Goal: Task Accomplishment & Management: Manage account settings

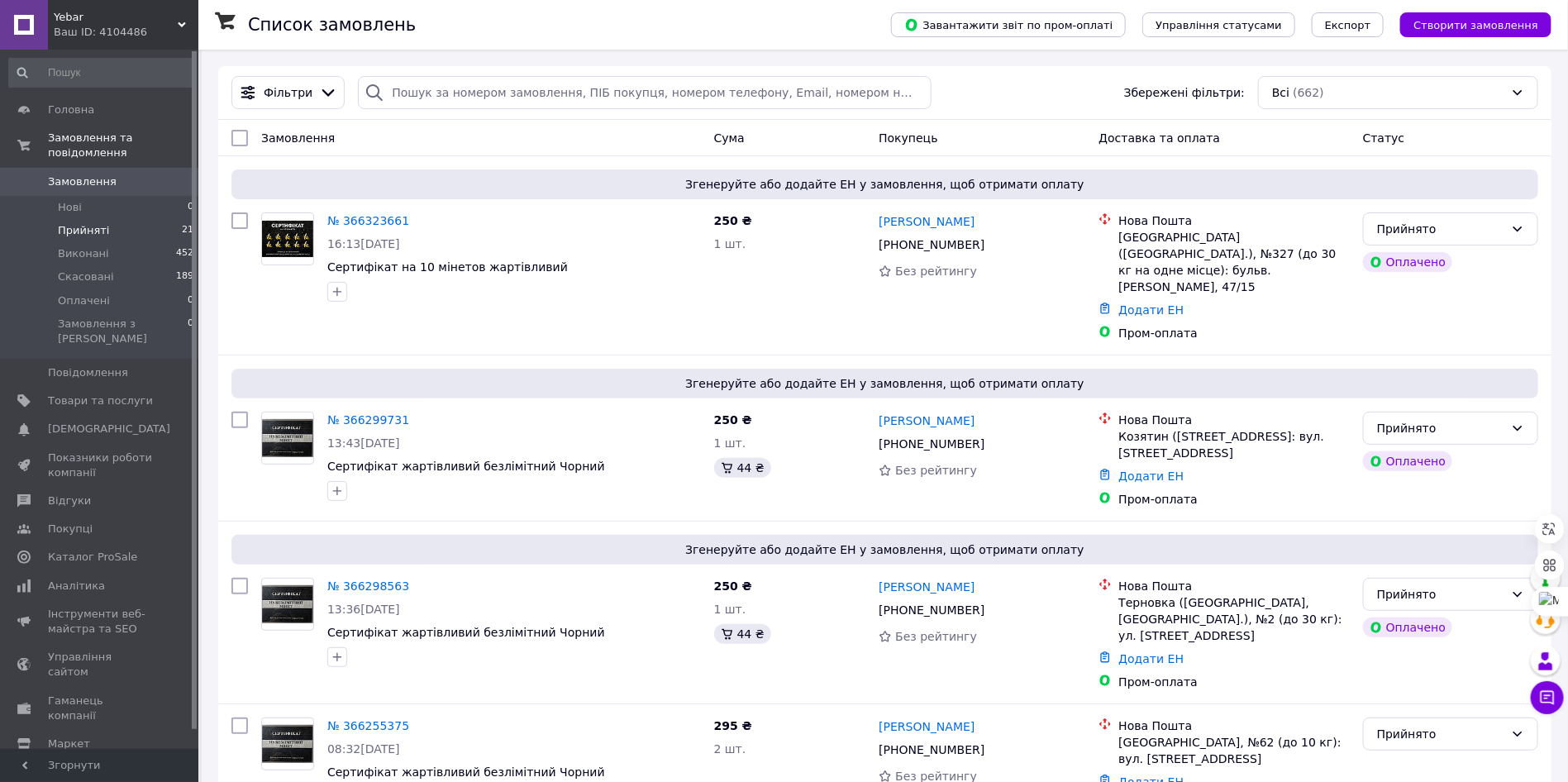
click at [119, 219] on li "Прийняті 21" at bounding box center [101, 230] width 203 height 23
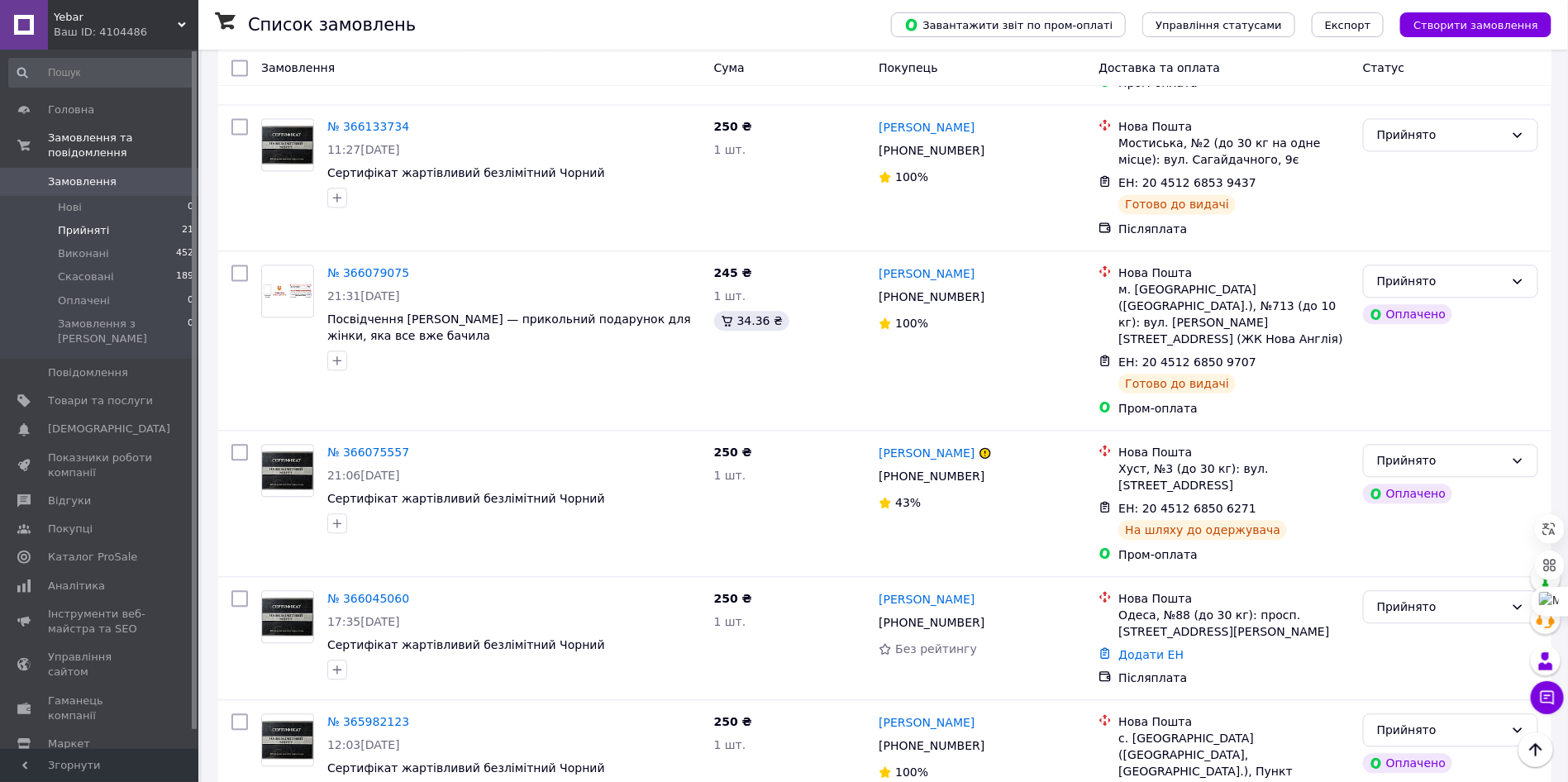
scroll to position [1670, 0]
click at [352, 593] on link "№ 366045060" at bounding box center [369, 600] width 82 height 14
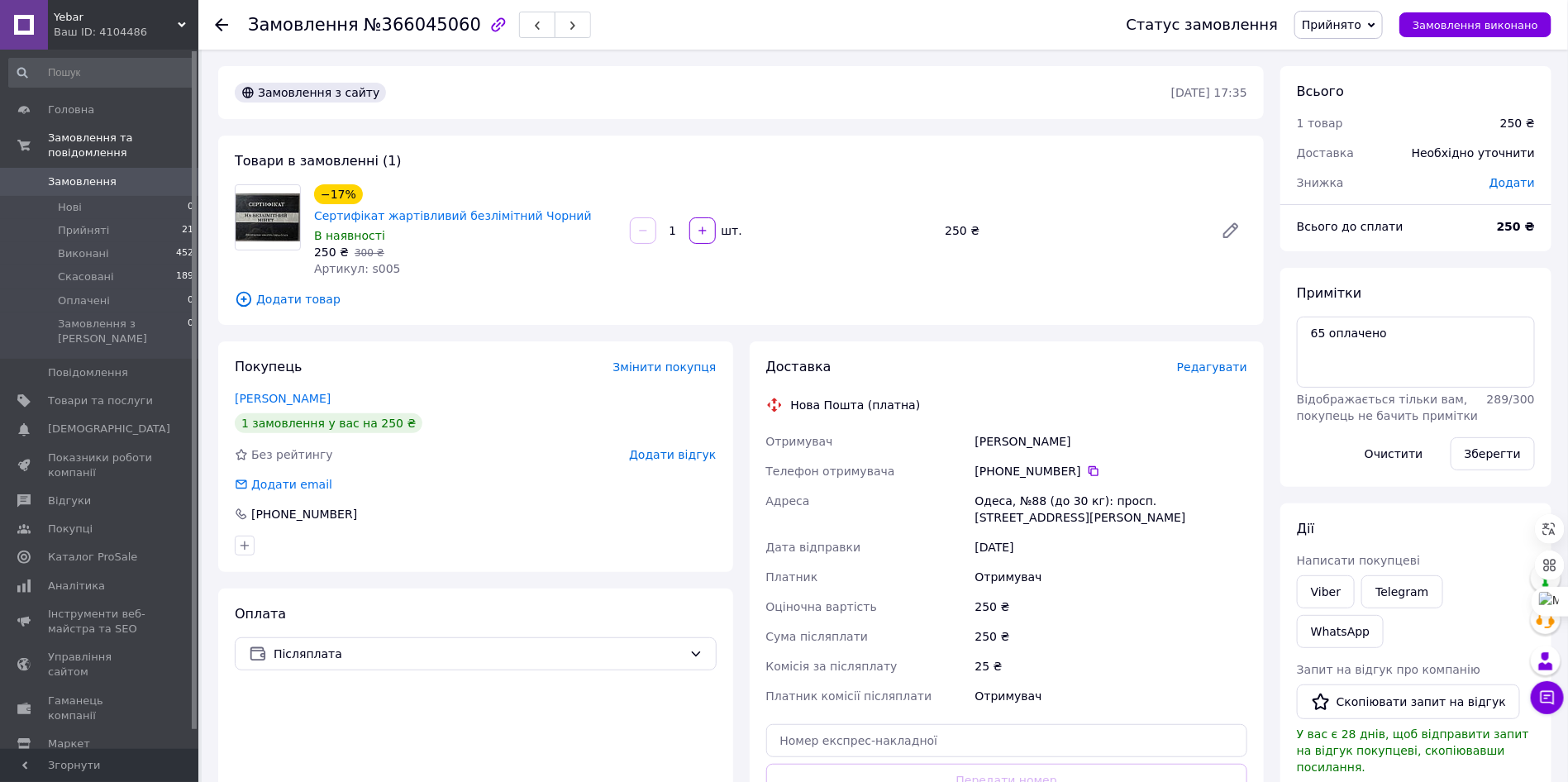
click at [993, 427] on div "[PERSON_NAME]" at bounding box center [1111, 442] width 278 height 30
copy div "[PERSON_NAME]"
click at [1178, 375] on div "Доставка Редагувати Нова Пошта (платна) Отримувач [PERSON_NAME] Телефон отримув…" at bounding box center [1007, 614] width 482 height 513
click at [1087, 464] on icon at bounding box center [1094, 471] width 14 height 14
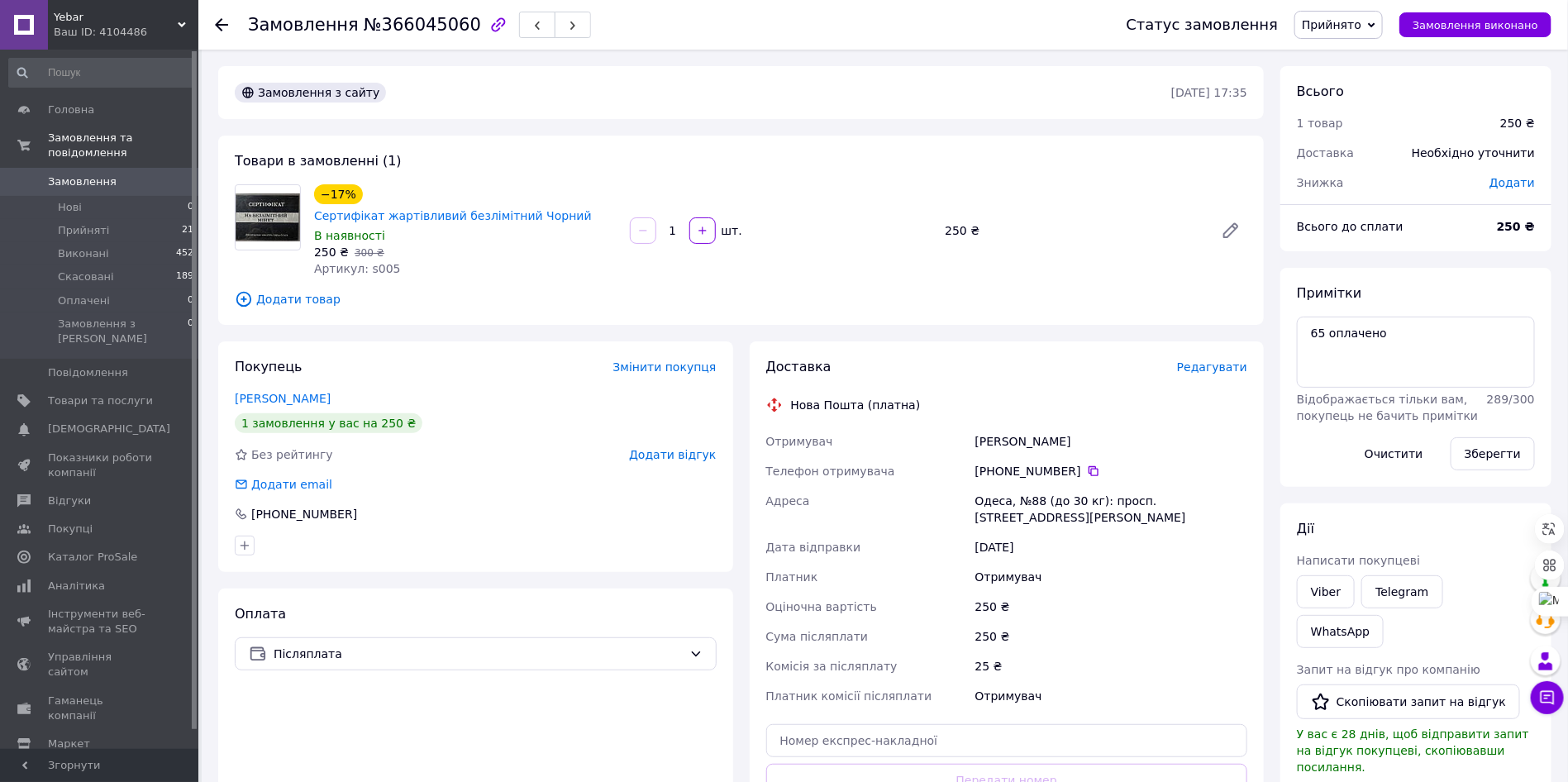
click at [1000, 427] on div "[PERSON_NAME]" at bounding box center [1111, 442] width 278 height 30
copy div "[PERSON_NAME]"
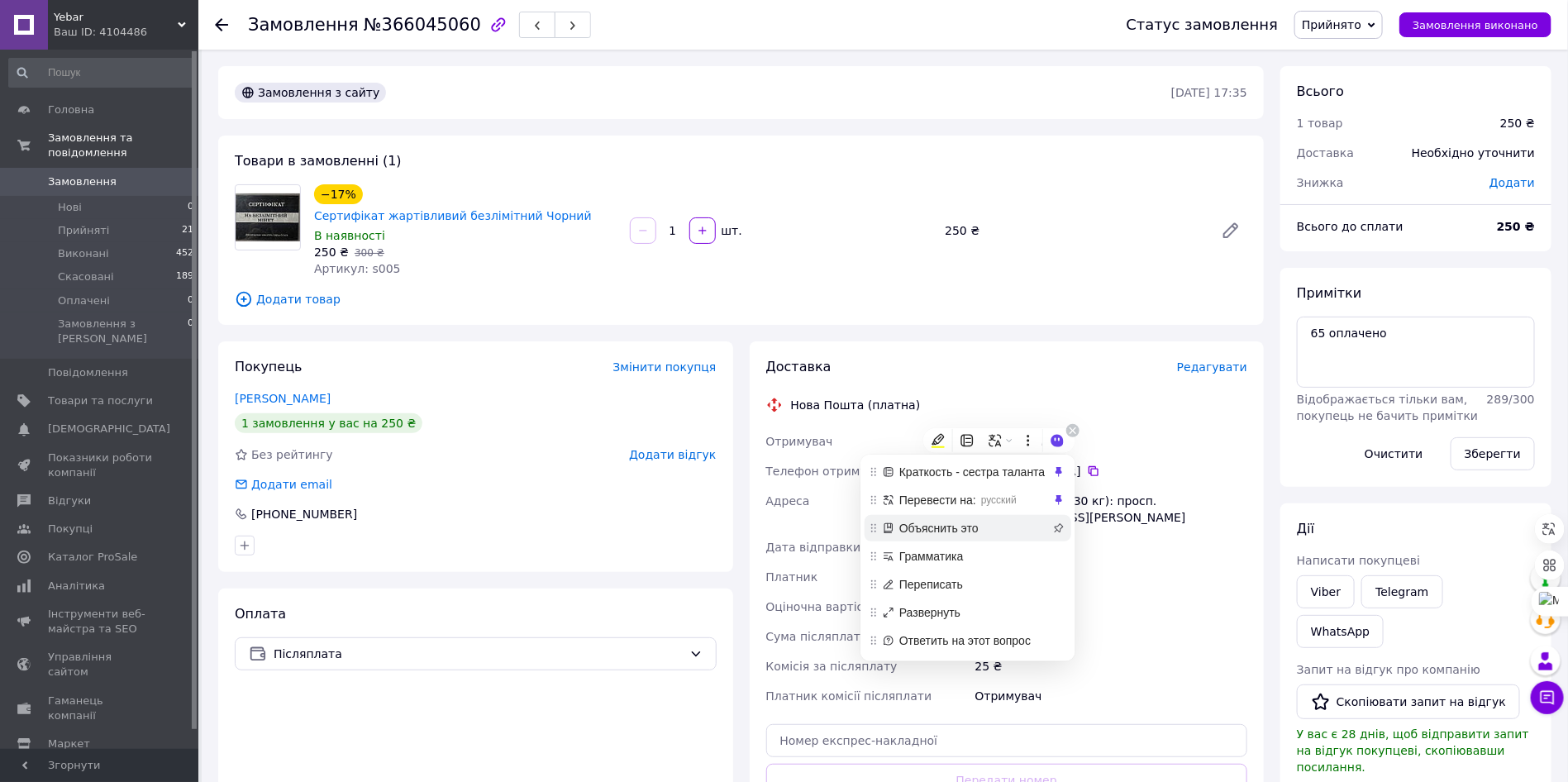
click at [992, 524] on span "Объяснить это" at bounding box center [974, 528] width 151 height 18
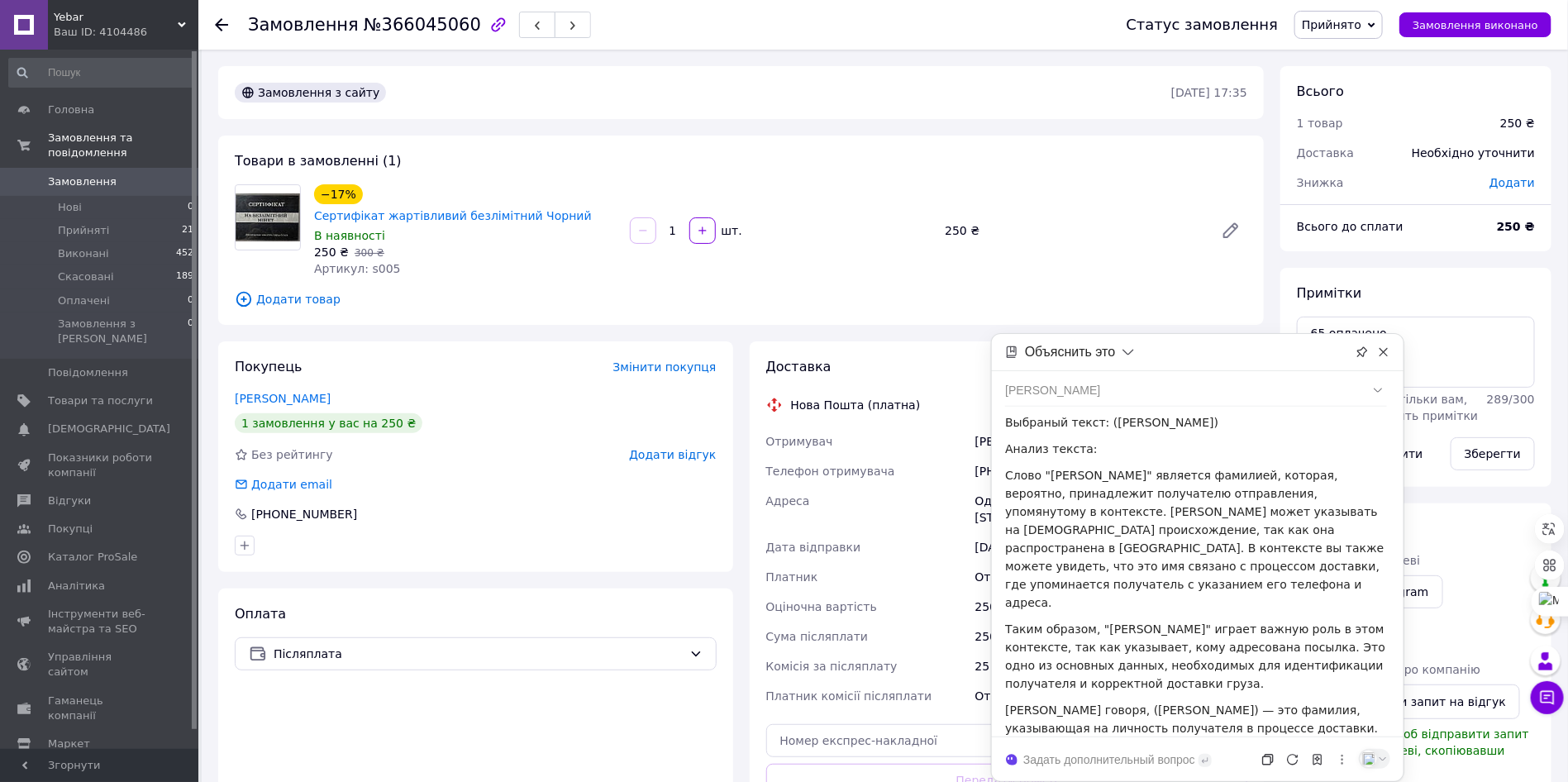
click at [941, 456] on div "Телефон отримувача" at bounding box center [867, 471] width 209 height 30
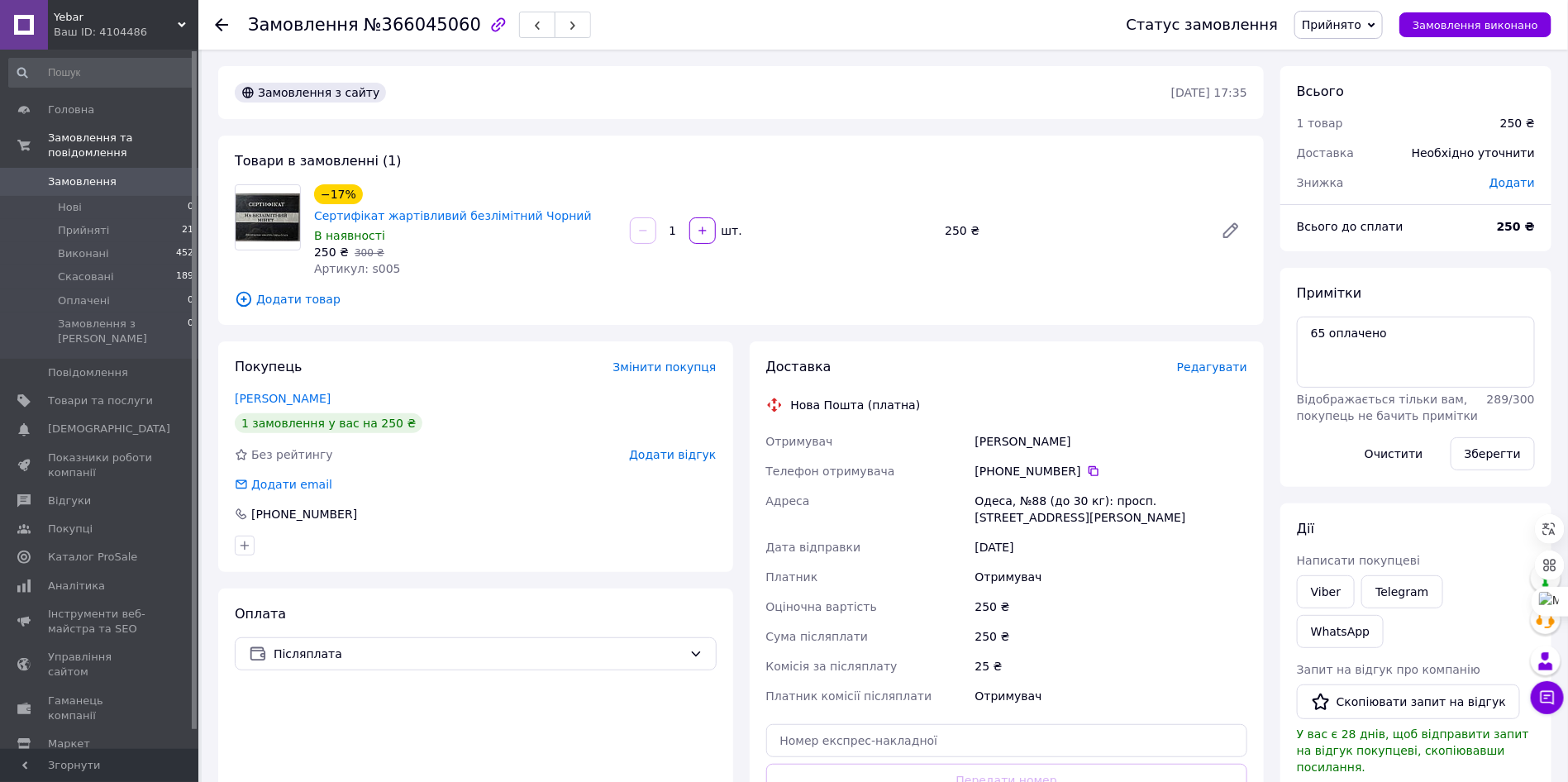
click at [1004, 427] on div "[PERSON_NAME]" at bounding box center [1111, 442] width 278 height 30
copy div "[PERSON_NAME]"
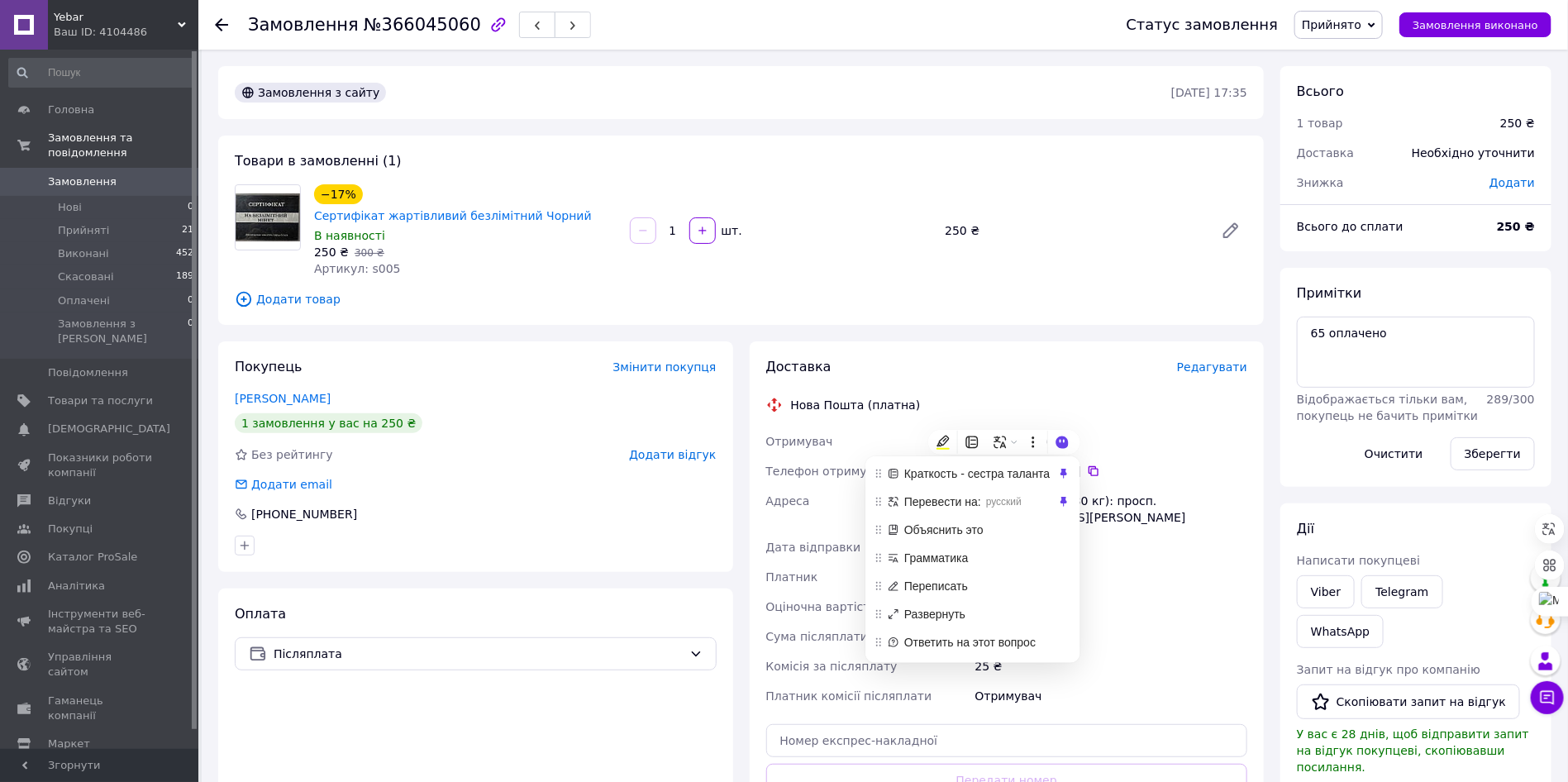
click at [1061, 361] on div "Доставка Редагувати Нова Пошта (платна) Отримувач [PERSON_NAME] Телефон отримув…" at bounding box center [1007, 614] width 482 height 513
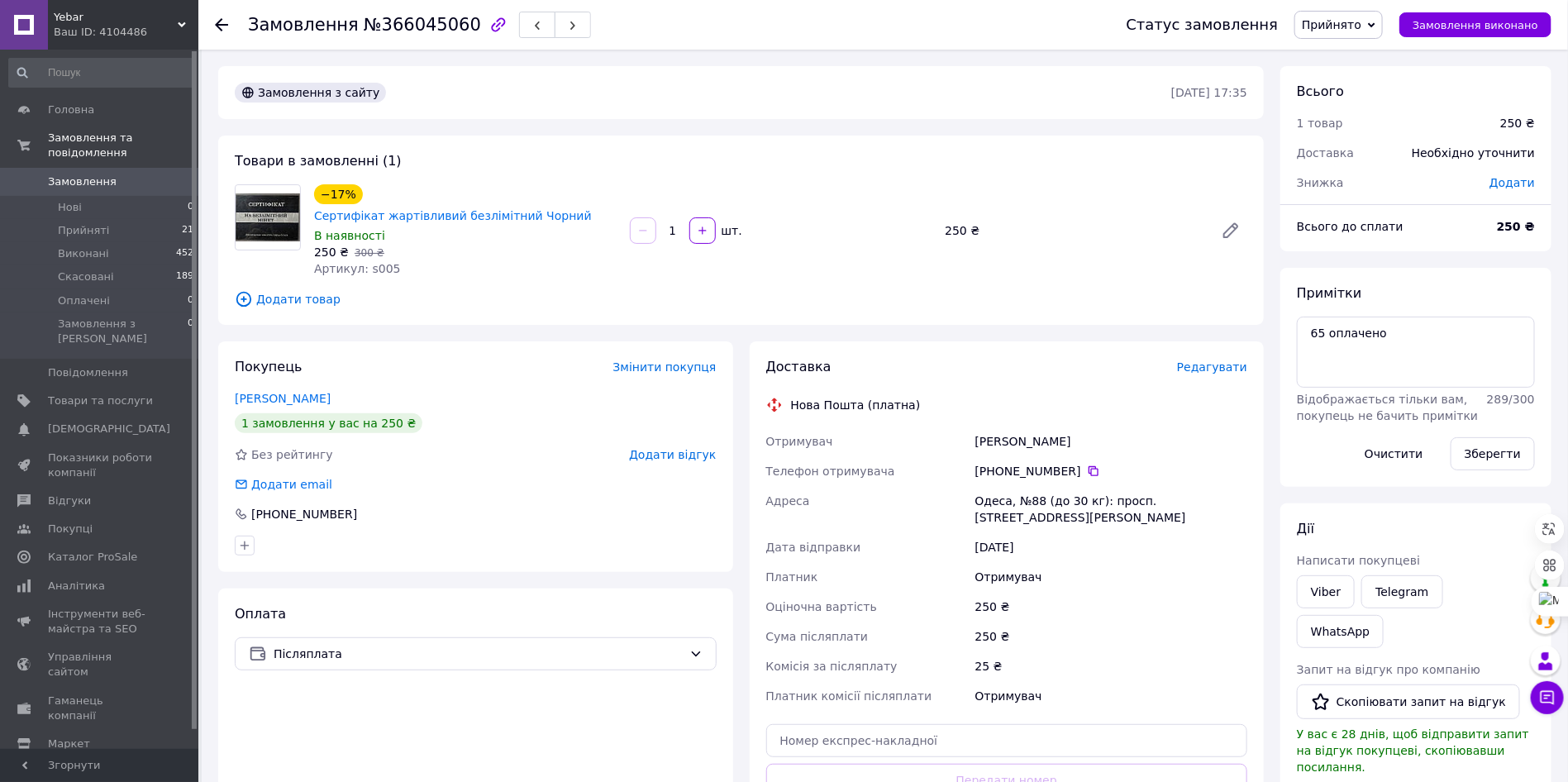
click at [1051, 427] on div "[PERSON_NAME]" at bounding box center [1111, 442] width 278 height 30
copy div "Алине"
click at [1125, 562] on div "Отримувач" at bounding box center [1111, 577] width 278 height 30
click at [988, 486] on div "Одеса, №88 (до 30 кг): просп. [STREET_ADDRESS][PERSON_NAME]" at bounding box center [1111, 509] width 278 height 47
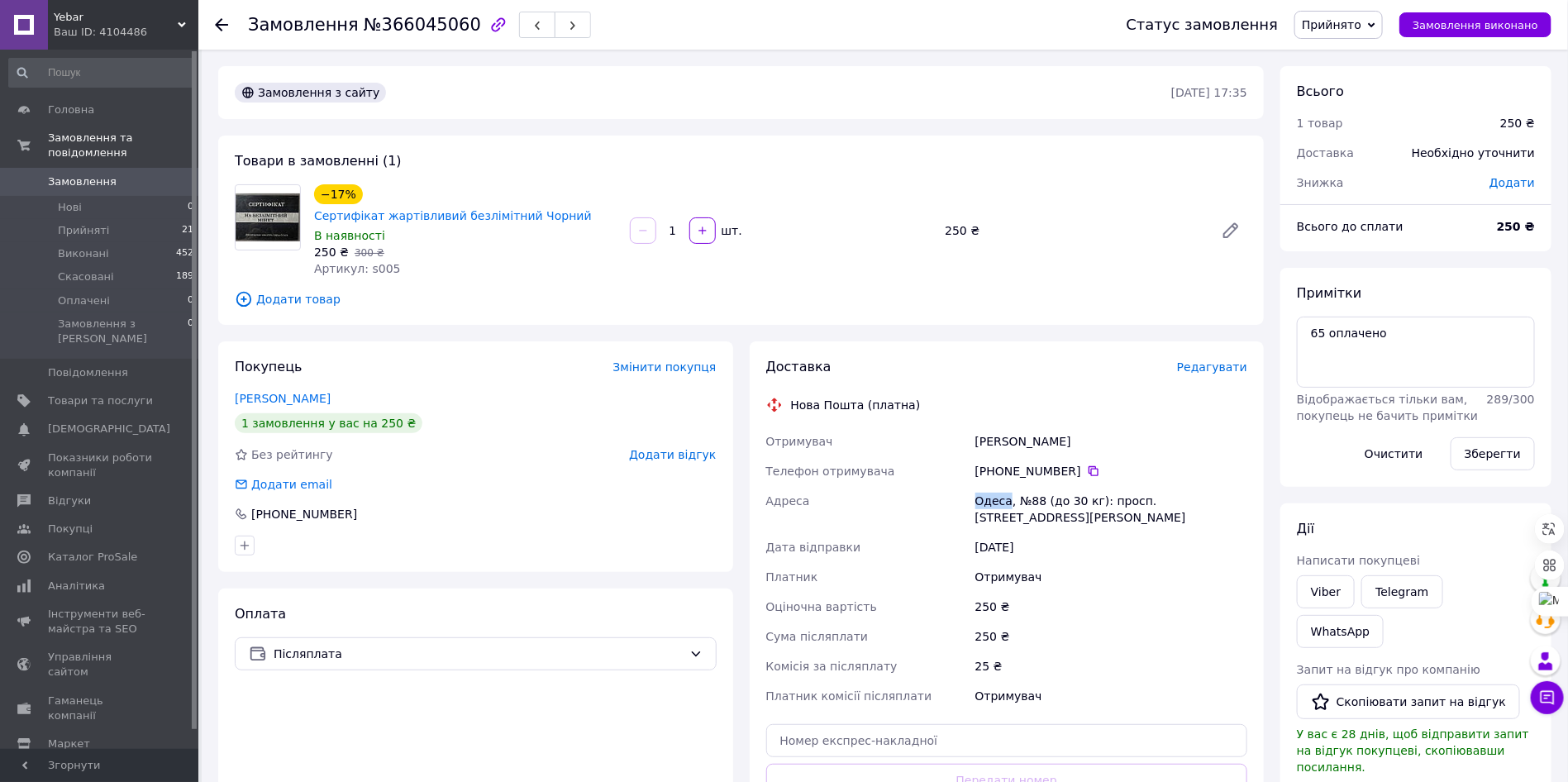
click at [988, 486] on div "Одеса, №88 (до 30 кг): просп. [STREET_ADDRESS][PERSON_NAME]" at bounding box center [1111, 509] width 278 height 47
copy div "[GEOGRAPHIC_DATA]"
drag, startPoint x: 1054, startPoint y: 574, endPoint x: 1051, endPoint y: 561, distance: 13.3
click at [1055, 592] on div "250 ₴" at bounding box center [1111, 607] width 278 height 30
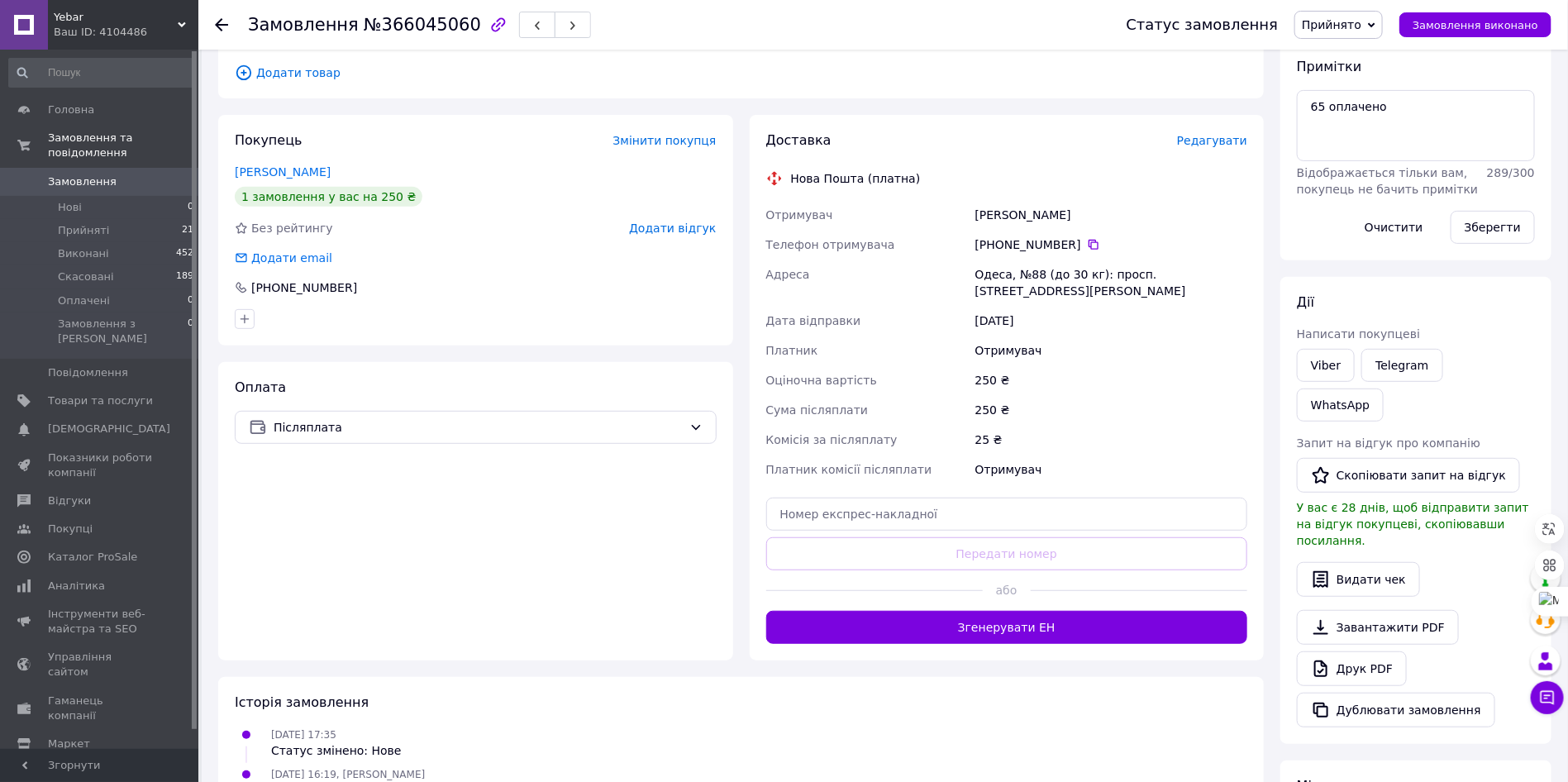
scroll to position [248, 0]
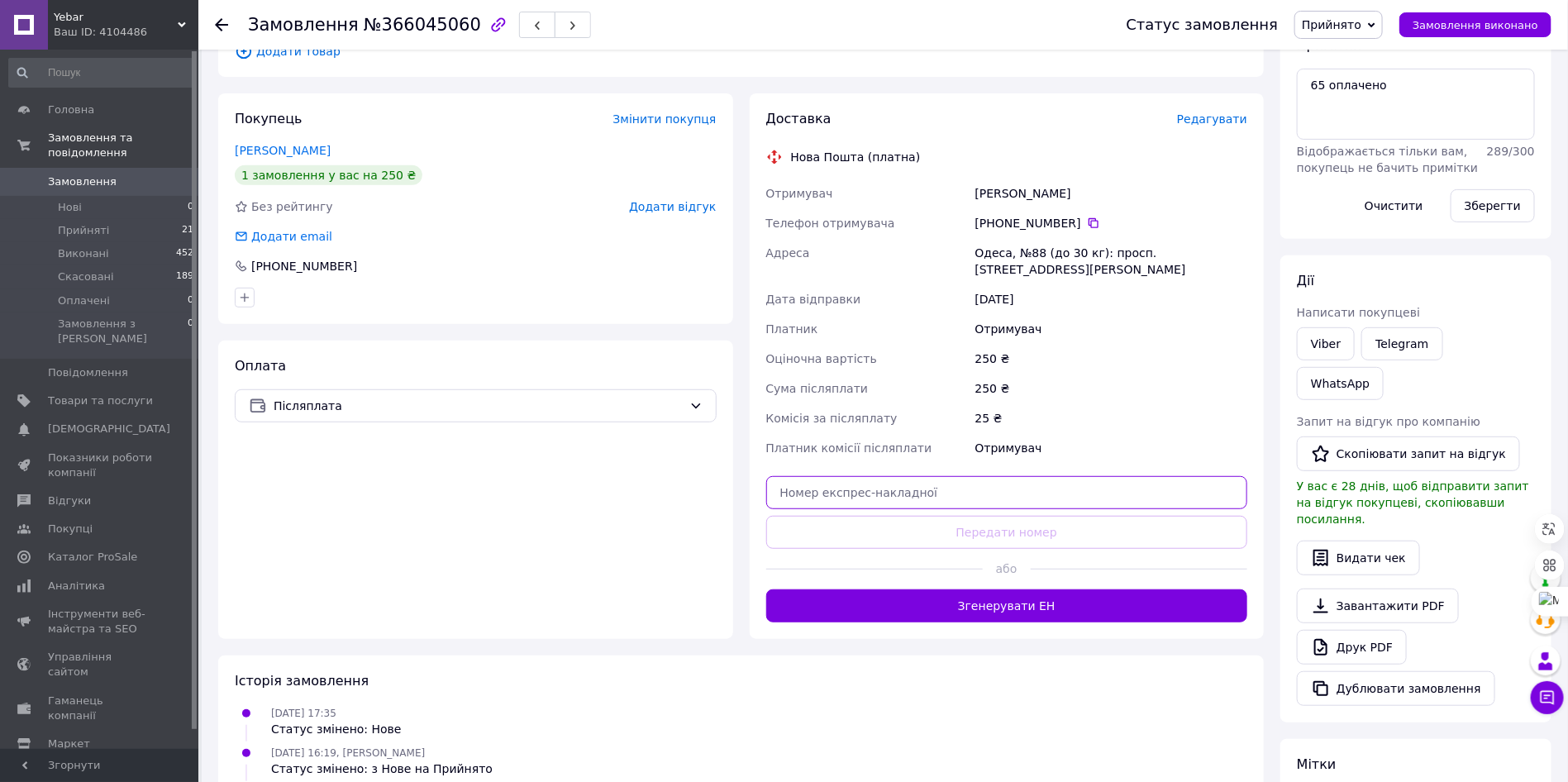
click at [972, 476] on input "text" at bounding box center [1007, 493] width 482 height 33
paste input "20451269228155"
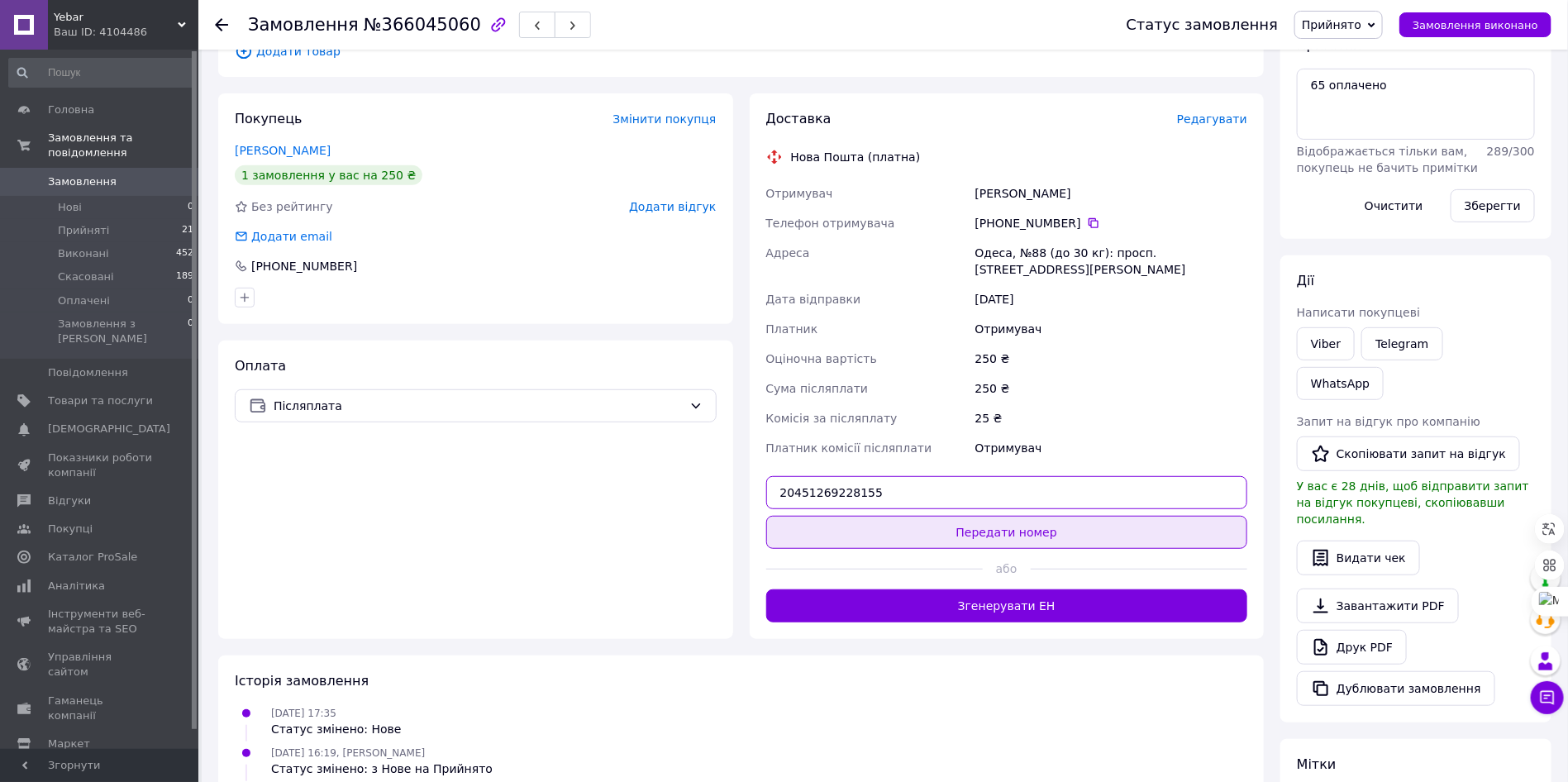
type input "20451269228155"
click at [948, 516] on button "Передати номер" at bounding box center [1007, 533] width 482 height 33
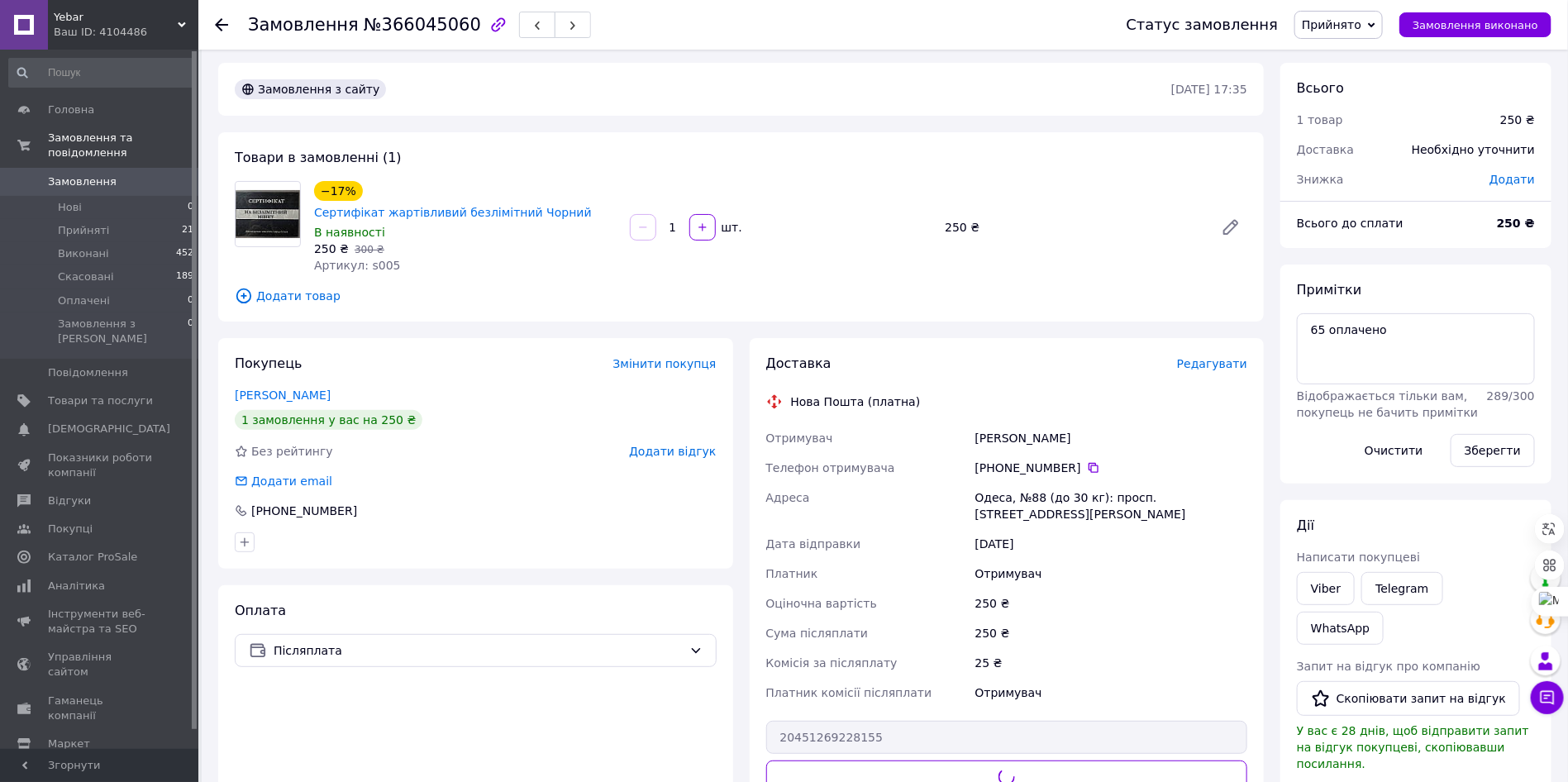
scroll to position [0, 0]
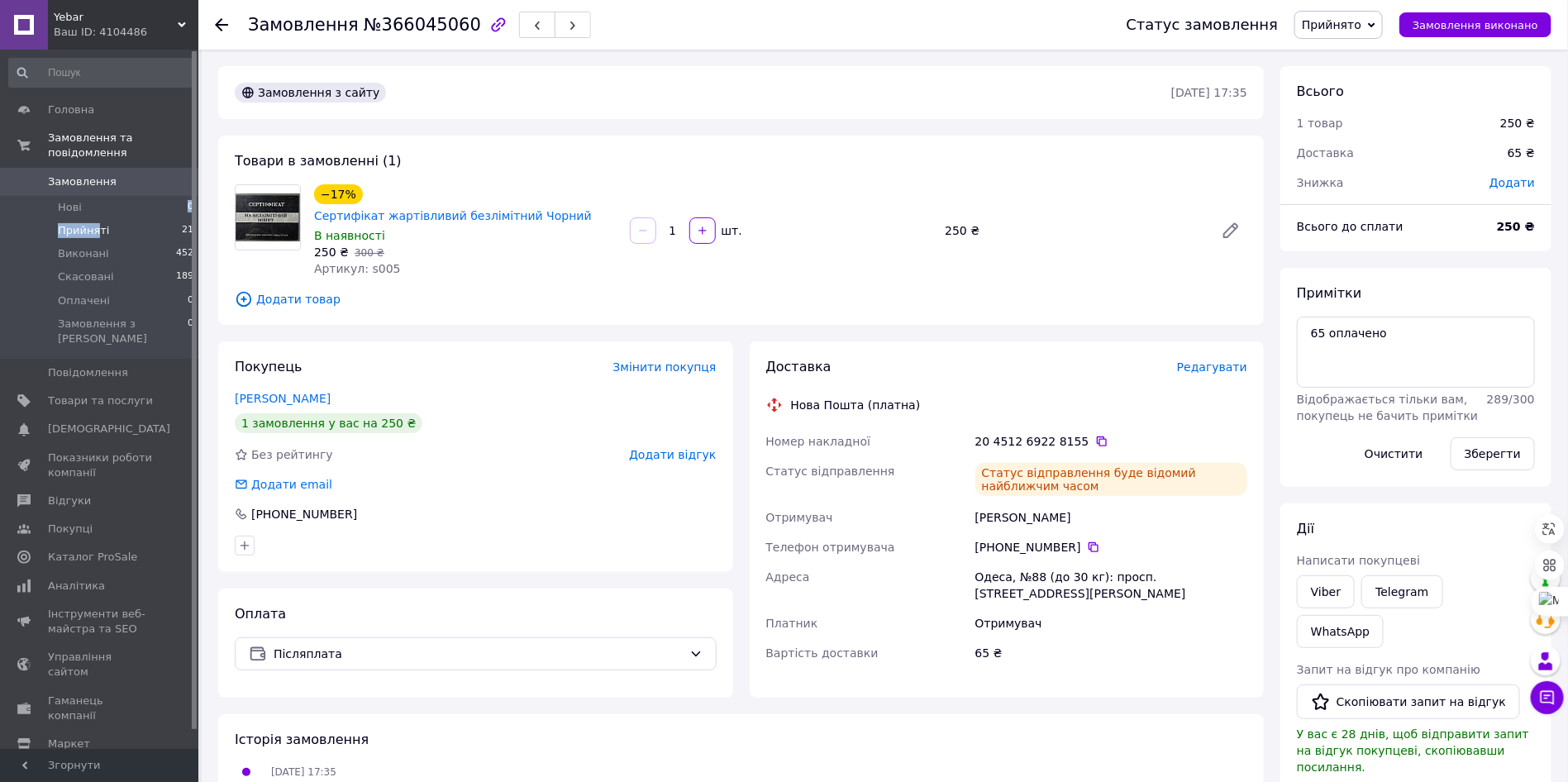
click at [93, 203] on ul "Нові 0 Прийняті 21 Виконані 452 Скасовані 189 Оплачені 0 Замовлення з Розетки 0" at bounding box center [101, 277] width 203 height 163
click at [75, 224] on span "Прийняті" at bounding box center [83, 231] width 51 height 15
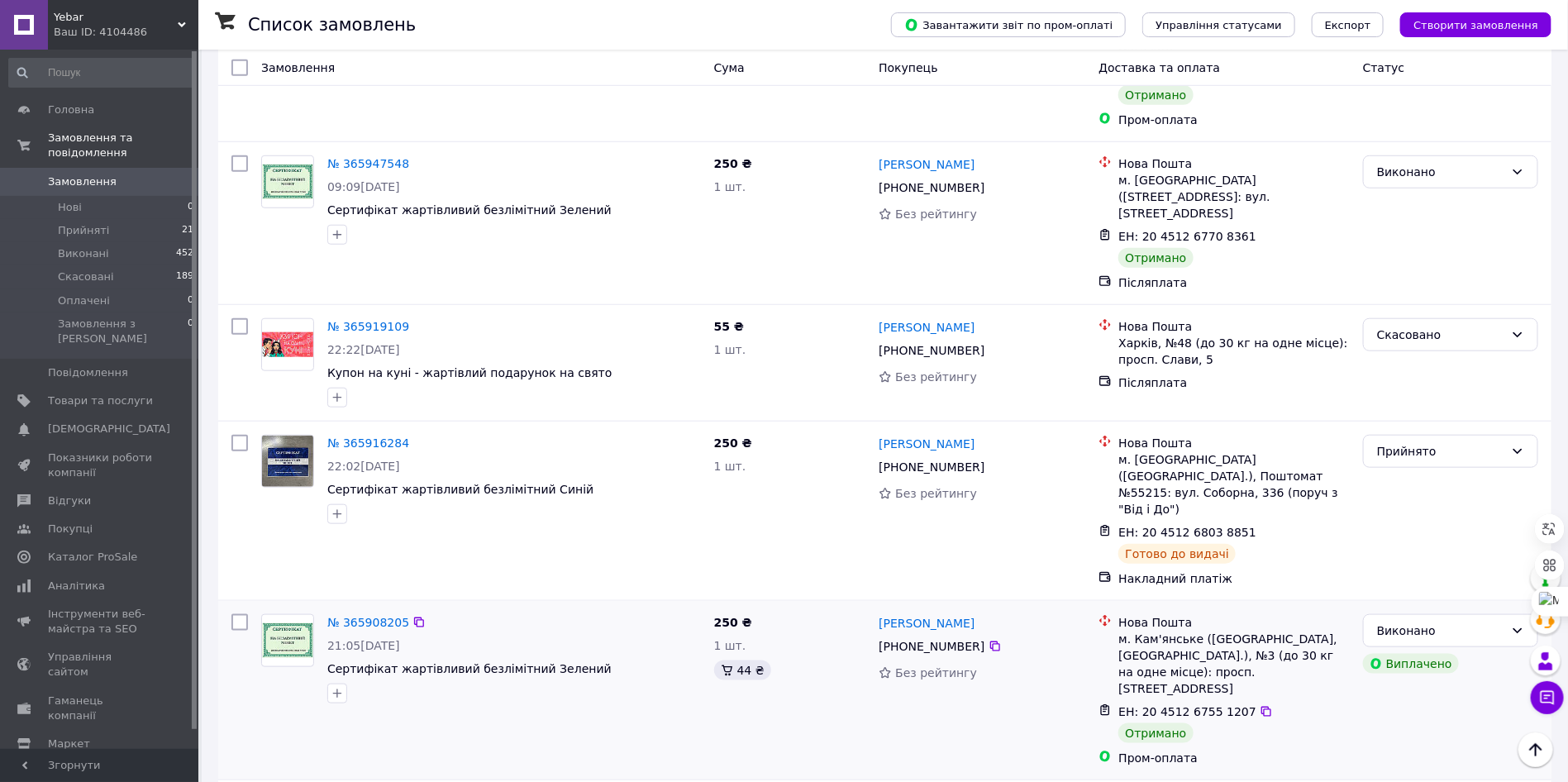
scroll to position [3722, 0]
click at [109, 219] on li "Прийняті 21" at bounding box center [101, 230] width 203 height 23
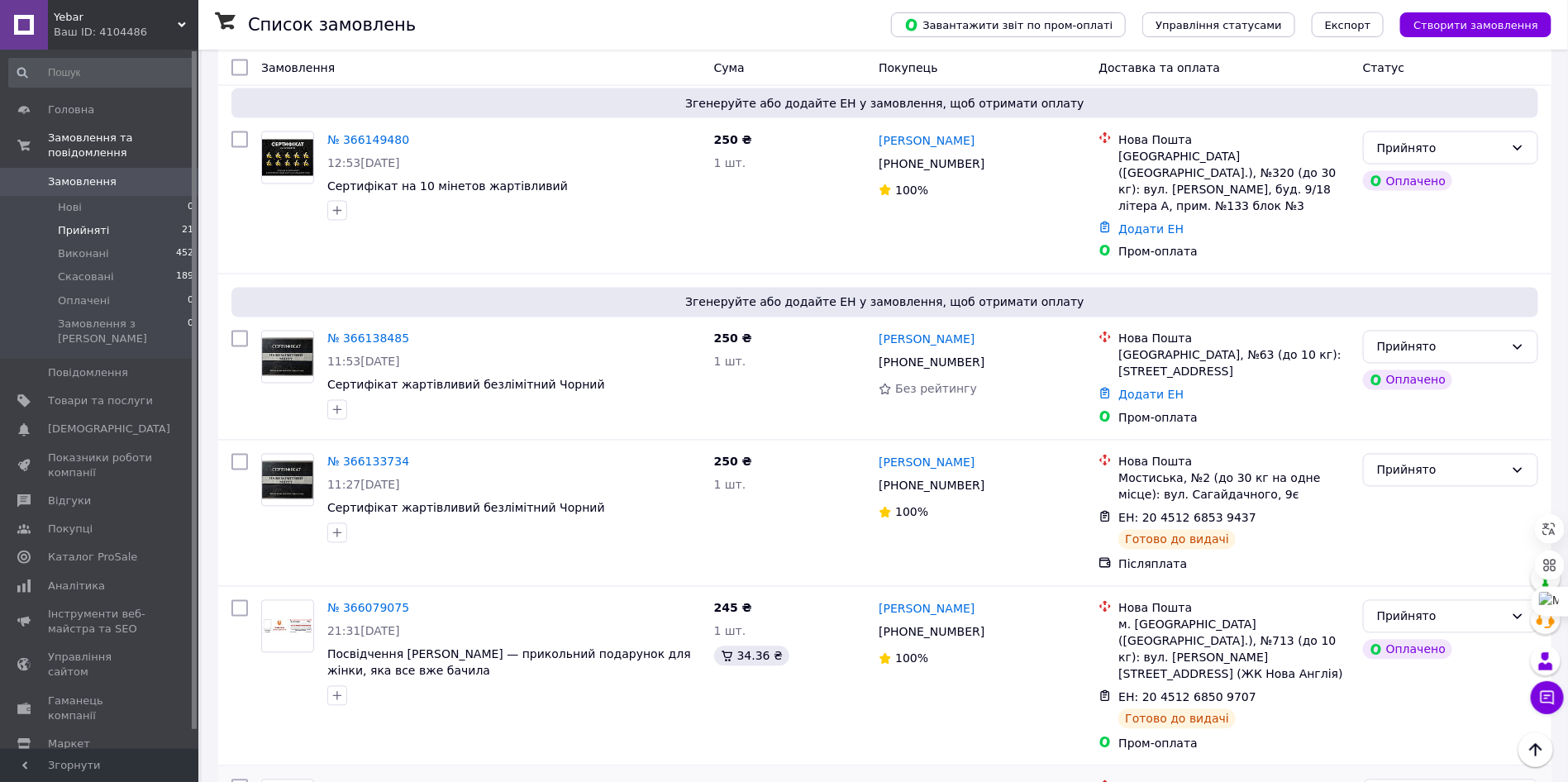
scroll to position [1211, 0]
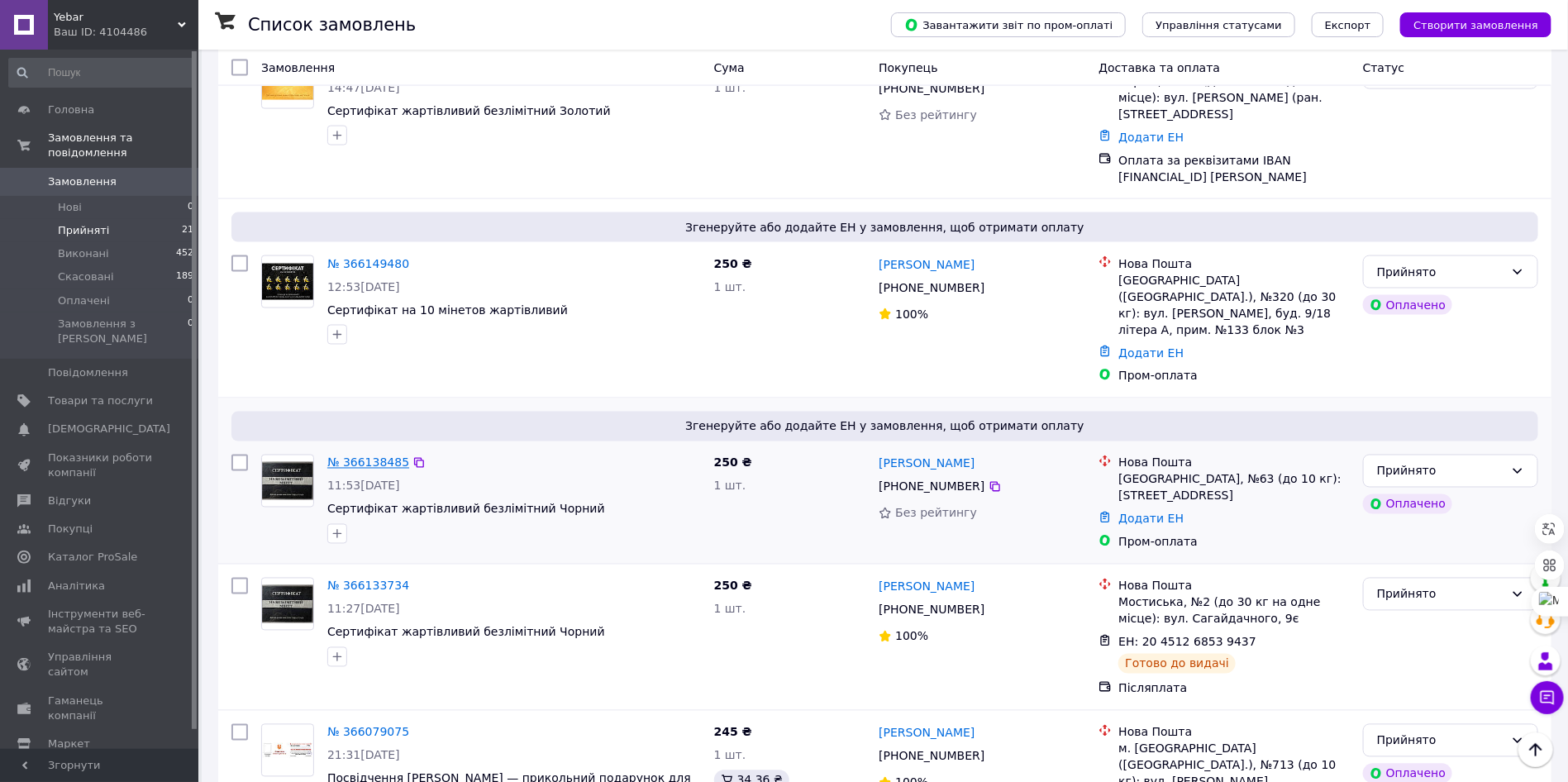
click at [362, 456] on link "№ 366138485" at bounding box center [369, 463] width 82 height 14
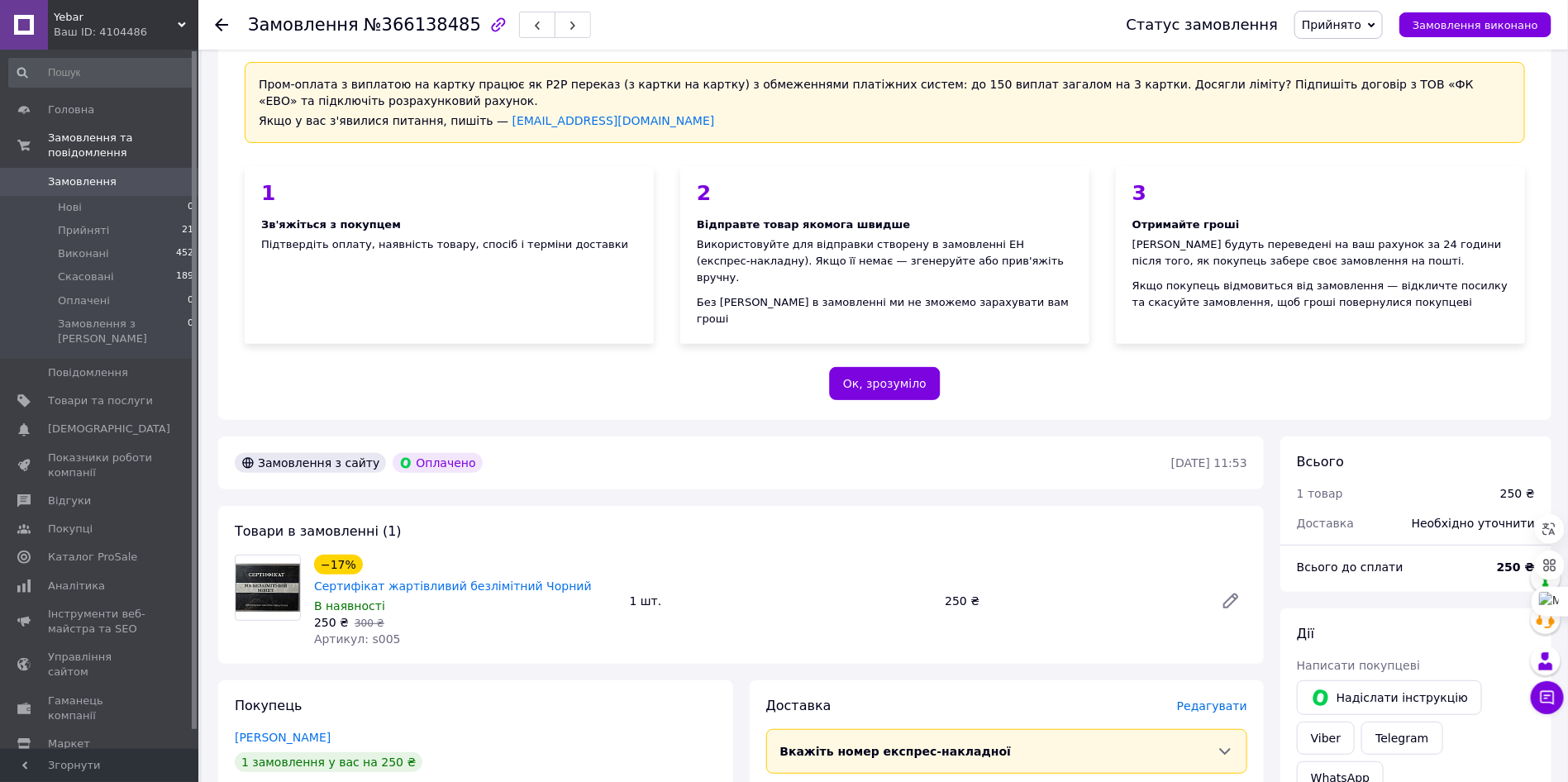
scroll to position [372, 0]
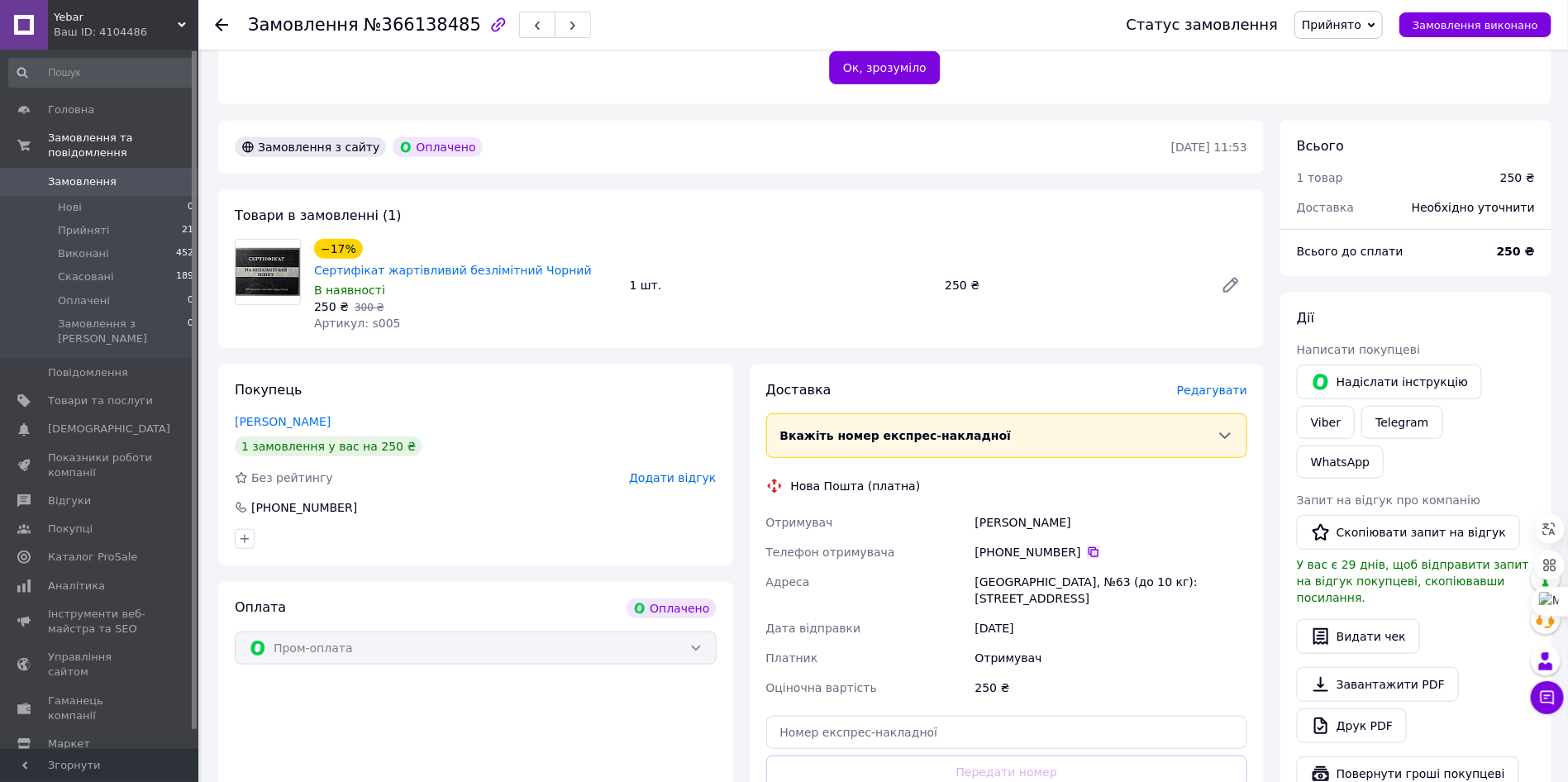
click at [1087, 546] on icon at bounding box center [1094, 552] width 14 height 14
click at [1002, 507] on div "[PERSON_NAME]" at bounding box center [1111, 522] width 278 height 30
copy div "[PERSON_NAME]"
click at [1059, 507] on div "[PERSON_NAME]" at bounding box center [1111, 522] width 278 height 30
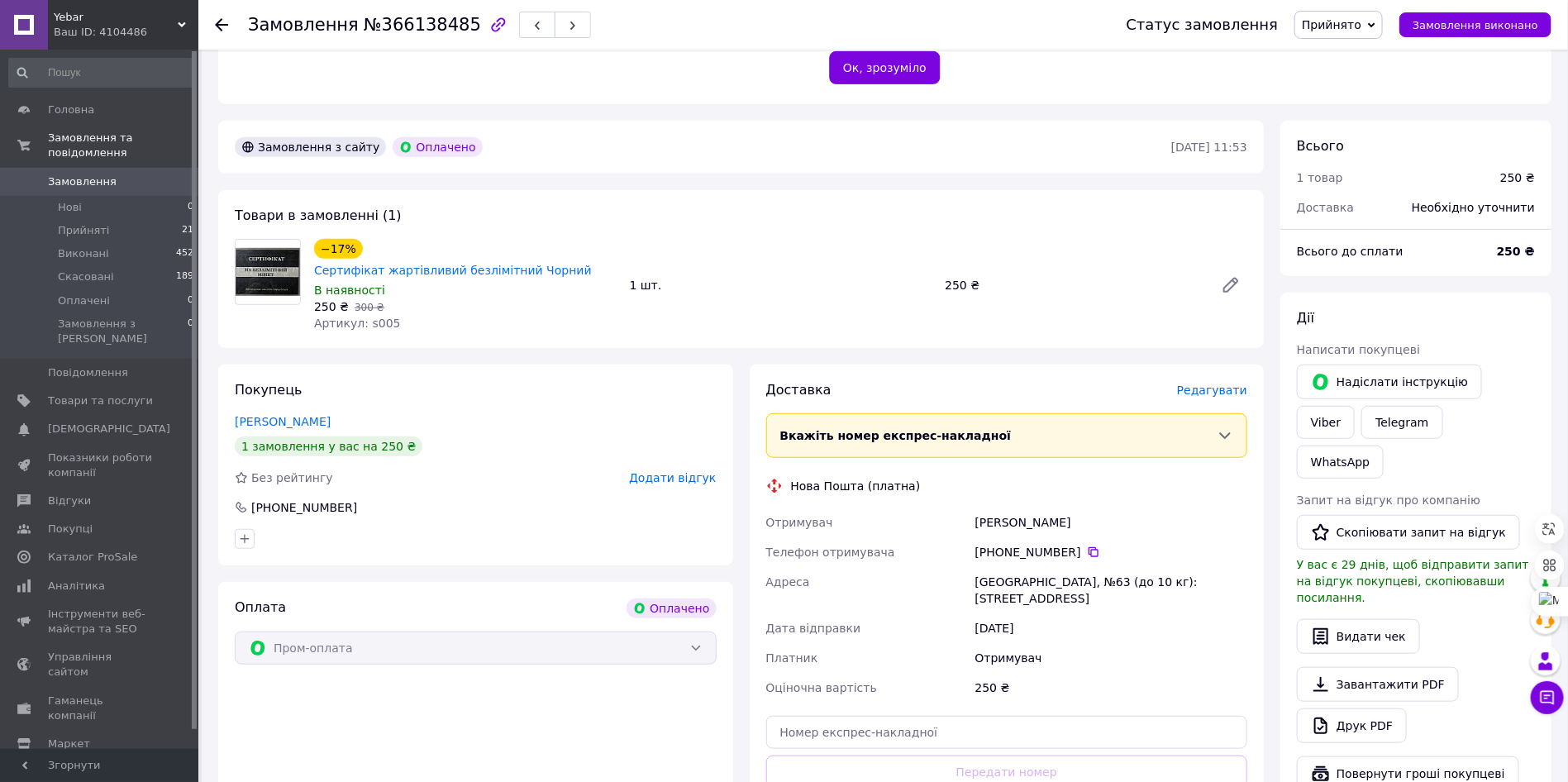
click at [1059, 507] on div "[PERSON_NAME]" at bounding box center [1111, 522] width 278 height 30
copy div "[PERSON_NAME]"
click at [987, 568] on div "[GEOGRAPHIC_DATA], №63 (до 10 кг): [STREET_ADDRESS]" at bounding box center [1111, 590] width 278 height 47
copy div "[GEOGRAPHIC_DATA]"
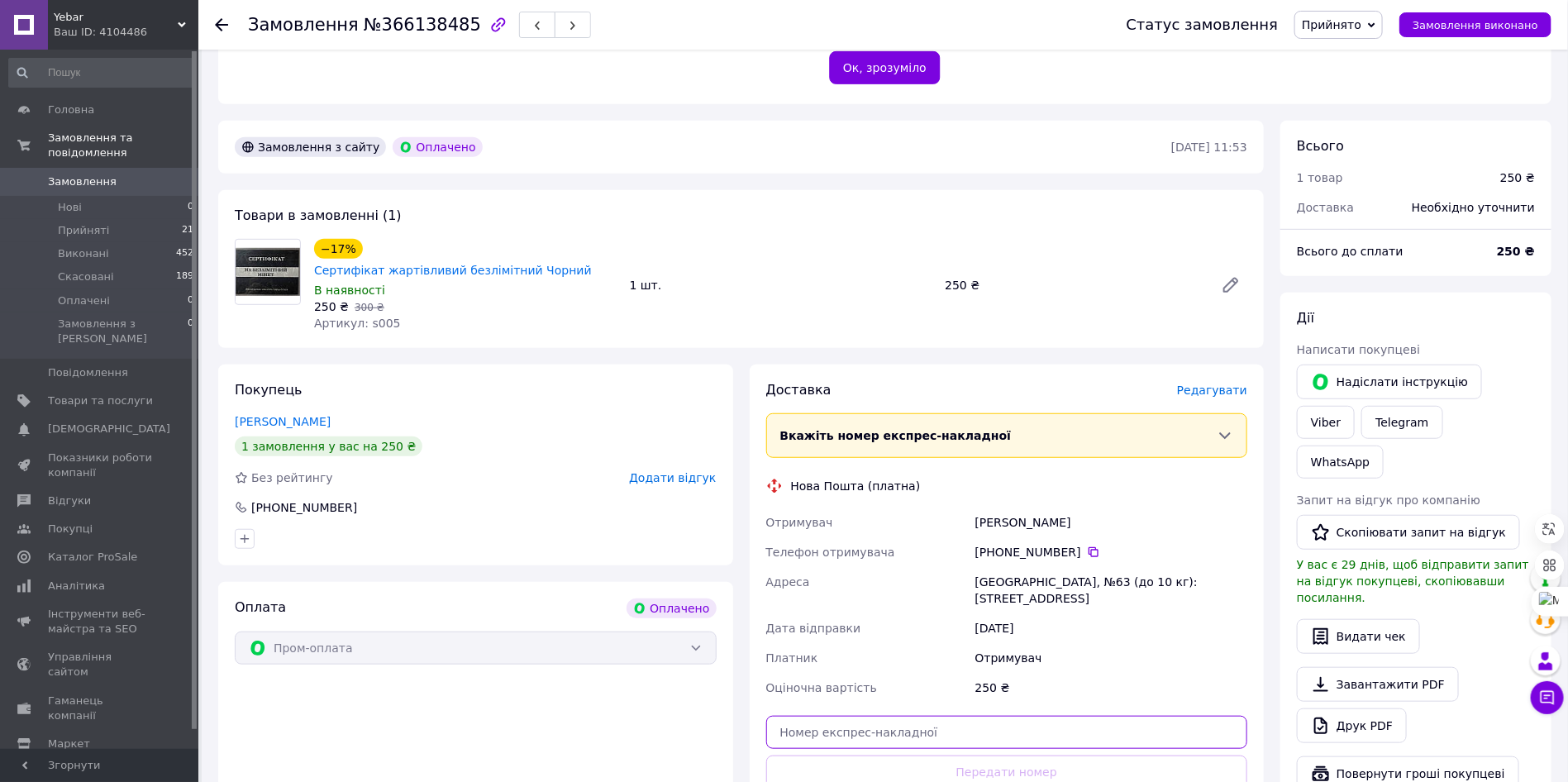
click at [910, 716] on input "text" at bounding box center [1007, 733] width 482 height 33
paste input "20451269228624"
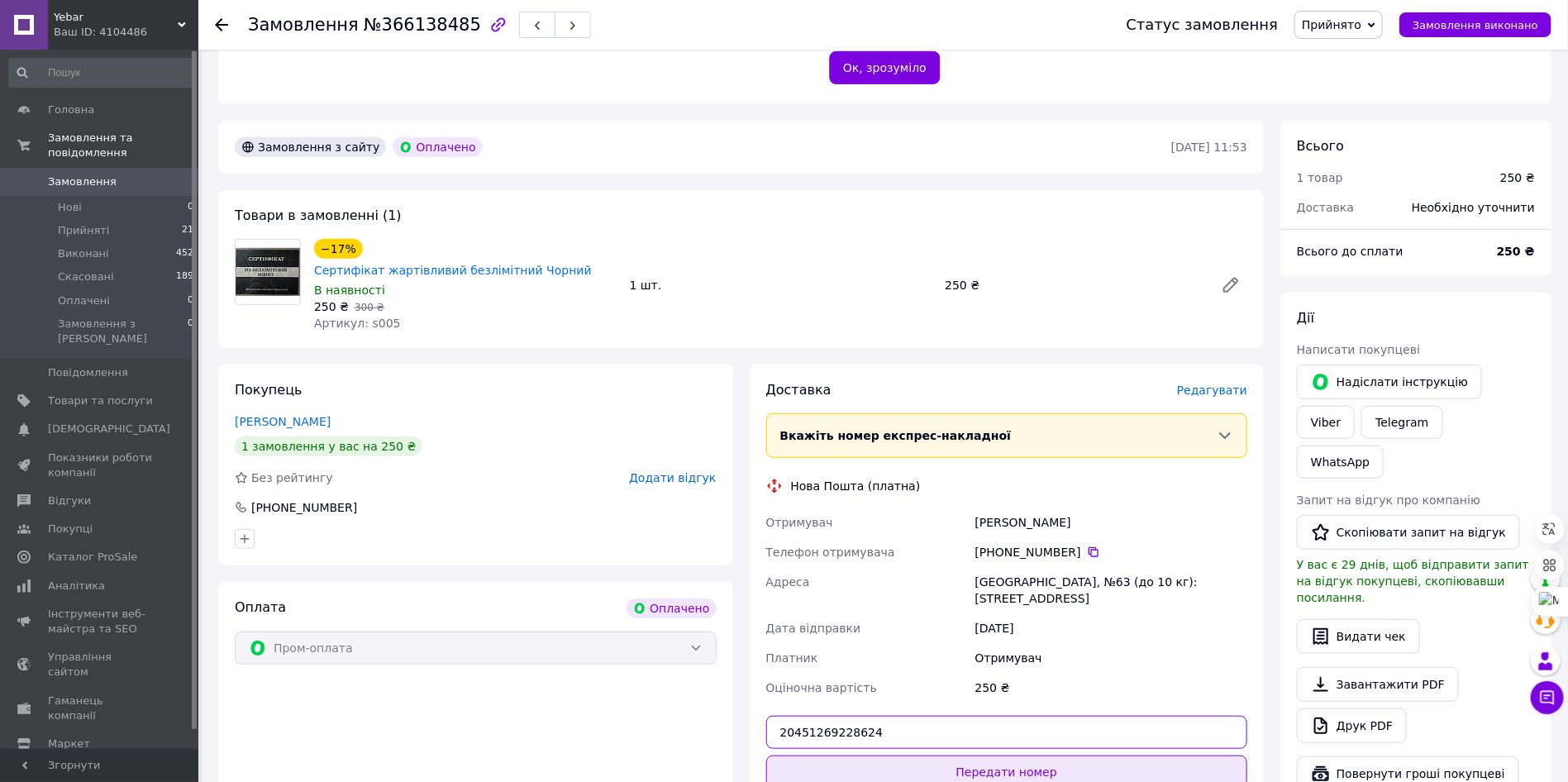
type input "20451269228624"
click at [902, 756] on button "Передати номер" at bounding box center [1007, 772] width 482 height 33
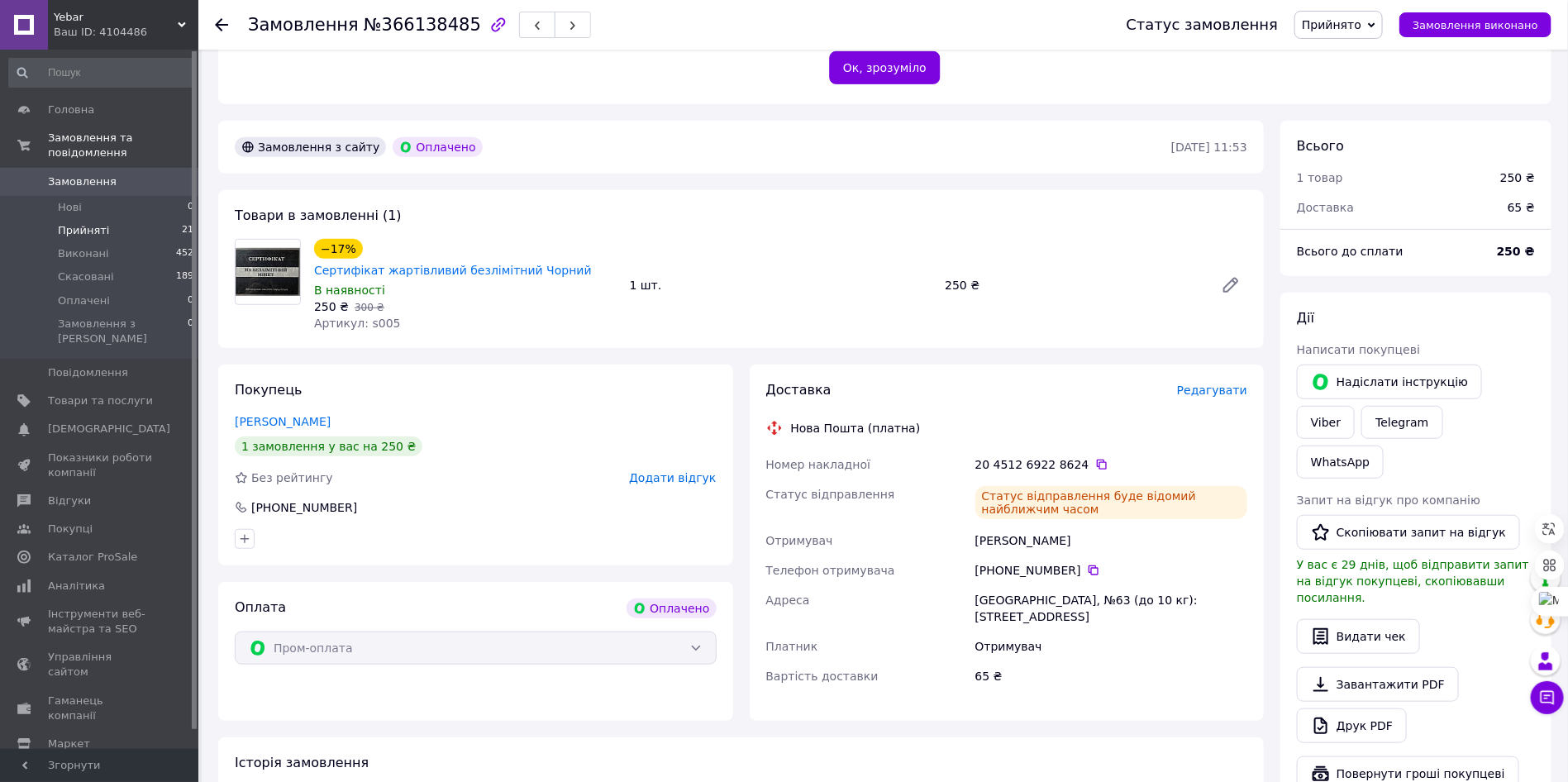
click at [139, 219] on li "Прийняті 21" at bounding box center [101, 230] width 203 height 23
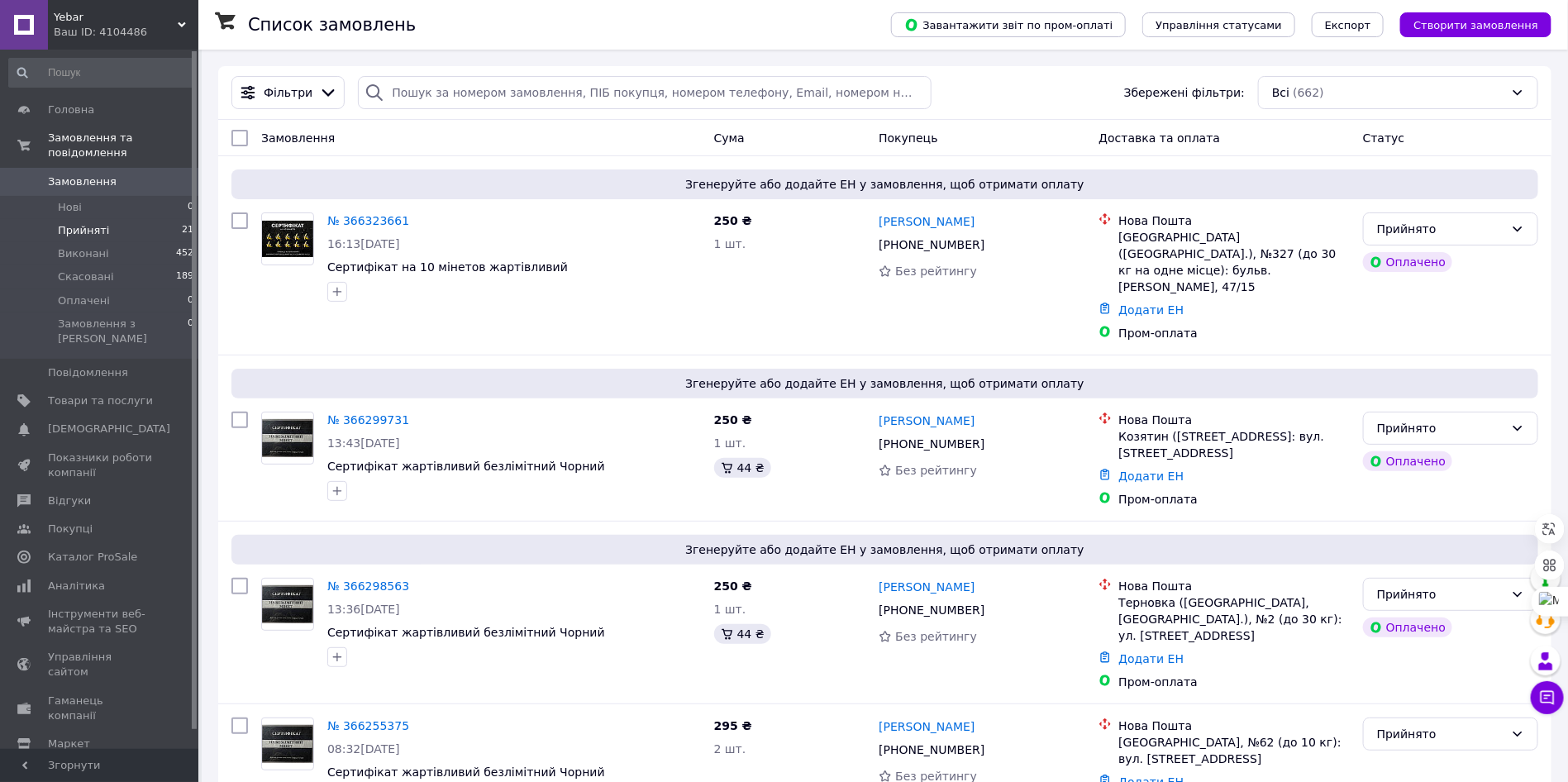
click at [131, 219] on li "Прийняті 21" at bounding box center [101, 230] width 203 height 23
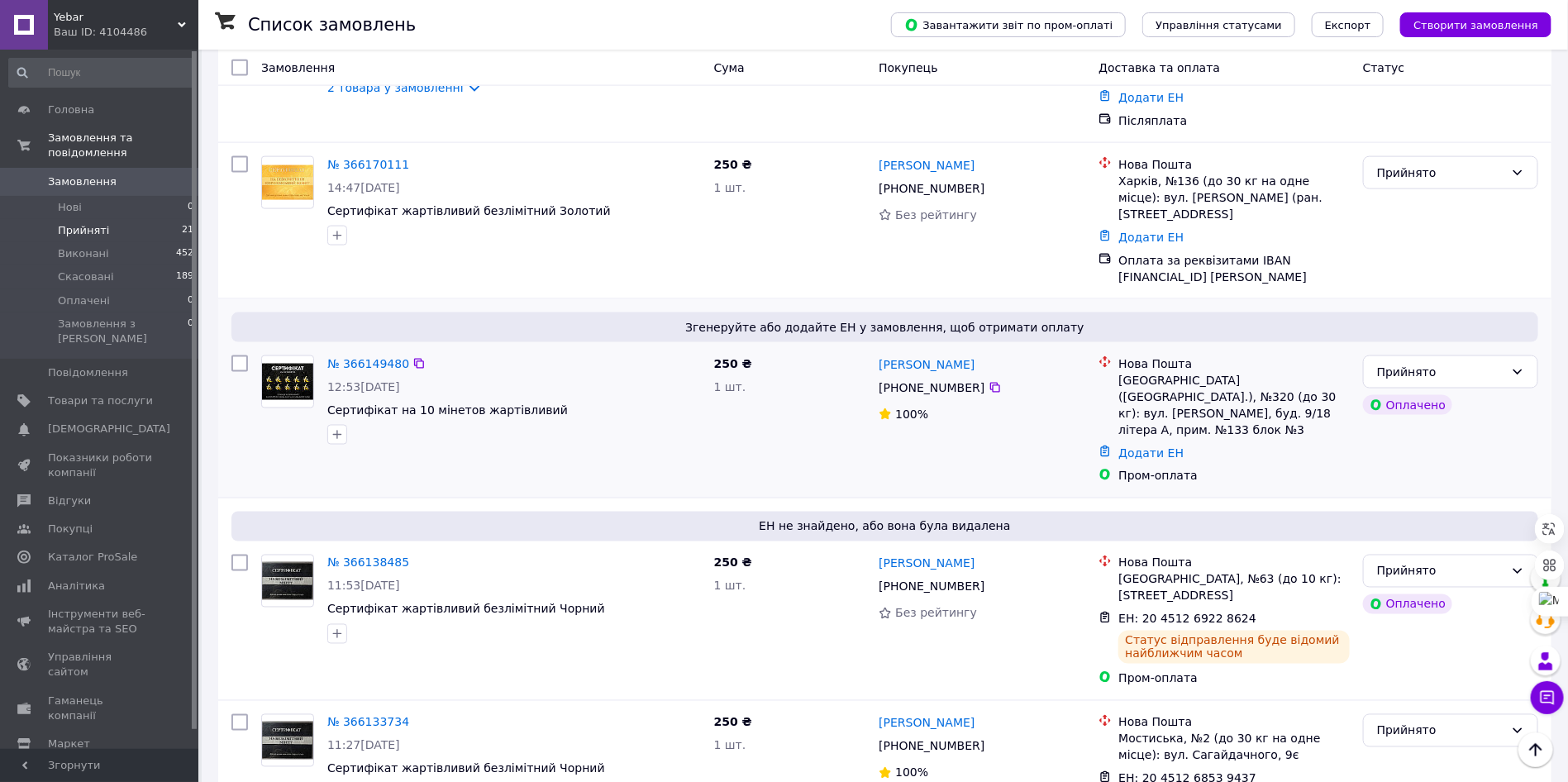
scroll to position [1109, 0]
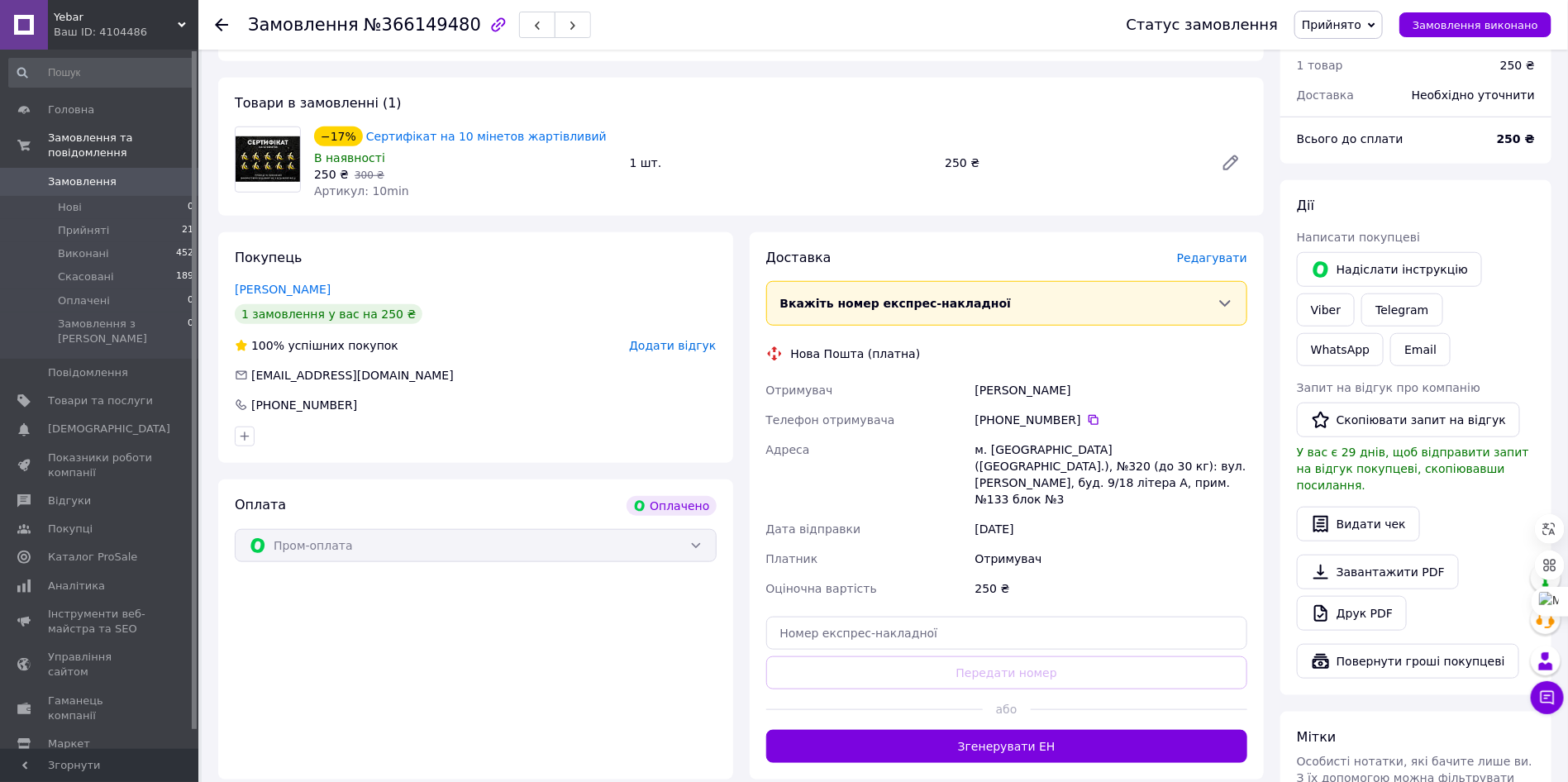
scroll to position [496, 0]
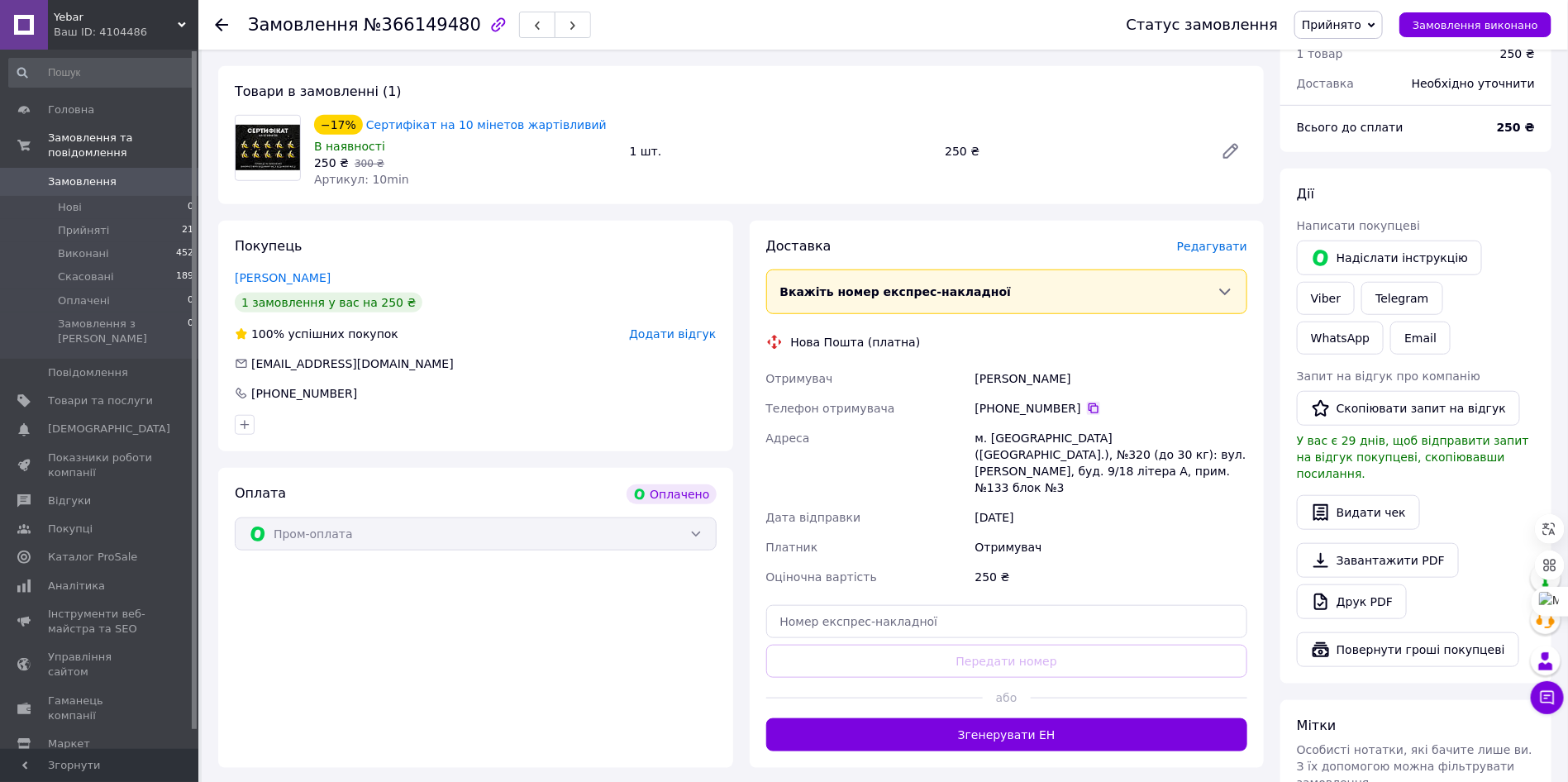
click at [1087, 401] on icon at bounding box center [1094, 408] width 14 height 14
click at [986, 364] on div "Палий Татьяна" at bounding box center [1111, 379] width 278 height 30
click at [985, 364] on div "Палий Татьяна" at bounding box center [1111, 379] width 278 height 30
copy div "а"
click at [999, 364] on div "Палий Татьяна" at bounding box center [1111, 379] width 278 height 30
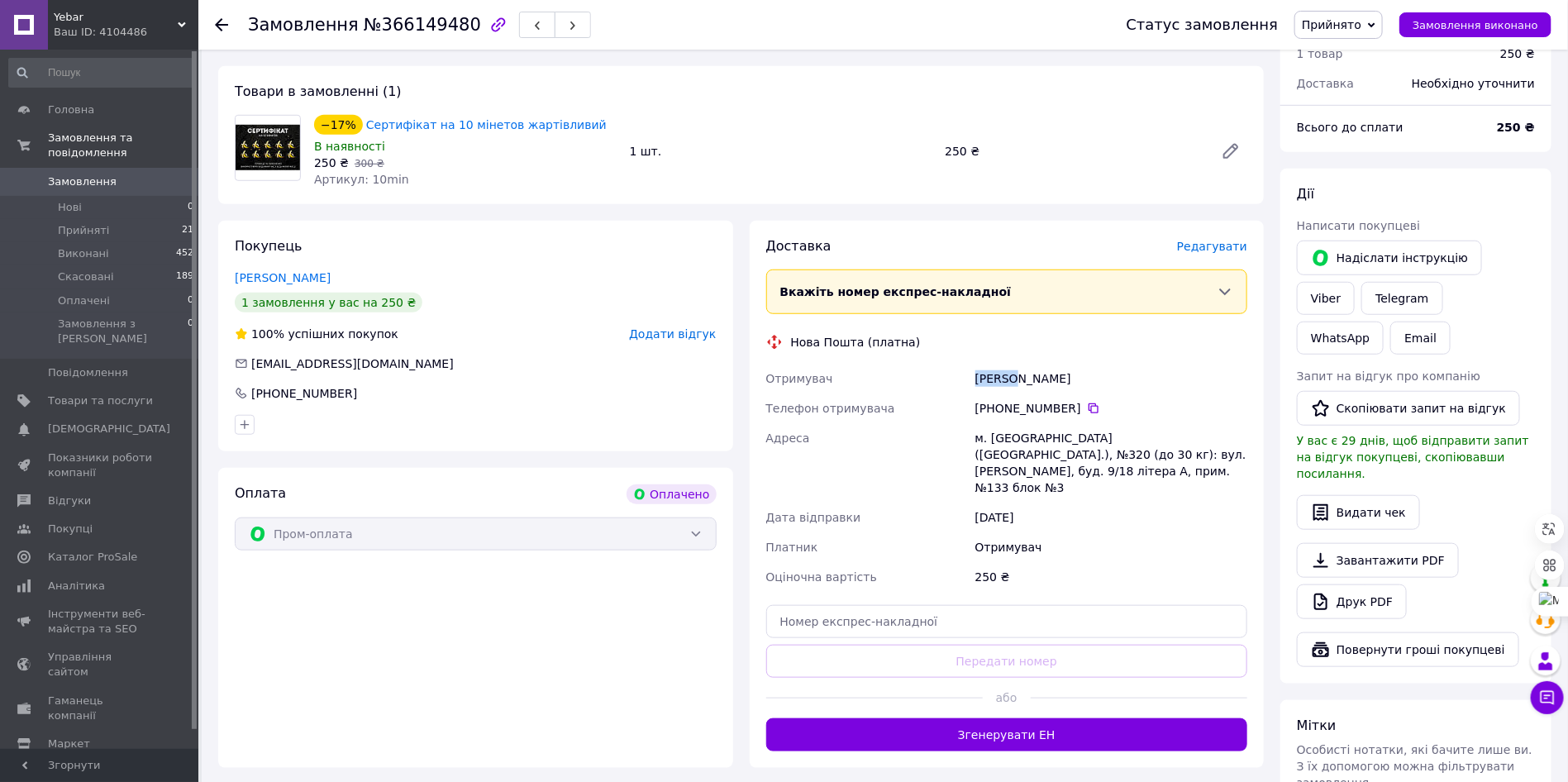
click at [1000, 364] on div "Палий Татьяна" at bounding box center [1111, 379] width 278 height 30
copy div "Палий"
click at [1044, 364] on div "Палий Татьяна" at bounding box center [1111, 379] width 278 height 30
click at [1043, 364] on div "Палий Татьяна" at bounding box center [1111, 379] width 278 height 30
copy div "Татьяна"
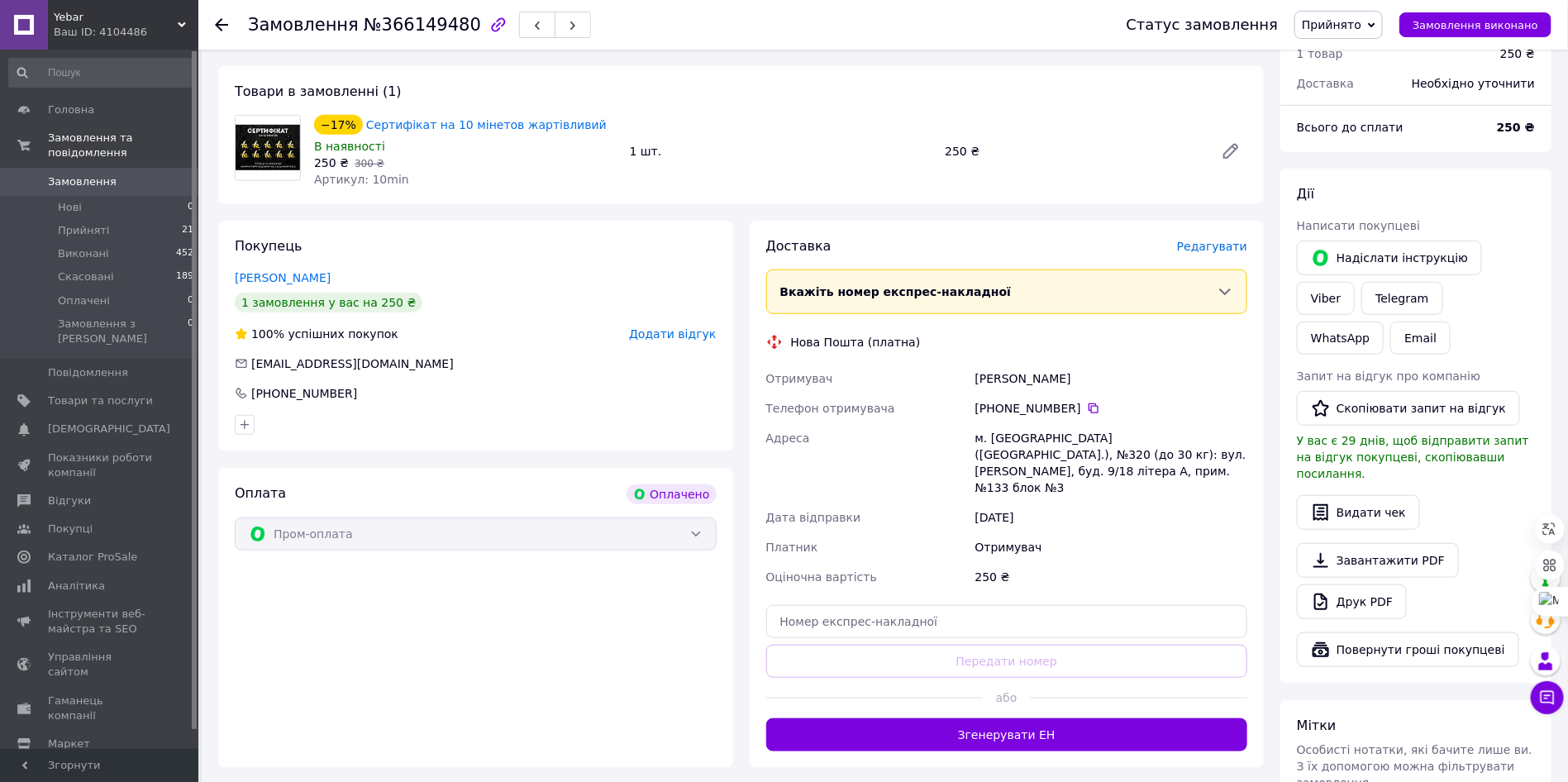
click at [1002, 364] on div "Палий Татьяна" at bounding box center [1111, 379] width 278 height 30
click at [1001, 364] on div "Палий Татьяна" at bounding box center [1111, 379] width 278 height 30
copy div "Палий"
click at [1001, 334] on div "Нова Пошта (платна)" at bounding box center [1007, 342] width 490 height 16
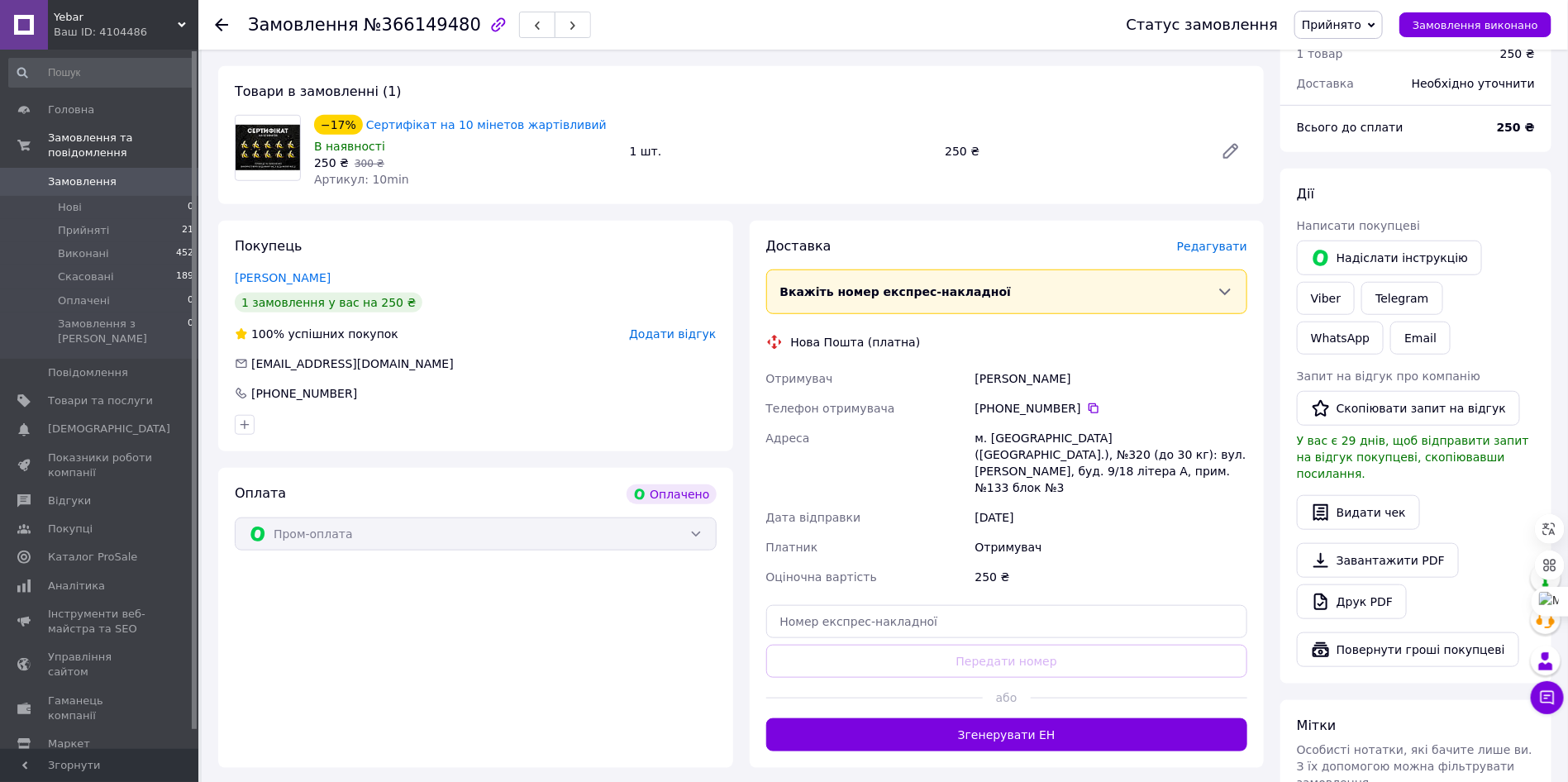
click at [997, 401] on div "[PHONE_NUMBER]" at bounding box center [1111, 409] width 272 height 16
click at [1087, 401] on icon at bounding box center [1094, 408] width 14 height 14
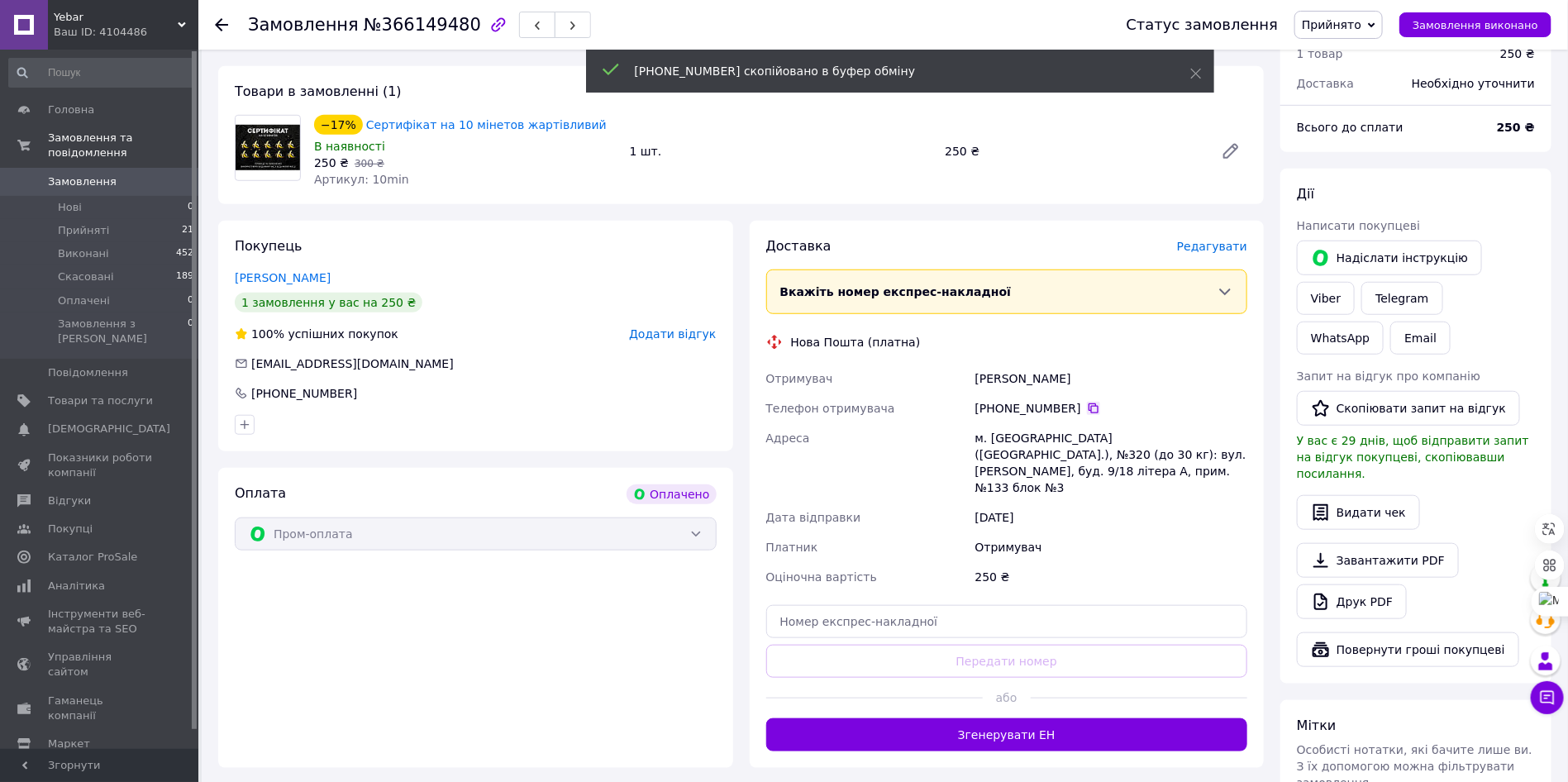
click at [1087, 401] on icon at bounding box center [1094, 408] width 14 height 14
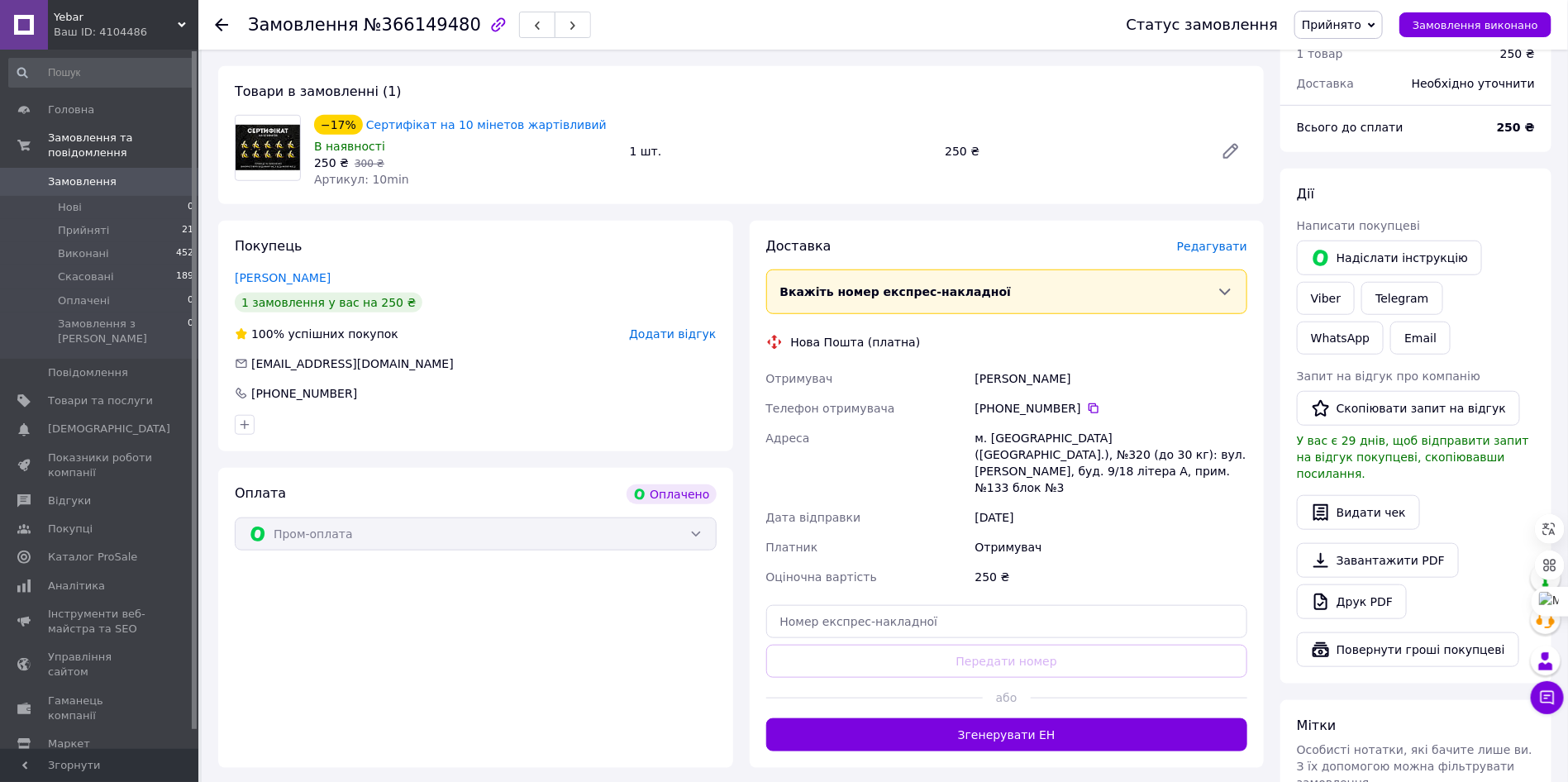
click at [989, 364] on div "Палий Татьяна" at bounding box center [1111, 379] width 278 height 30
copy div "Палий"
click at [1028, 364] on div "Палий Татьяна" at bounding box center [1111, 379] width 278 height 30
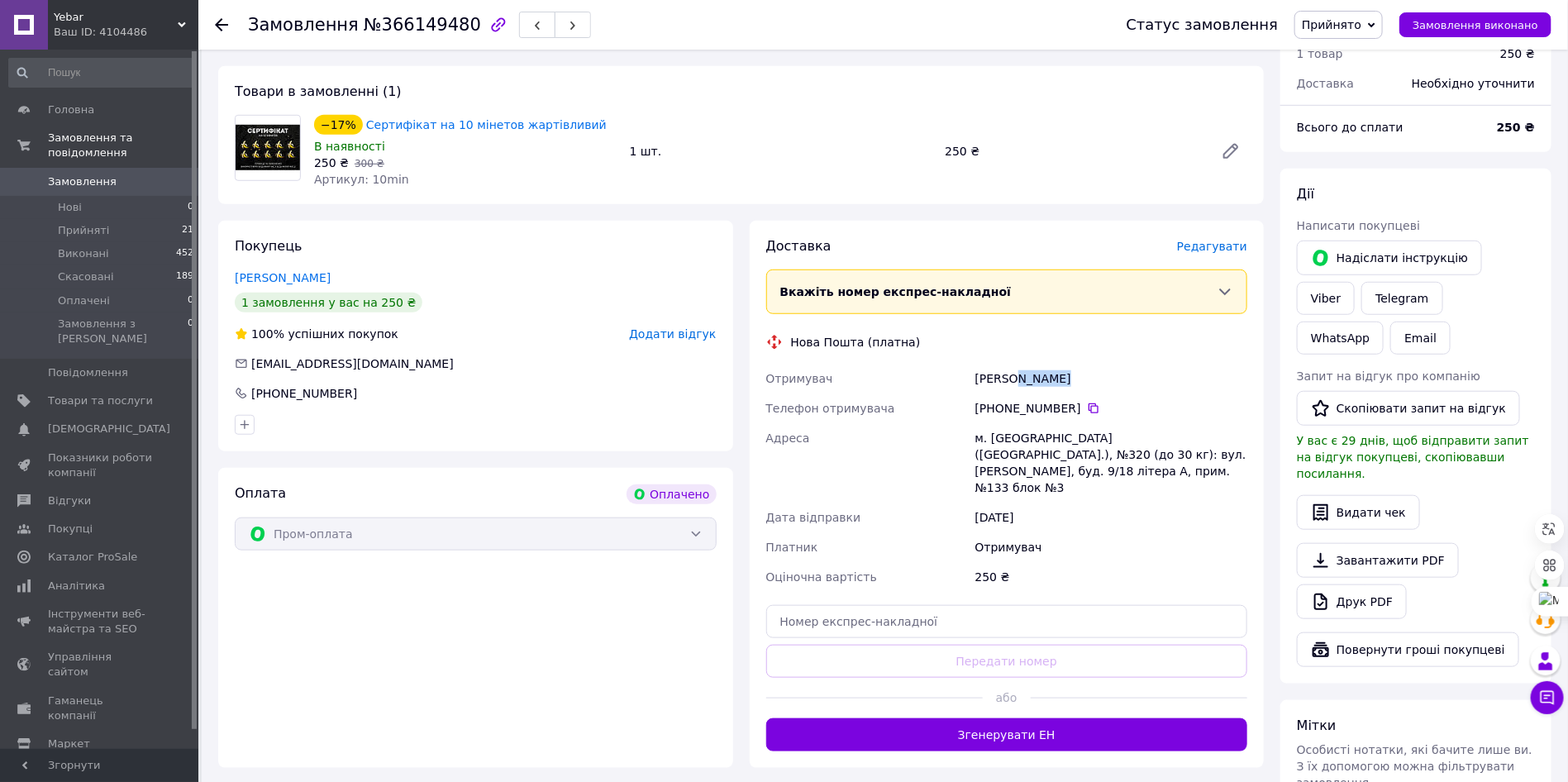
copy div "Татьяна"
click at [1002, 423] on div "м. Київ (Київська обл.), №320 (до 30 кг): вул. Анни Ахматової, буд. 9/18 літера…" at bounding box center [1111, 463] width 278 height 79
copy div "Київ"
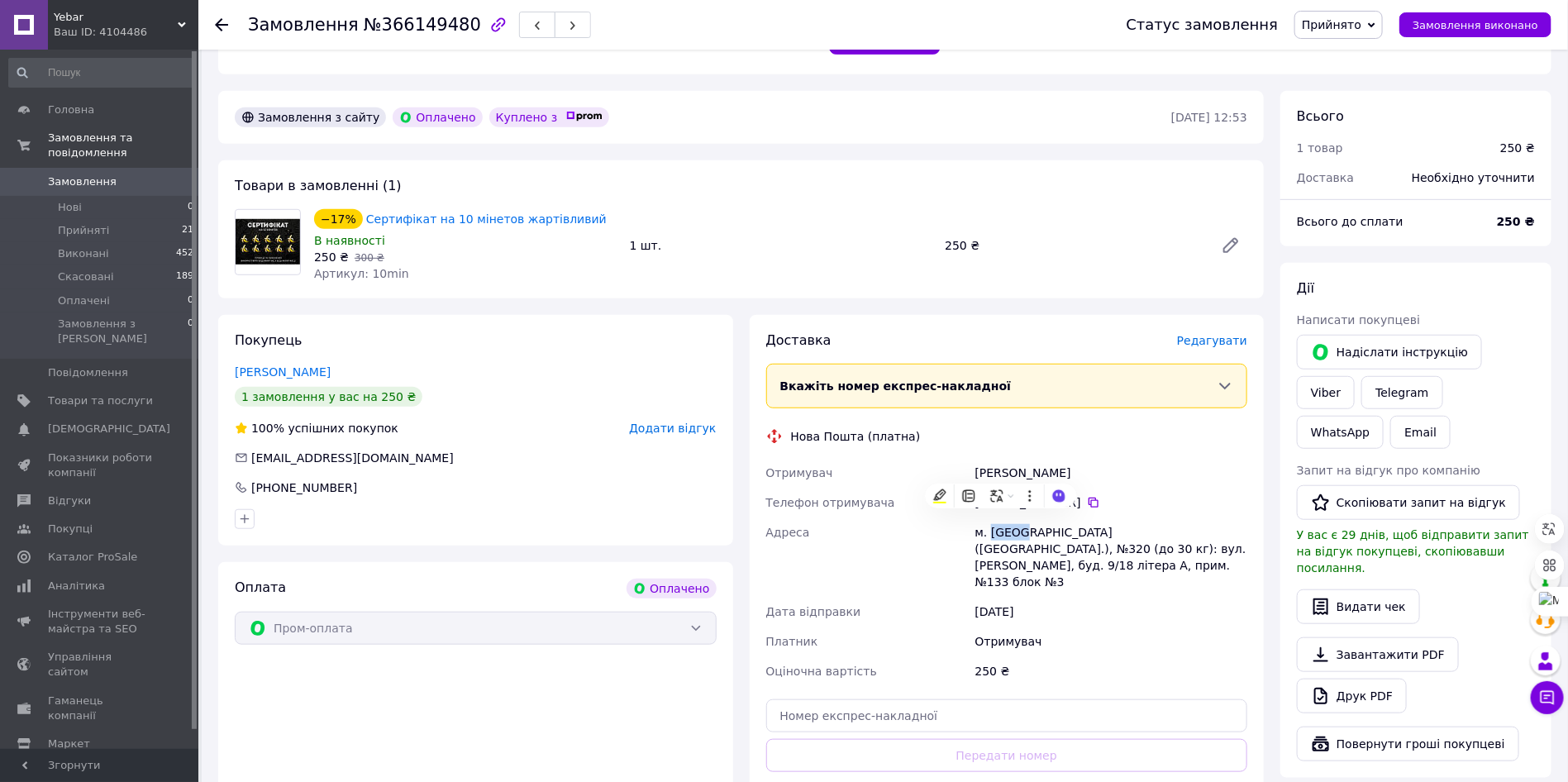
scroll to position [372, 0]
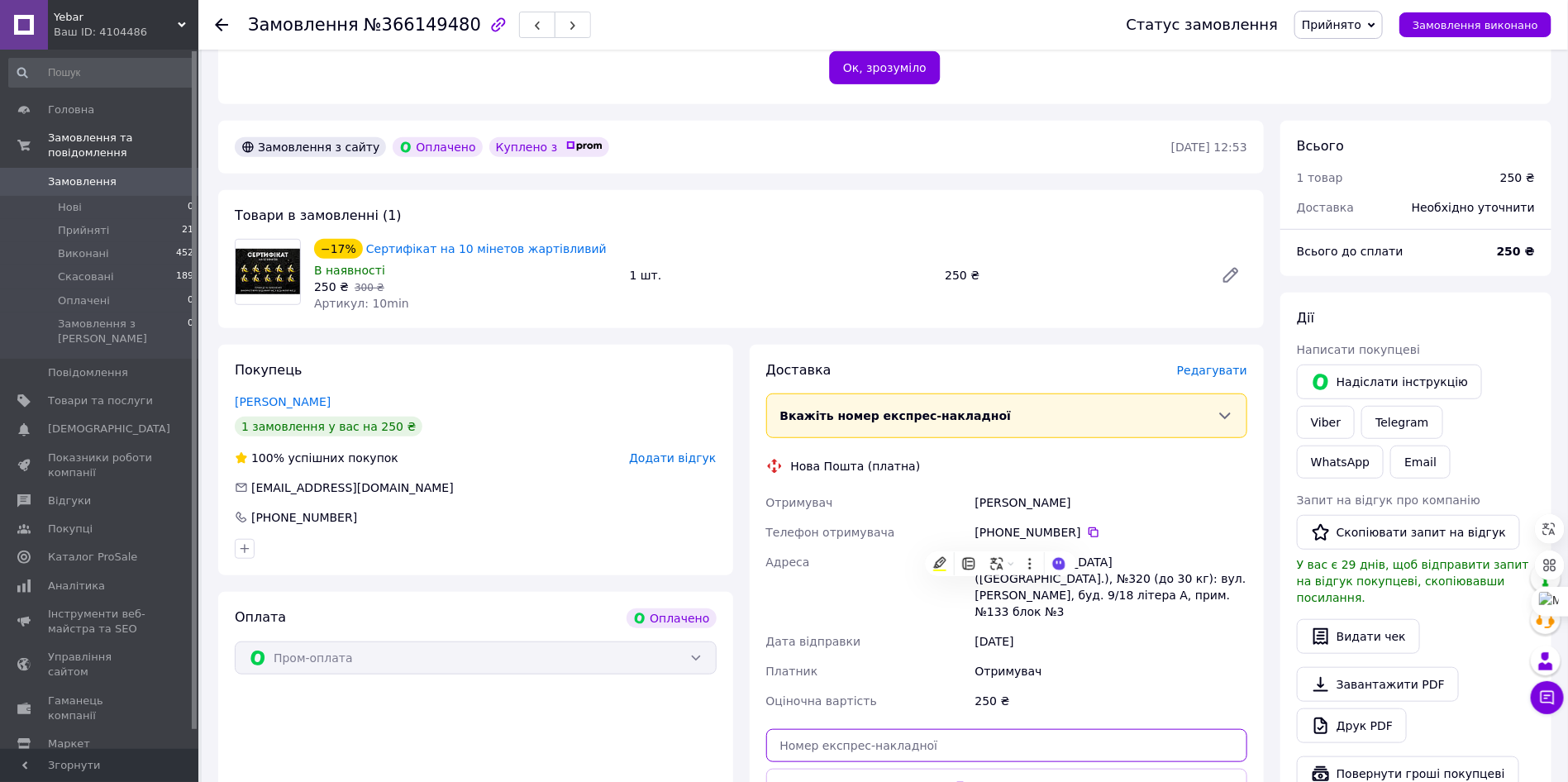
click at [834, 729] on input "text" at bounding box center [1007, 746] width 482 height 33
paste input "20451269229418"
type input "20451269229418"
click at [876, 769] on button "Передати номер" at bounding box center [1007, 786] width 482 height 33
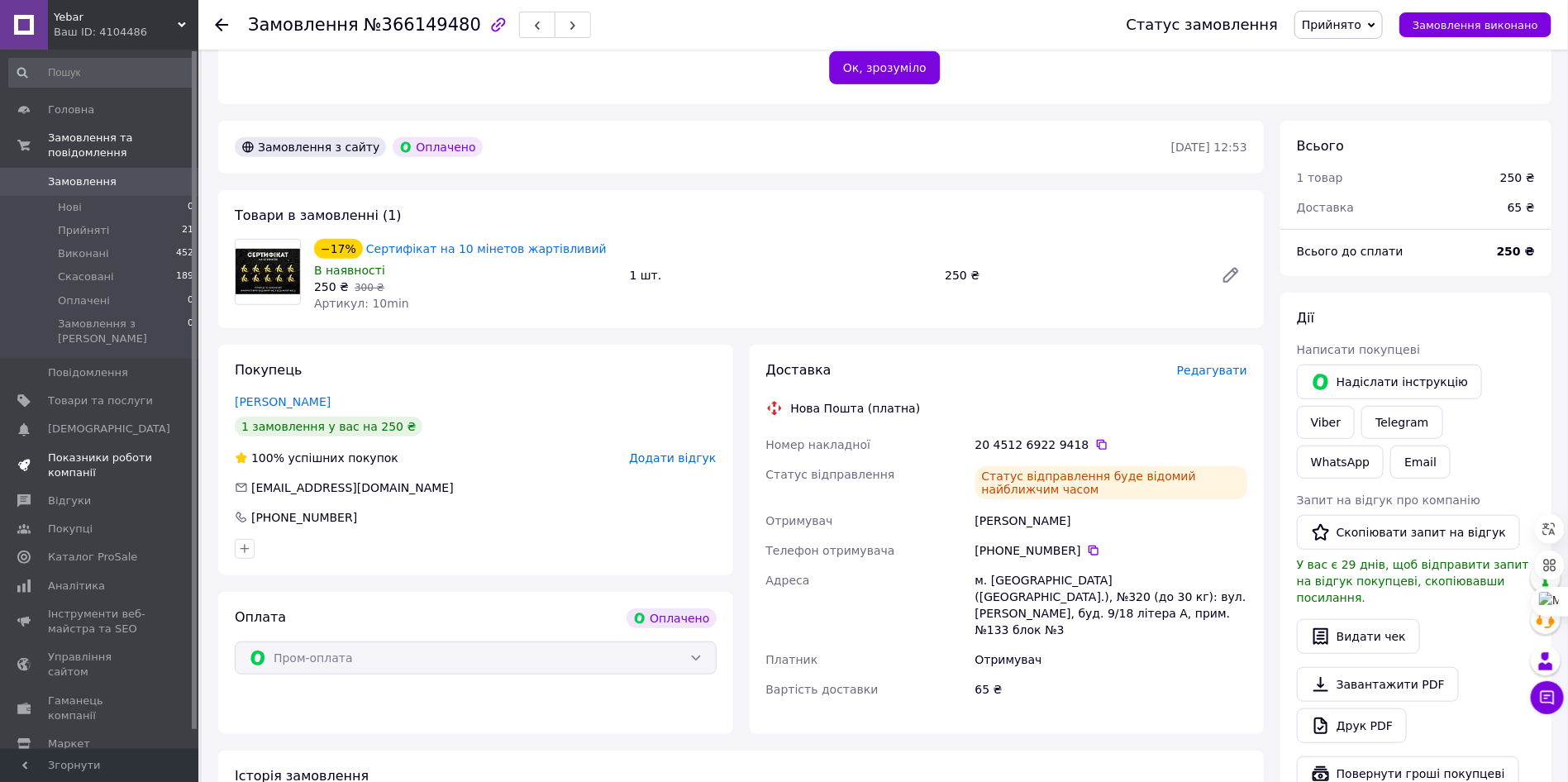
click at [133, 451] on span "Показники роботи компанії" at bounding box center [100, 465] width 105 height 30
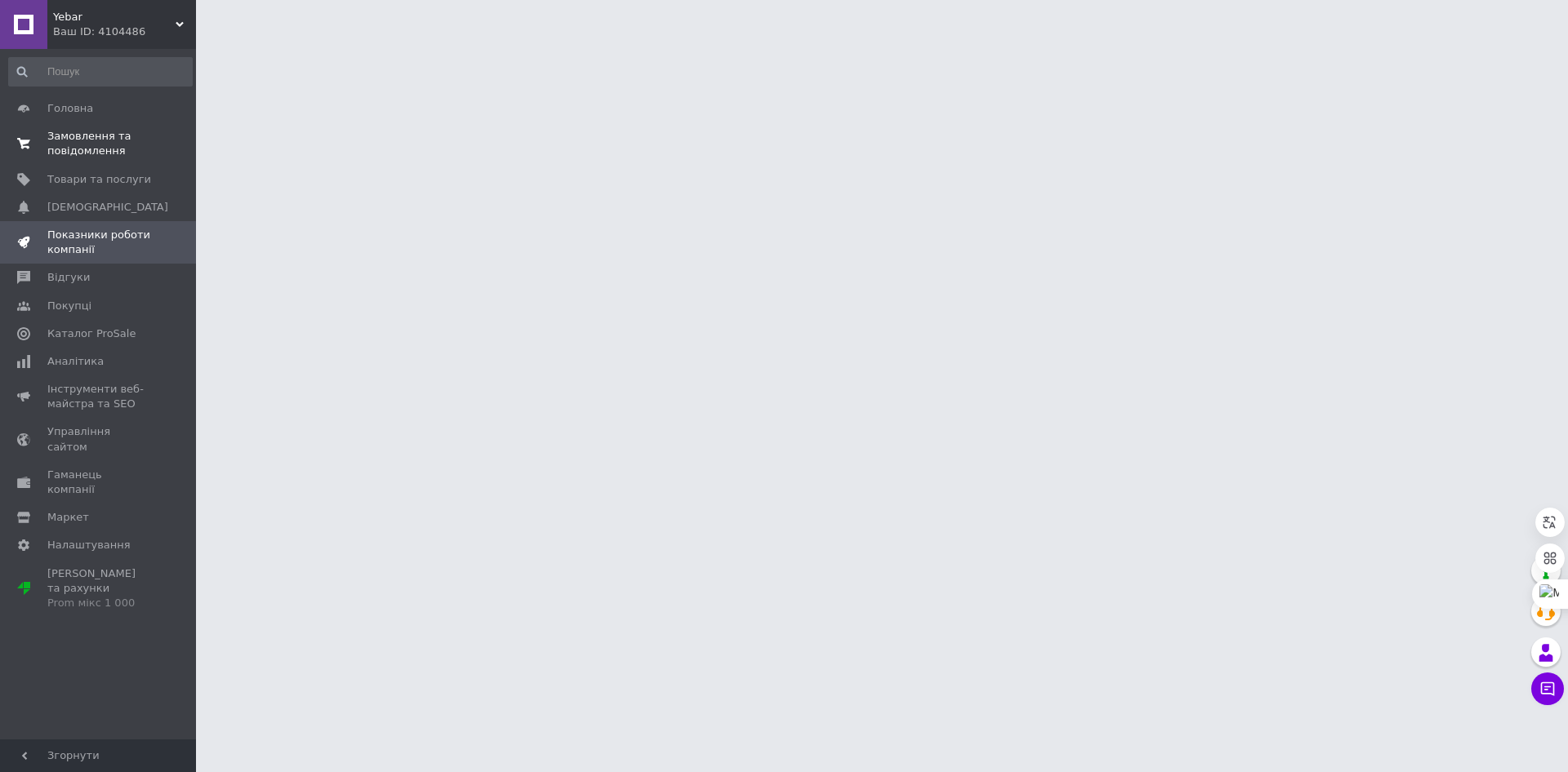
click at [142, 137] on span "Замовлення та повідомлення" at bounding box center [99, 143] width 104 height 30
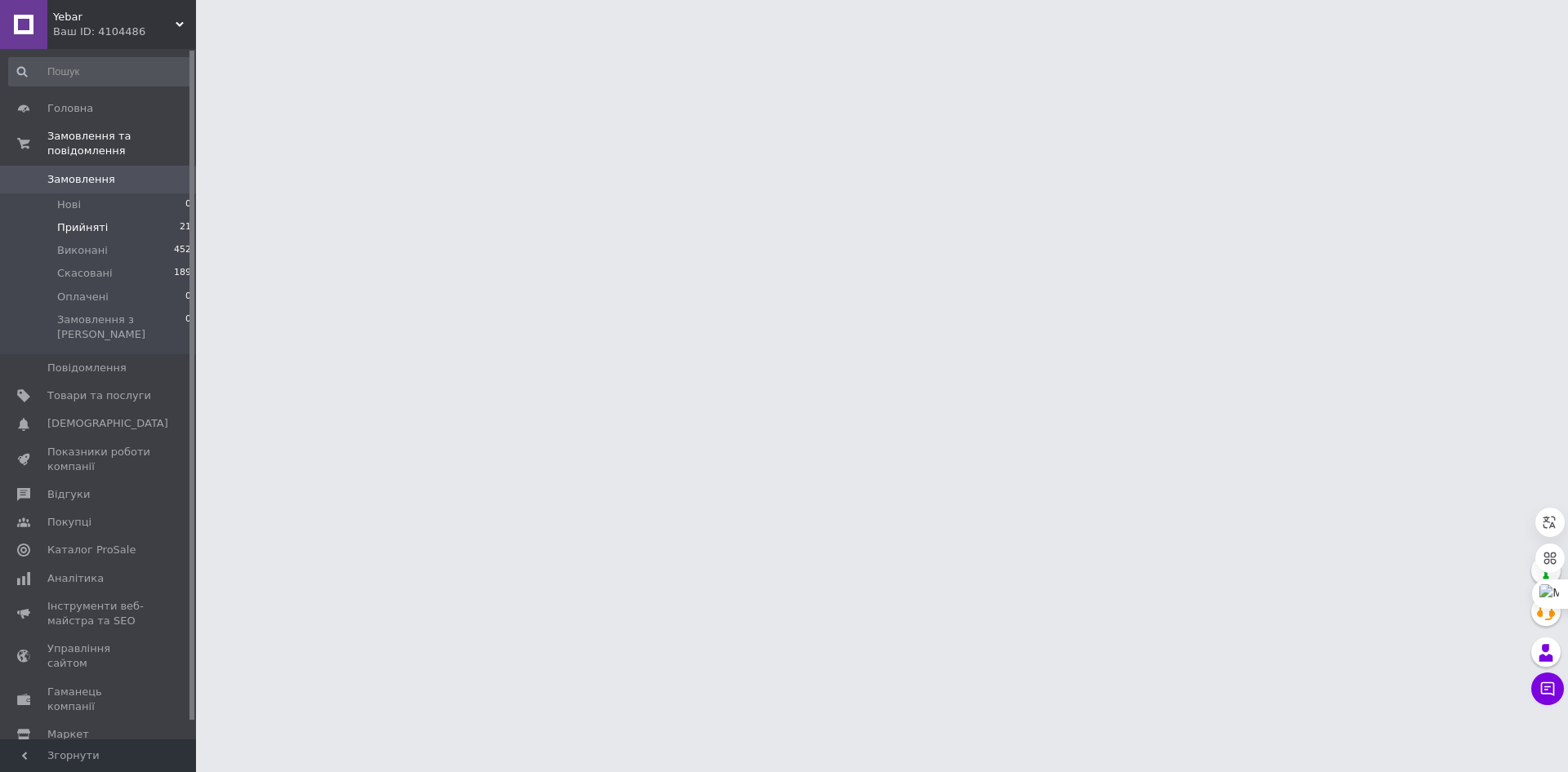
click at [124, 219] on li "Прийняті 21" at bounding box center [100, 227] width 201 height 23
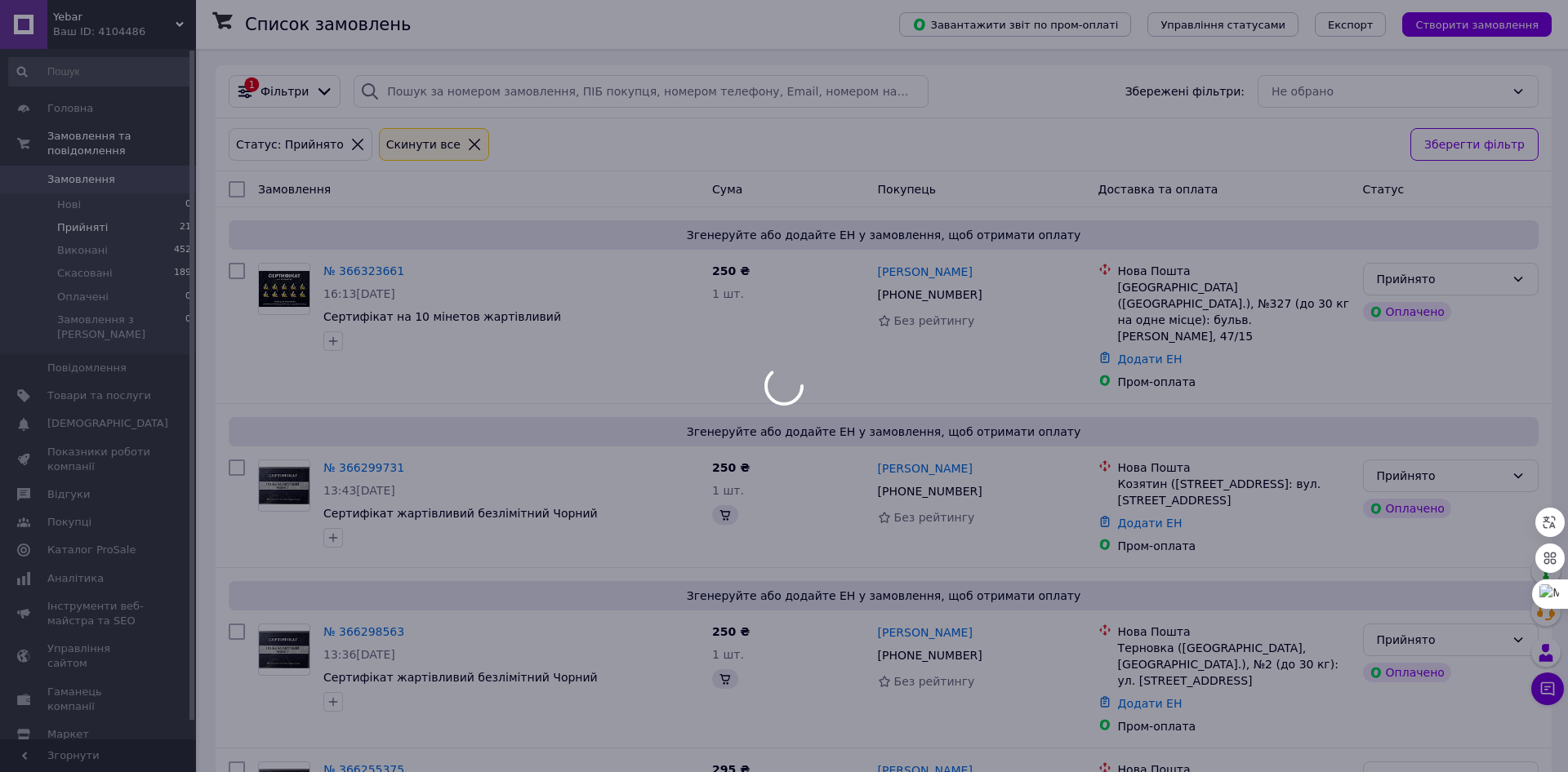
click at [87, 221] on span "Прийняті" at bounding box center [82, 228] width 50 height 14
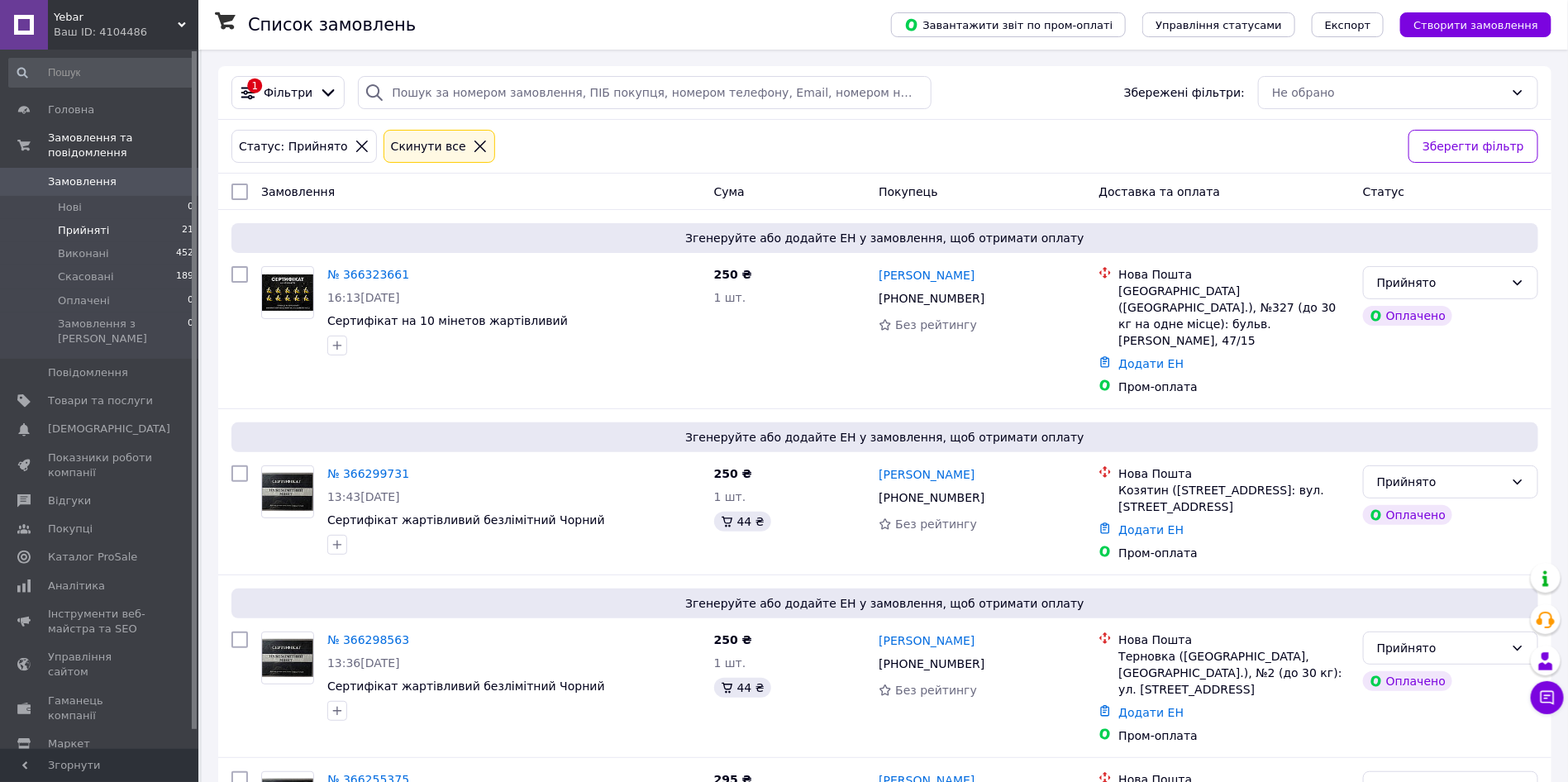
click at [95, 224] on span "Прийняті" at bounding box center [83, 231] width 51 height 15
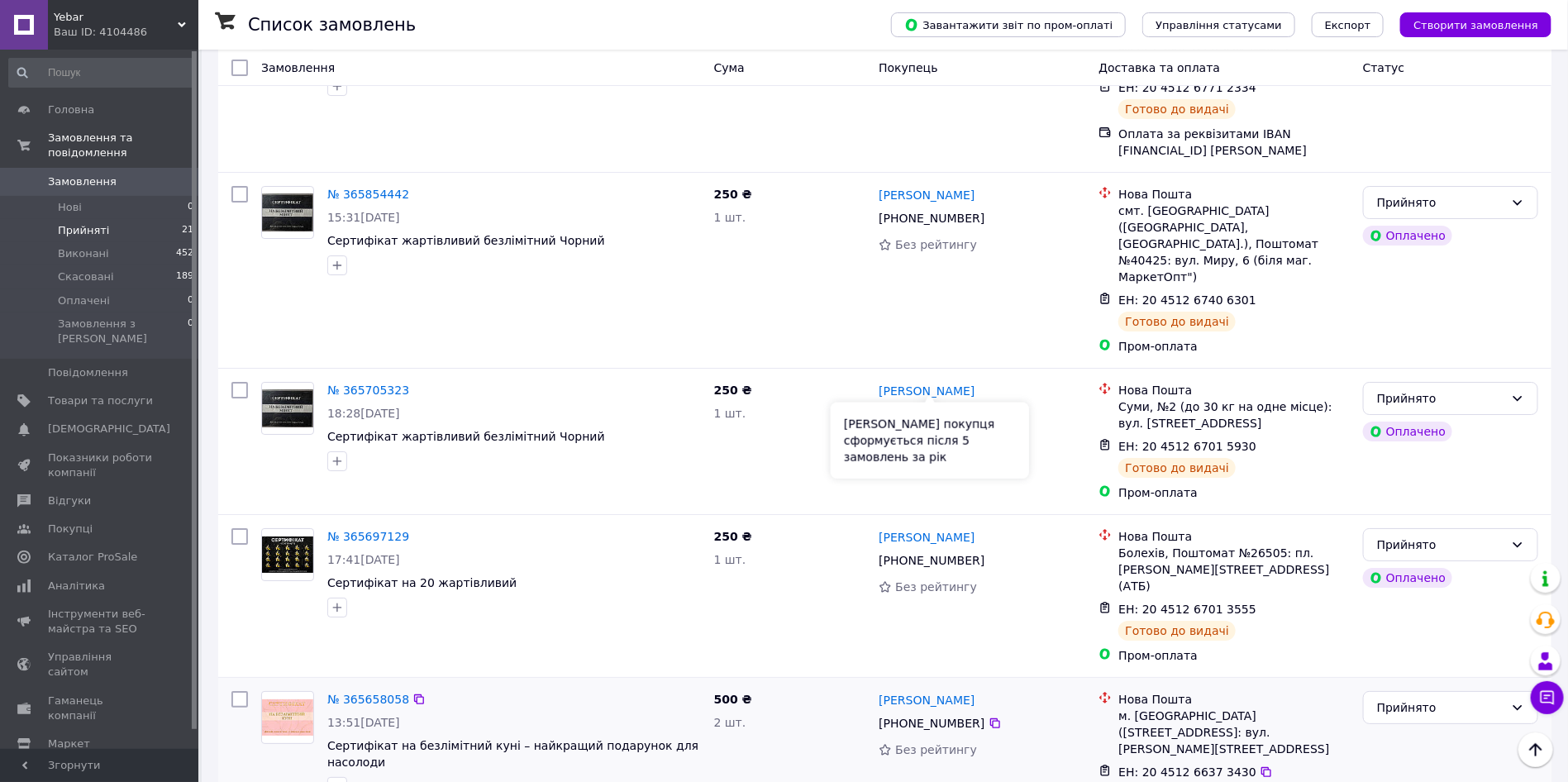
scroll to position [2869, 0]
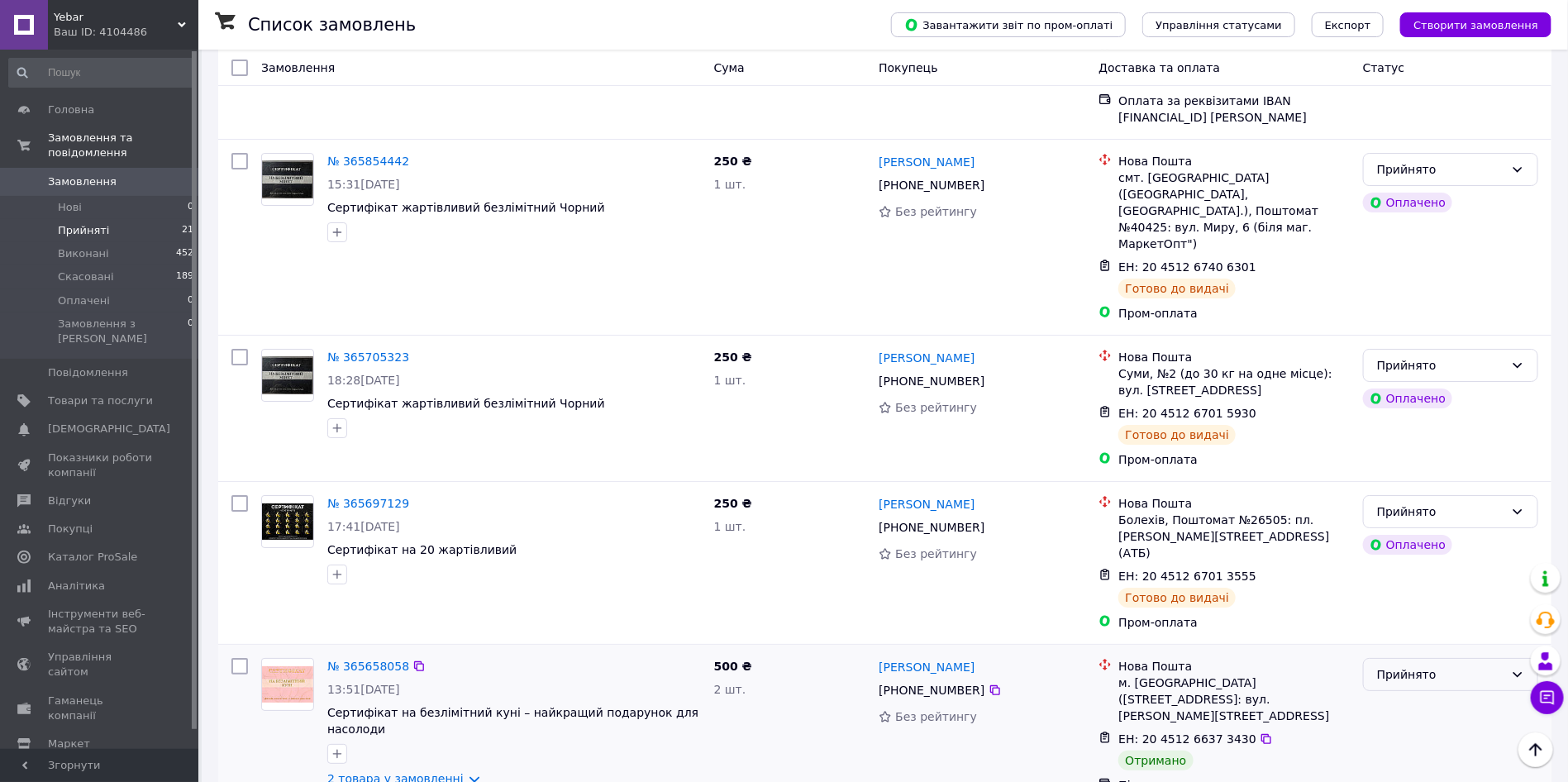
click at [1469, 666] on div "Прийнято" at bounding box center [1441, 675] width 128 height 18
click at [1436, 486] on li "Виконано" at bounding box center [1450, 490] width 173 height 30
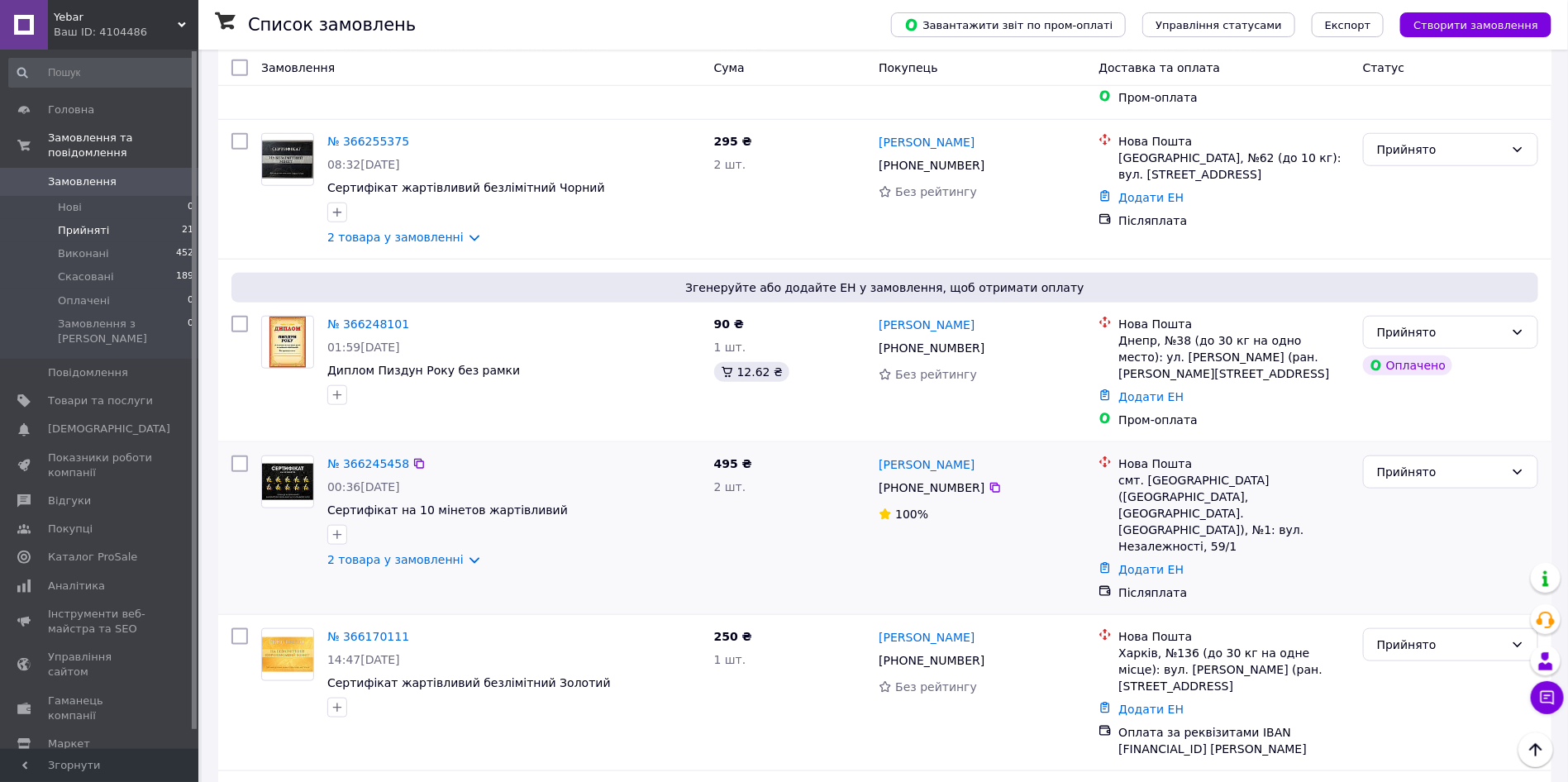
scroll to position [636, 0]
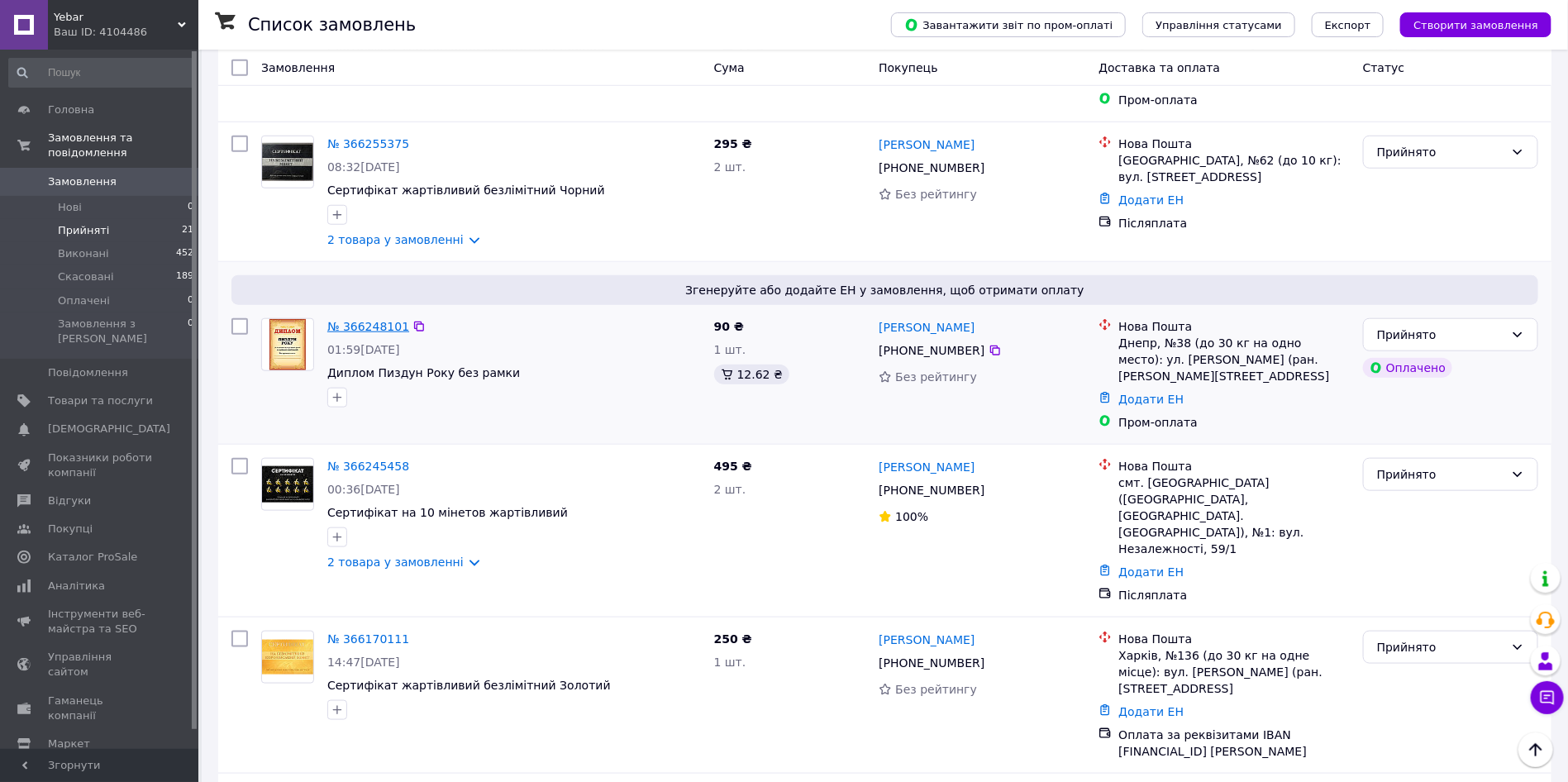
click at [367, 320] on link "№ 366248101" at bounding box center [369, 327] width 82 height 14
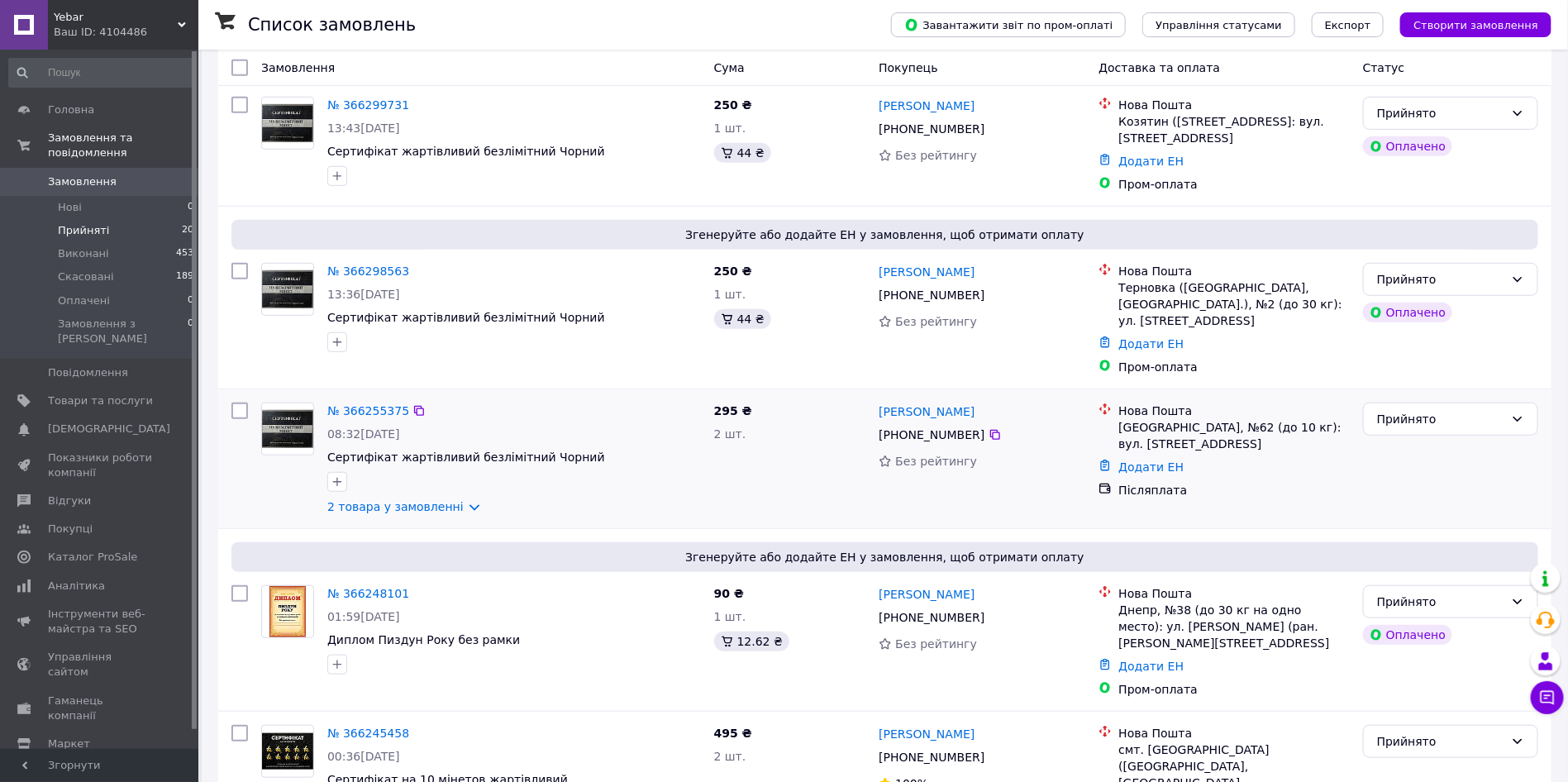
scroll to position [372, 0]
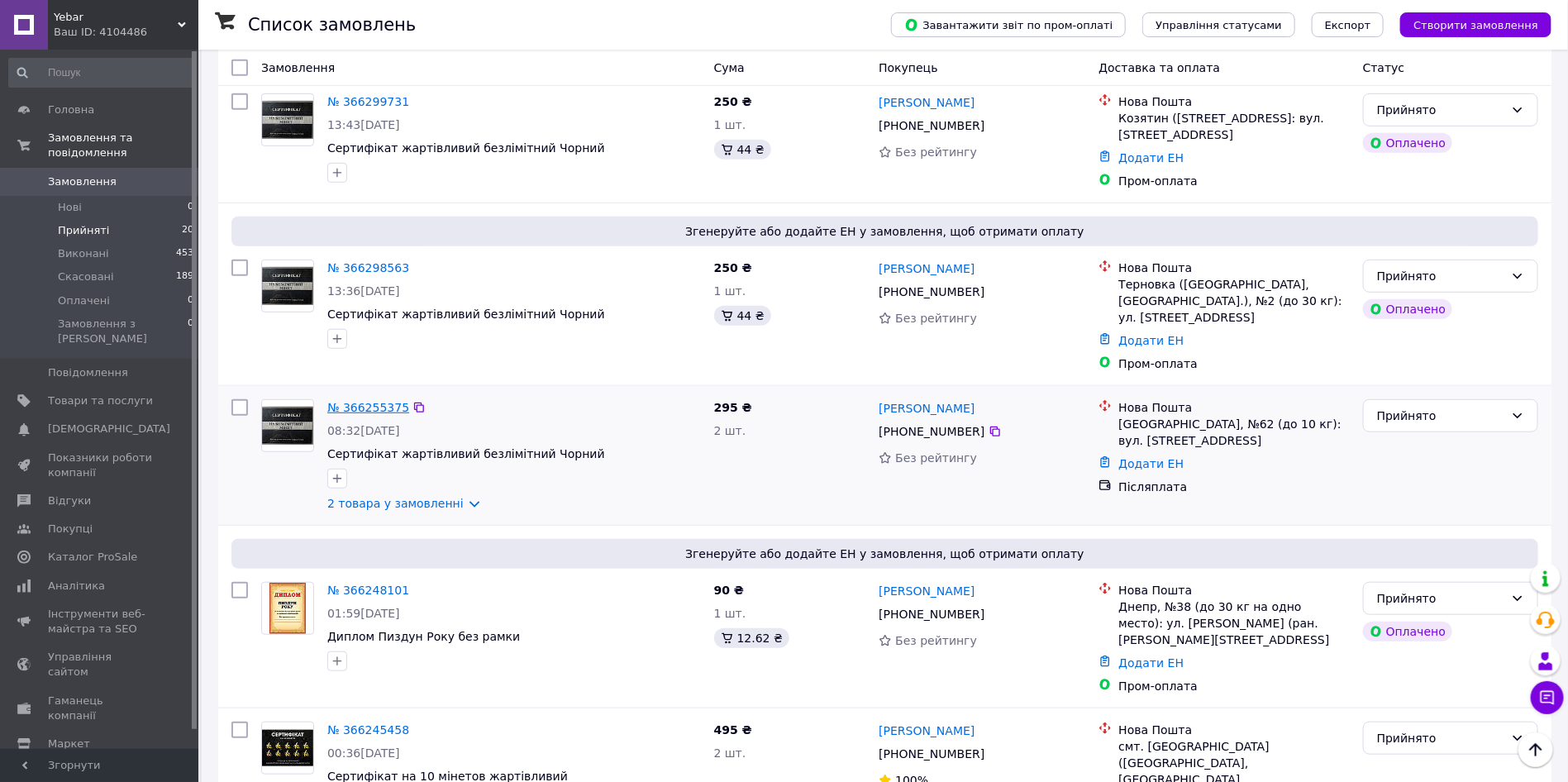
click at [384, 401] on link "№ 366255375" at bounding box center [369, 408] width 82 height 14
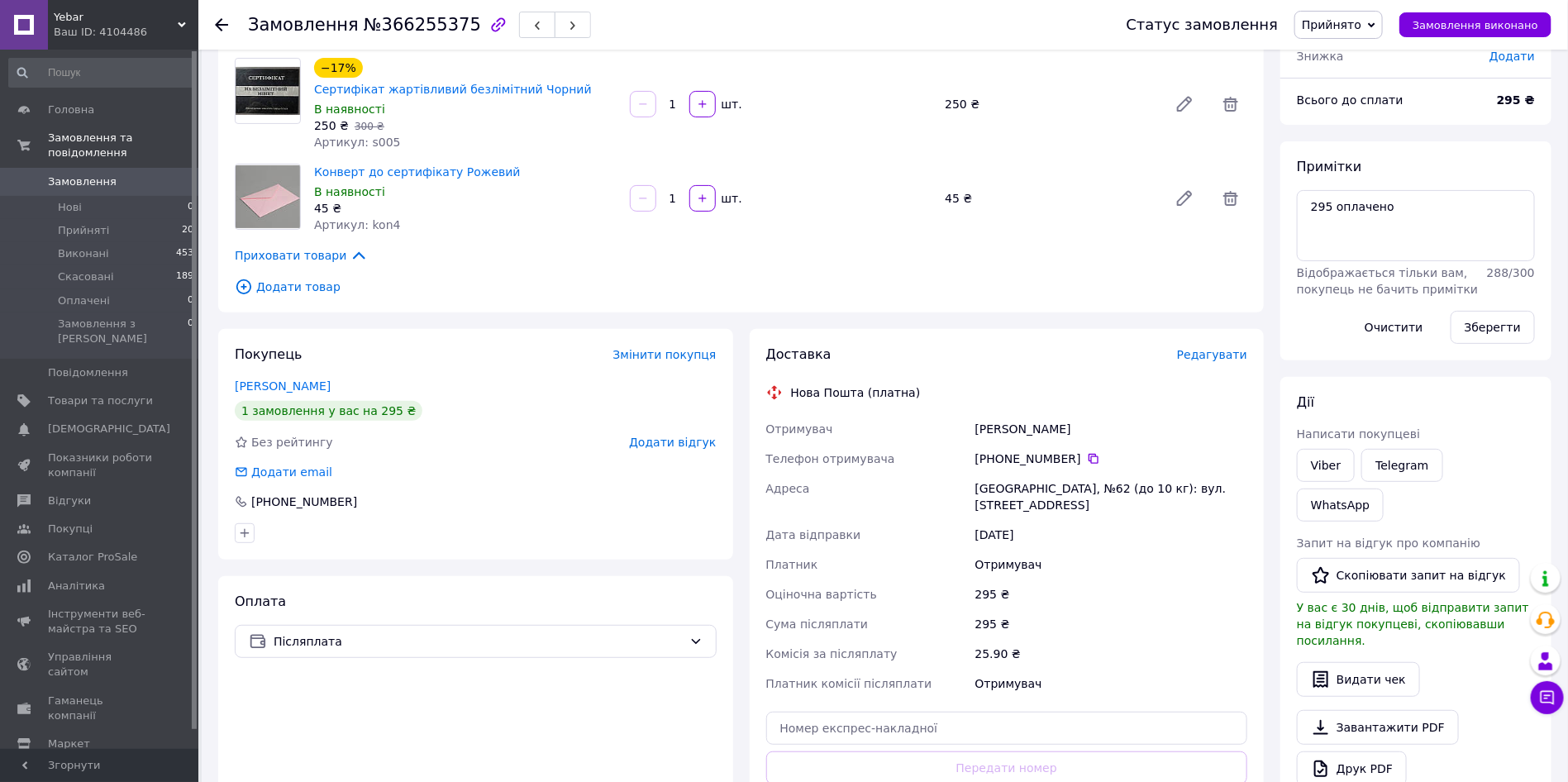
scroll to position [124, 0]
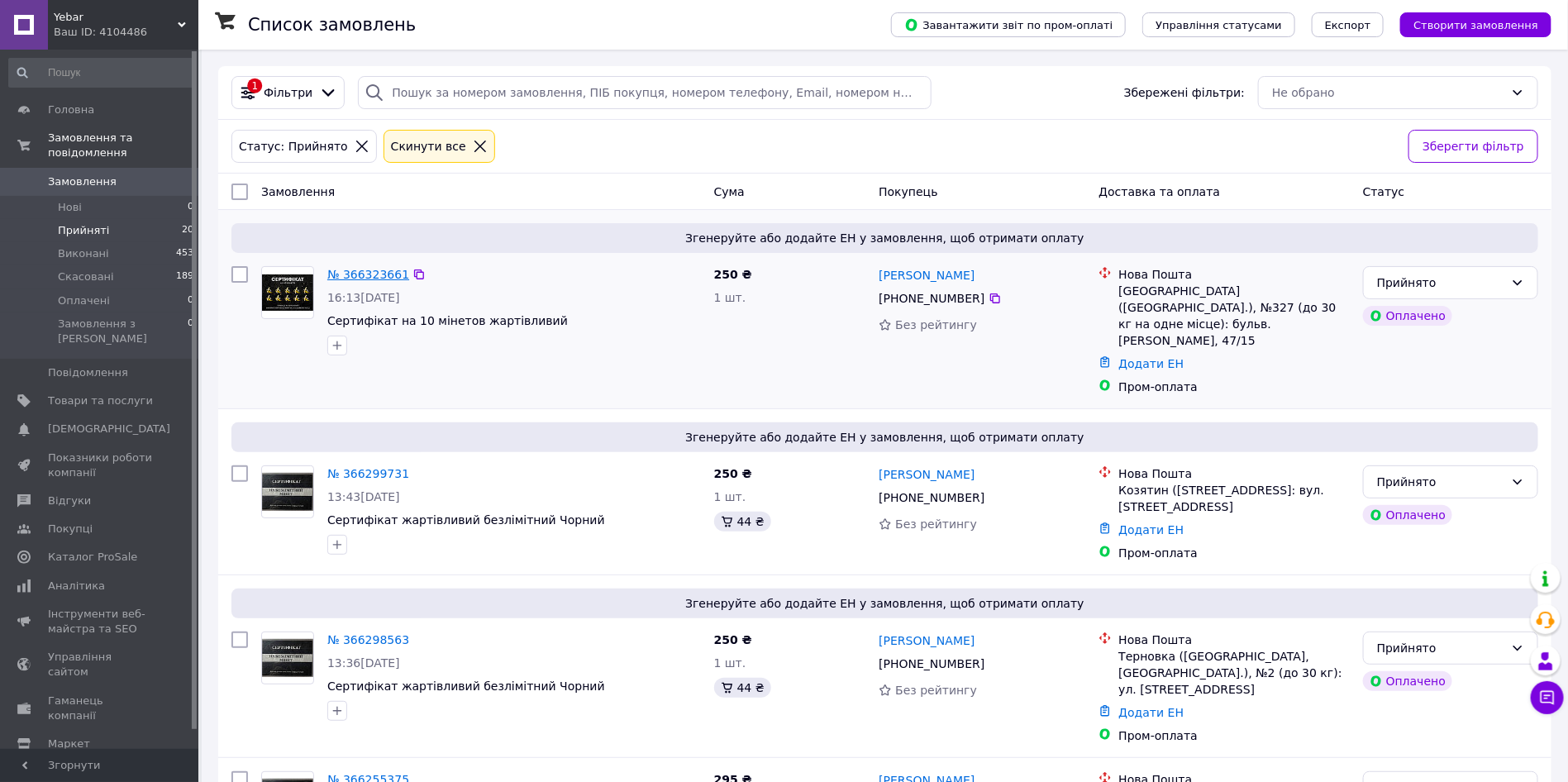
click at [369, 268] on link "№ 366323661" at bounding box center [369, 275] width 82 height 14
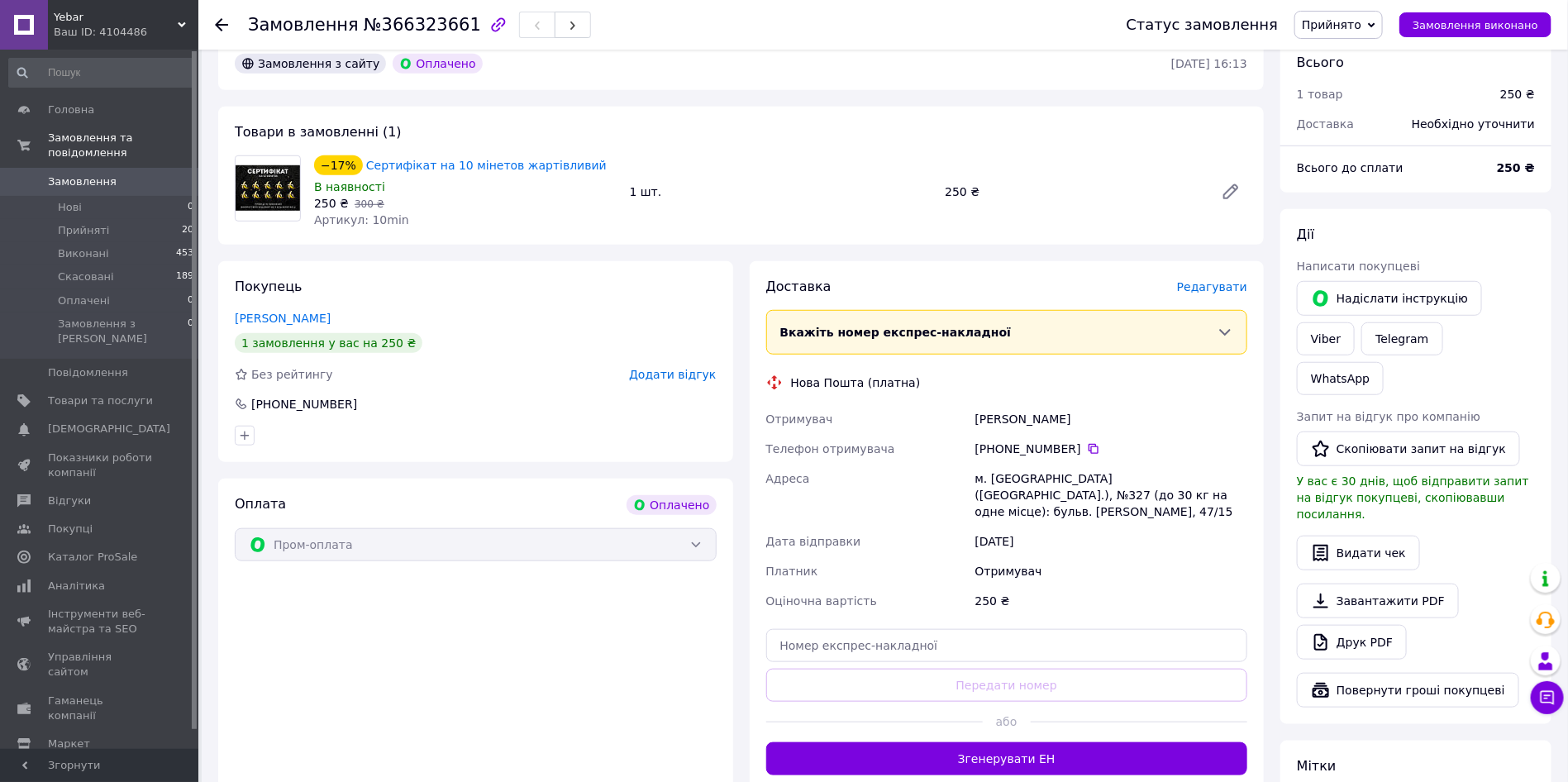
scroll to position [495, 0]
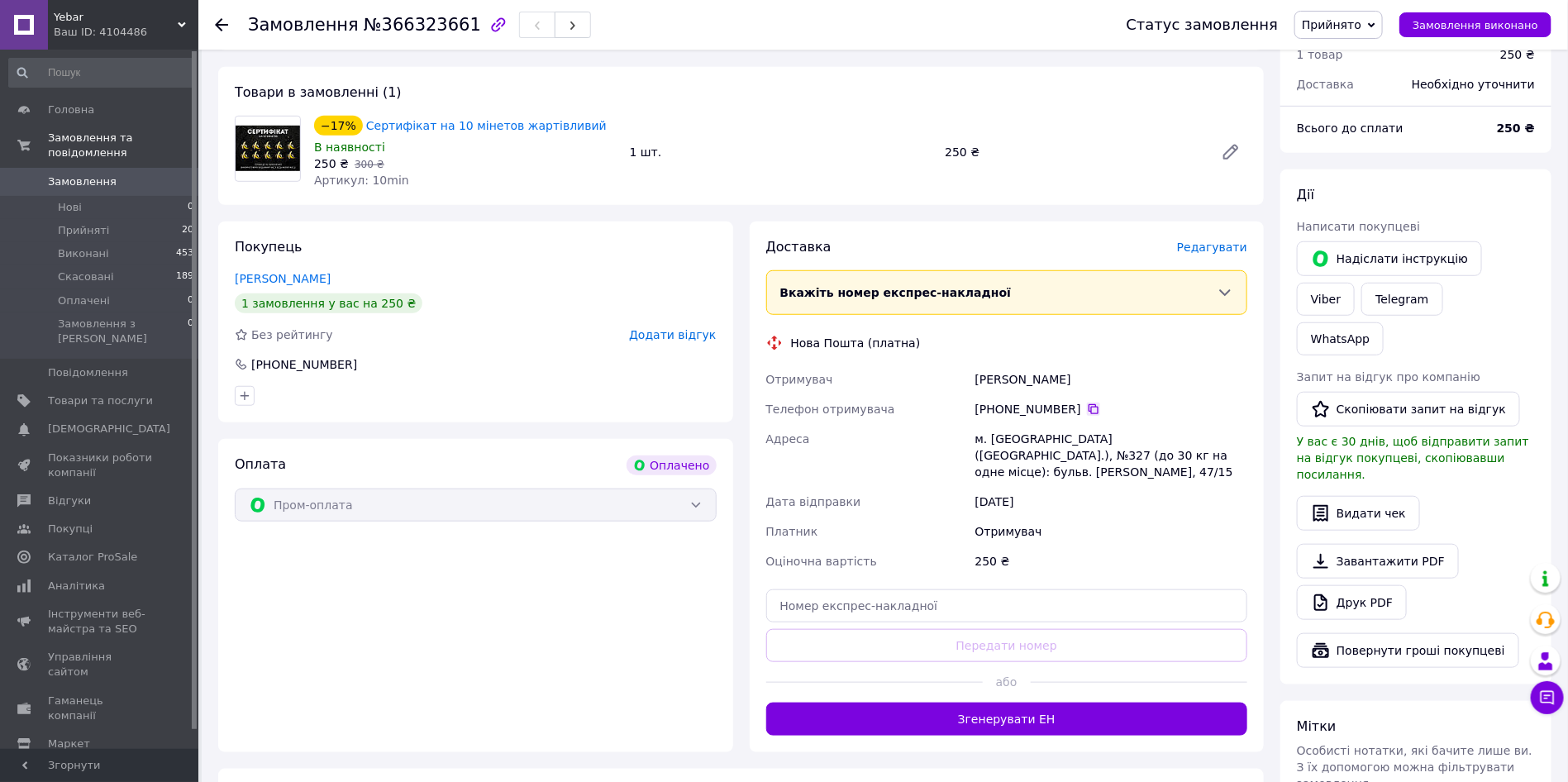
click at [1087, 402] on icon at bounding box center [1094, 409] width 14 height 14
click at [1004, 365] on div "Коверзюк Дарина" at bounding box center [1111, 380] width 278 height 30
copy div "Коверзюк"
click at [1061, 365] on div "Коверзюк Дарина" at bounding box center [1111, 380] width 278 height 30
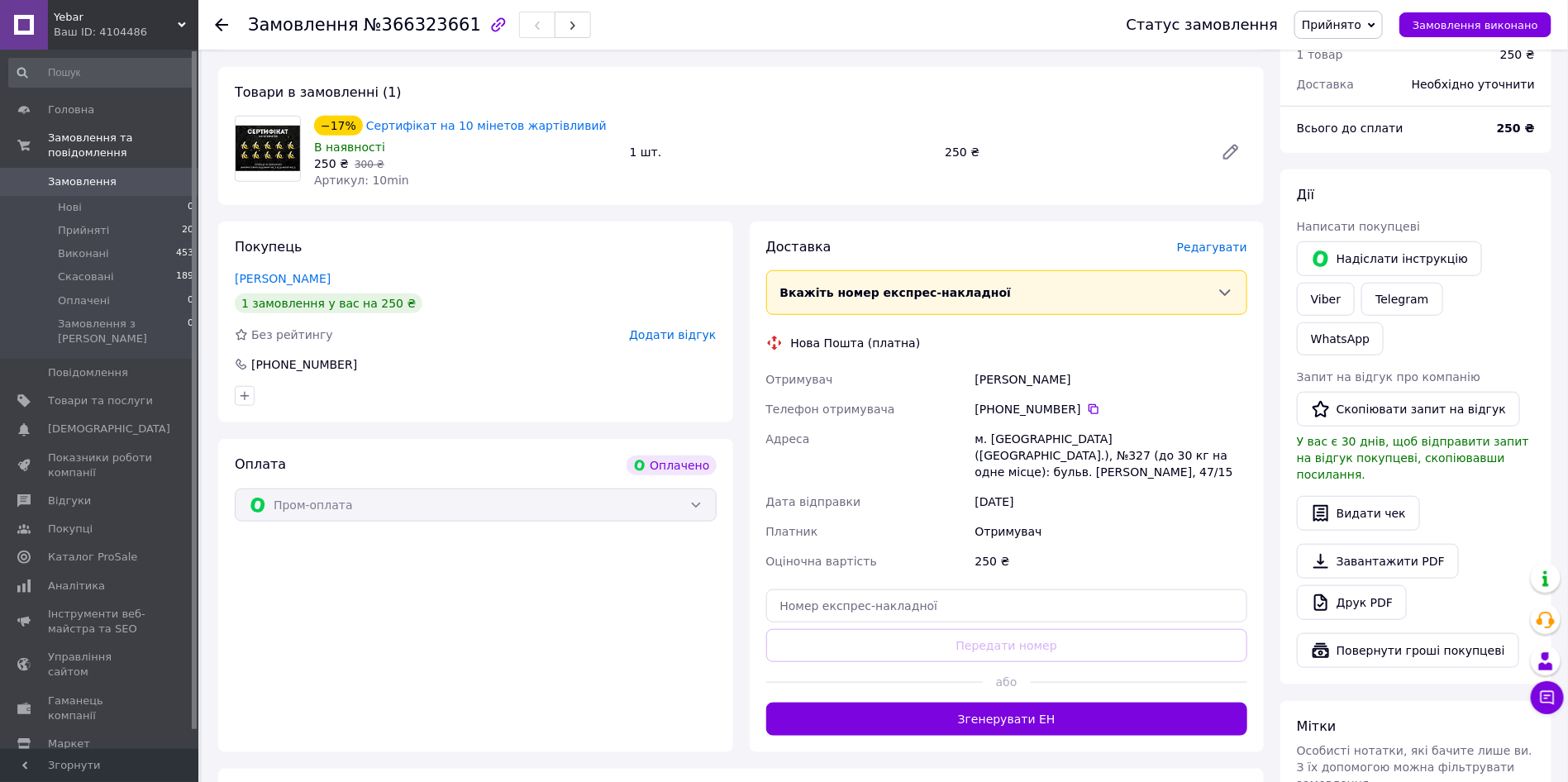
click at [1061, 365] on div "Коверзюк Дарина" at bounding box center [1111, 380] width 278 height 30
copy div "Дарина"
click at [998, 424] on div "м. Київ (Київська обл.), №327 (до 30 кг на одне місце): бульв. Вацлава Гавела, …" at bounding box center [1111, 455] width 278 height 63
copy div "Київ"
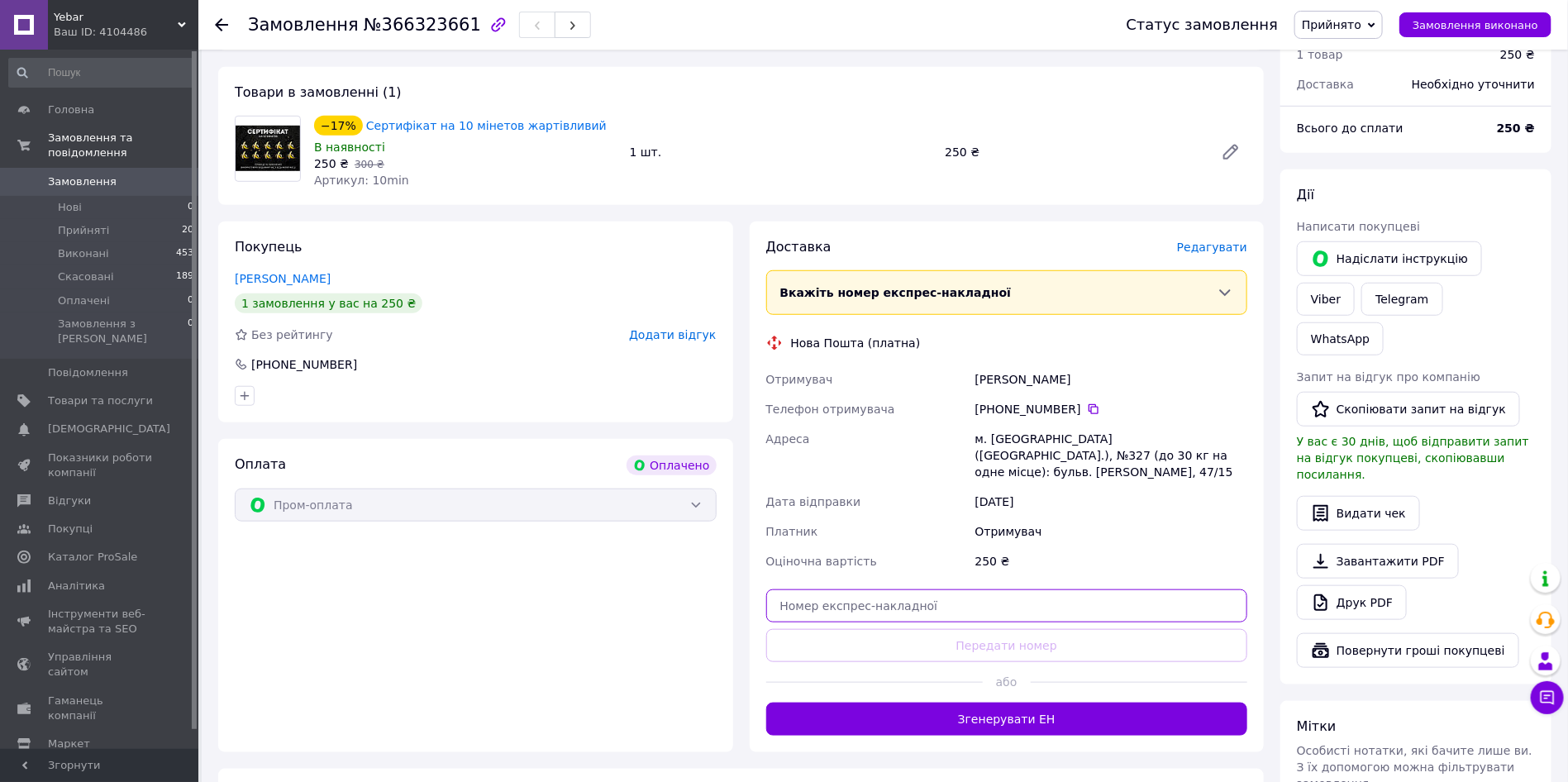
click at [907, 589] on input "text" at bounding box center [1007, 606] width 482 height 33
paste input "20451269231521"
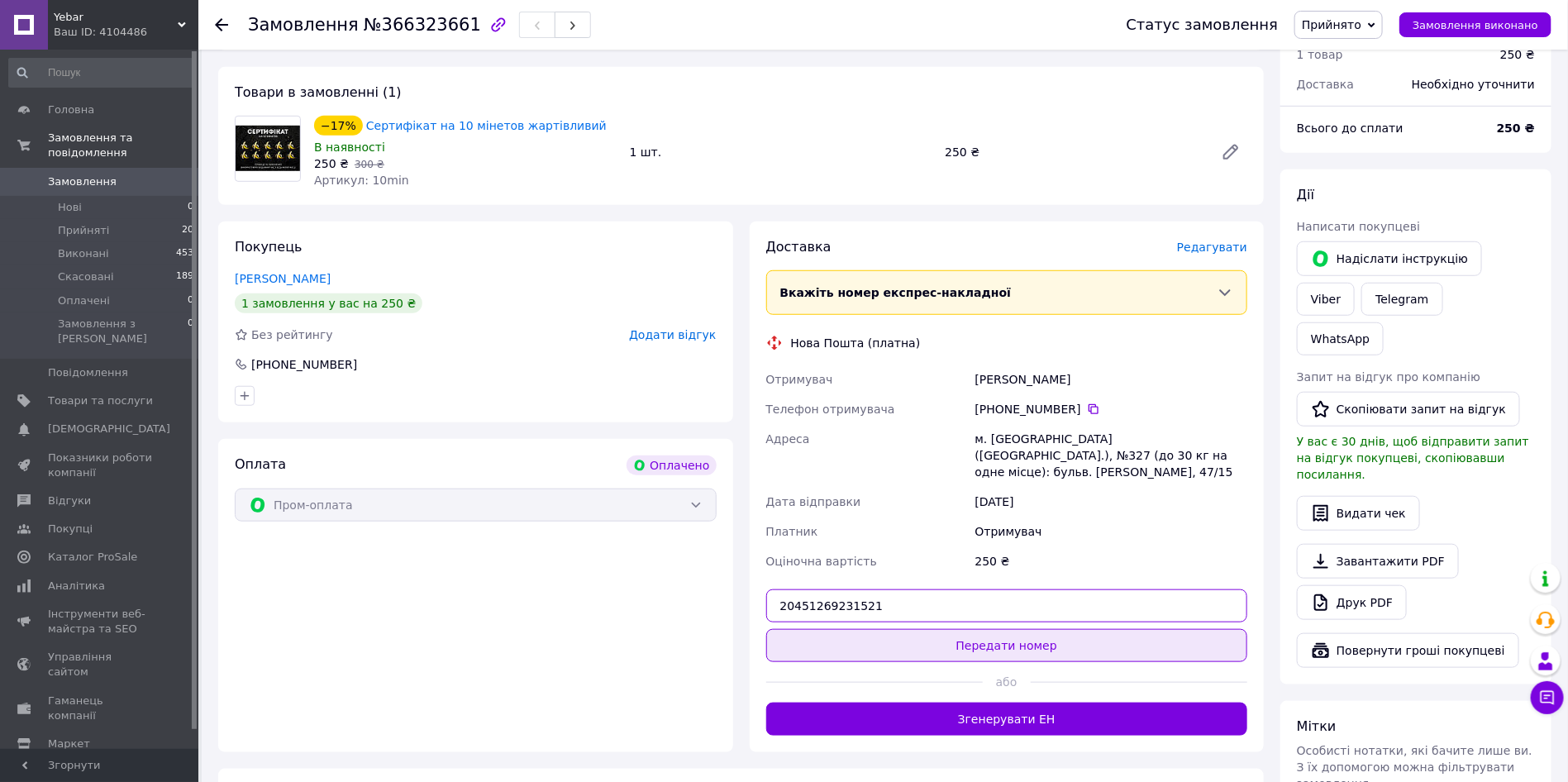
type input "20451269231521"
click at [896, 630] on button "Передати номер" at bounding box center [1007, 646] width 482 height 33
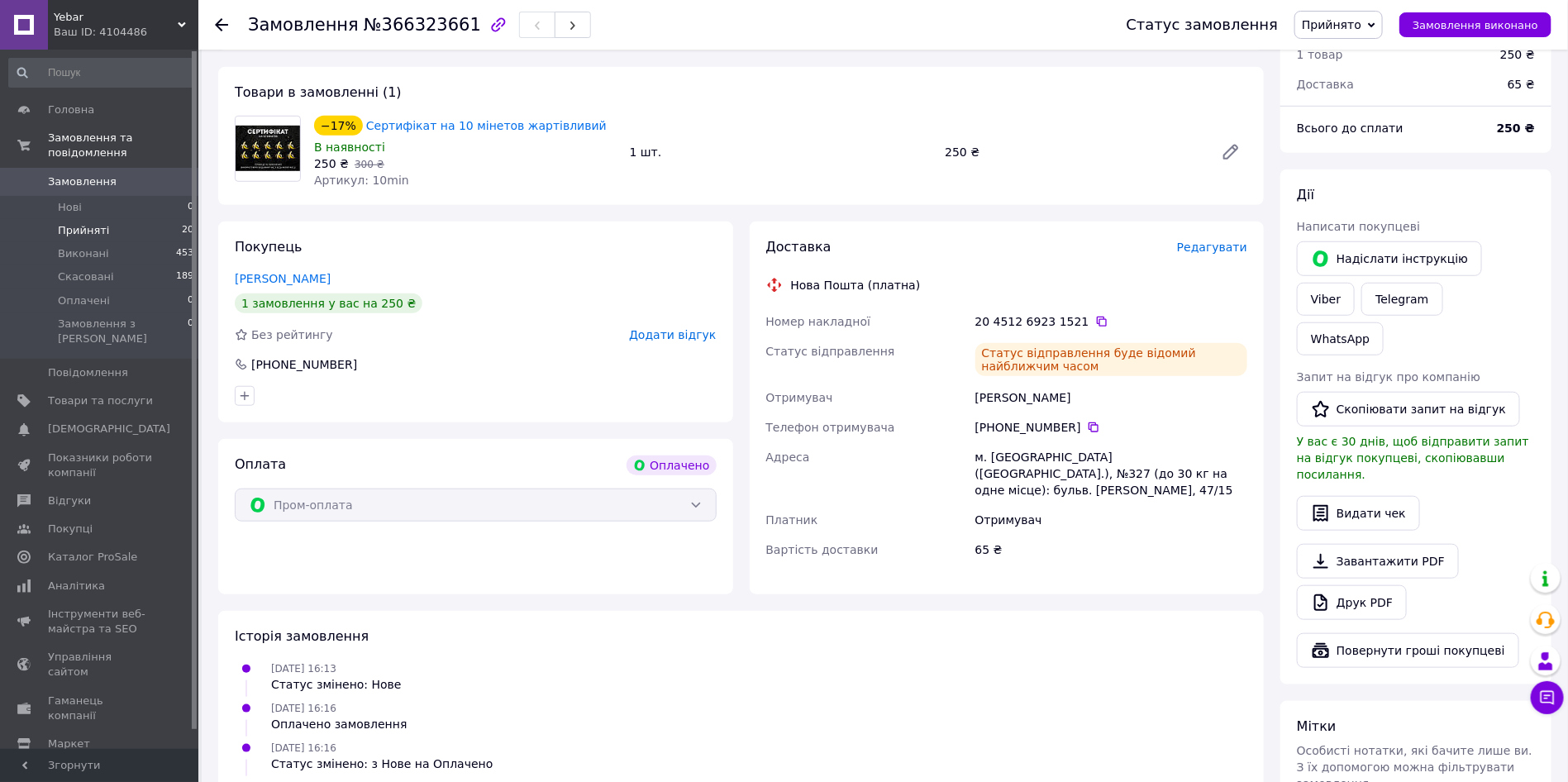
click at [113, 219] on li "Прийняті 20" at bounding box center [101, 230] width 203 height 23
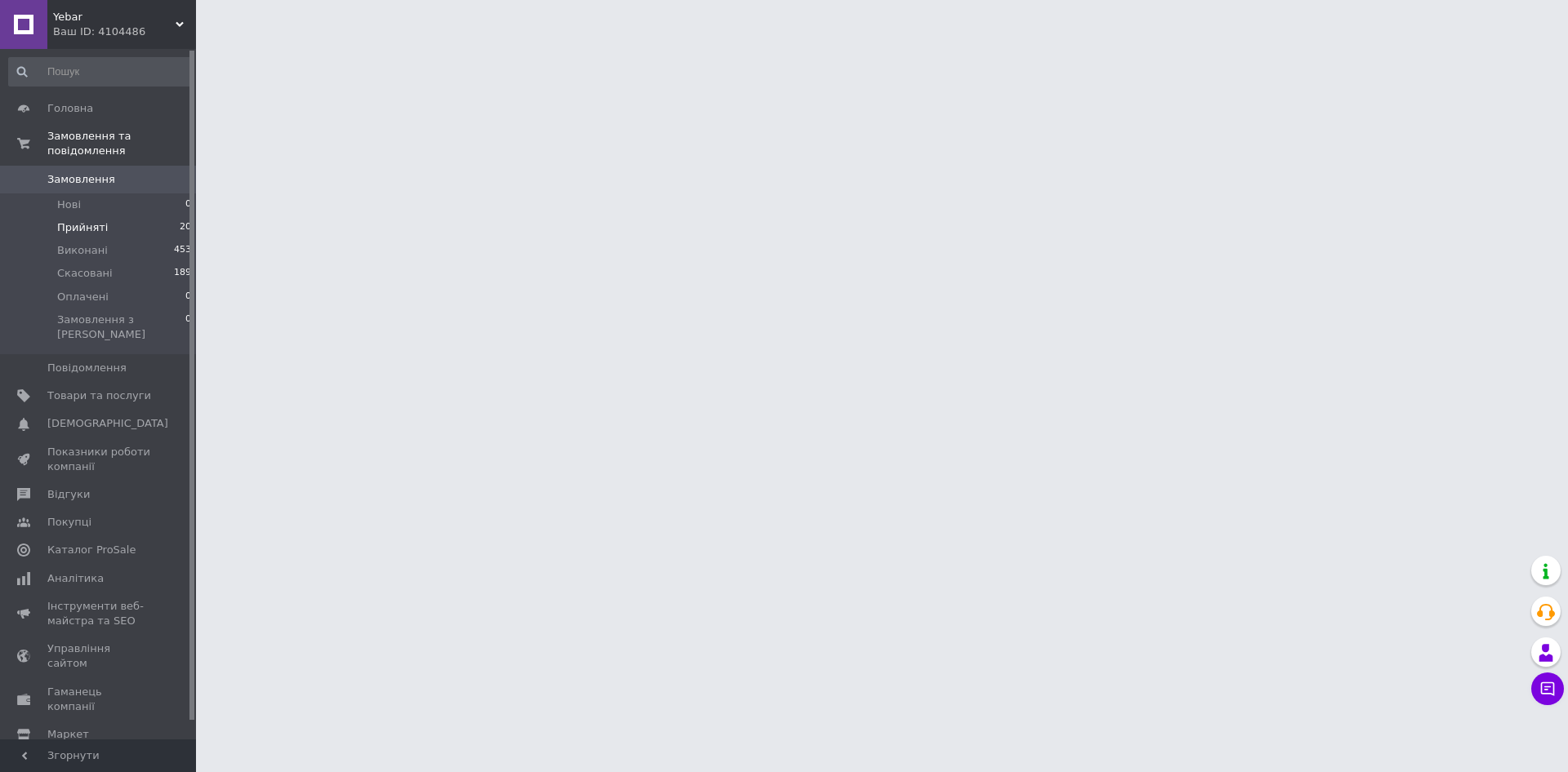
click at [86, 221] on span "Прийняті" at bounding box center [82, 228] width 50 height 14
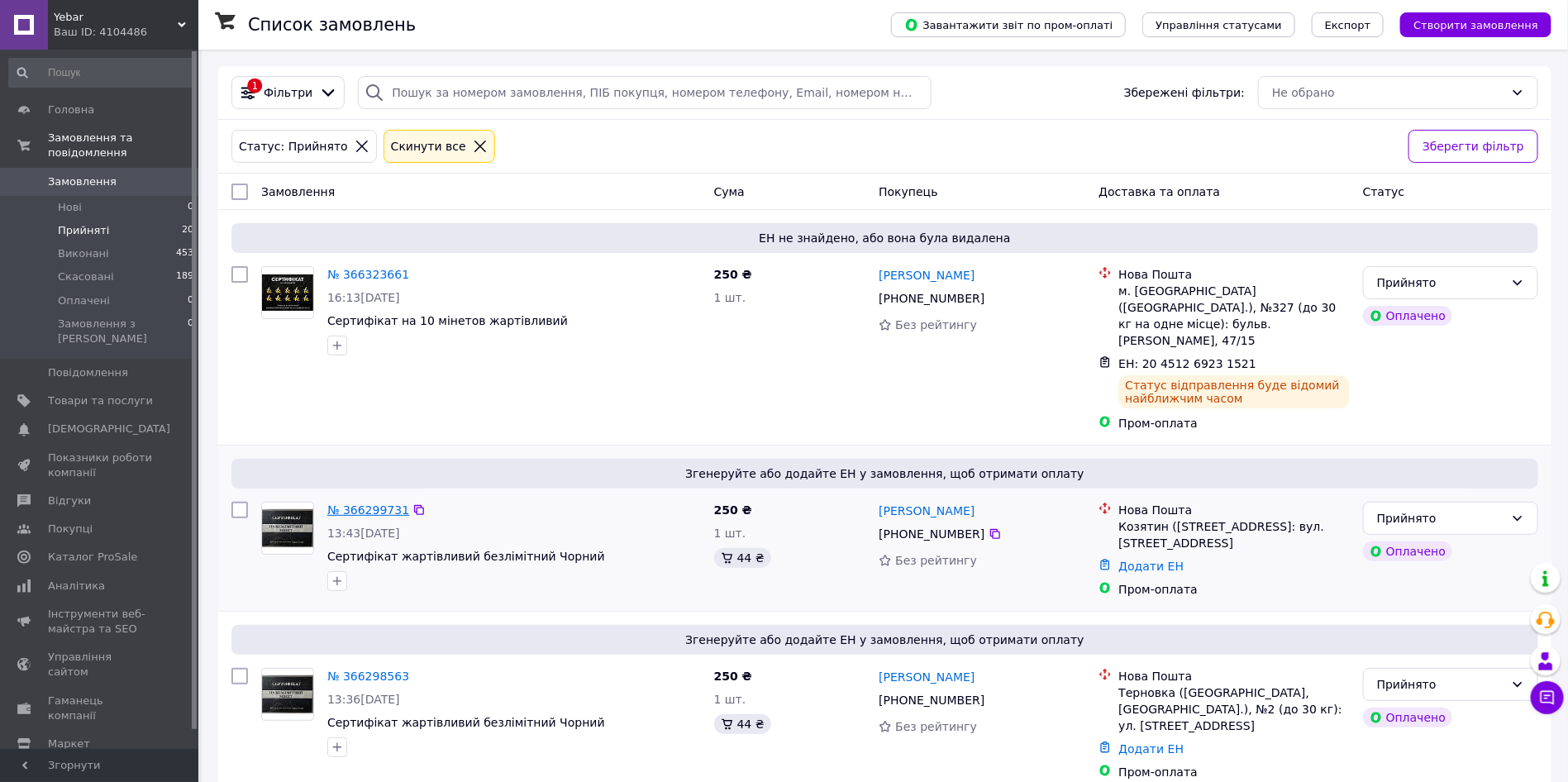
click at [358, 504] on link "№ 366299731" at bounding box center [369, 510] width 82 height 14
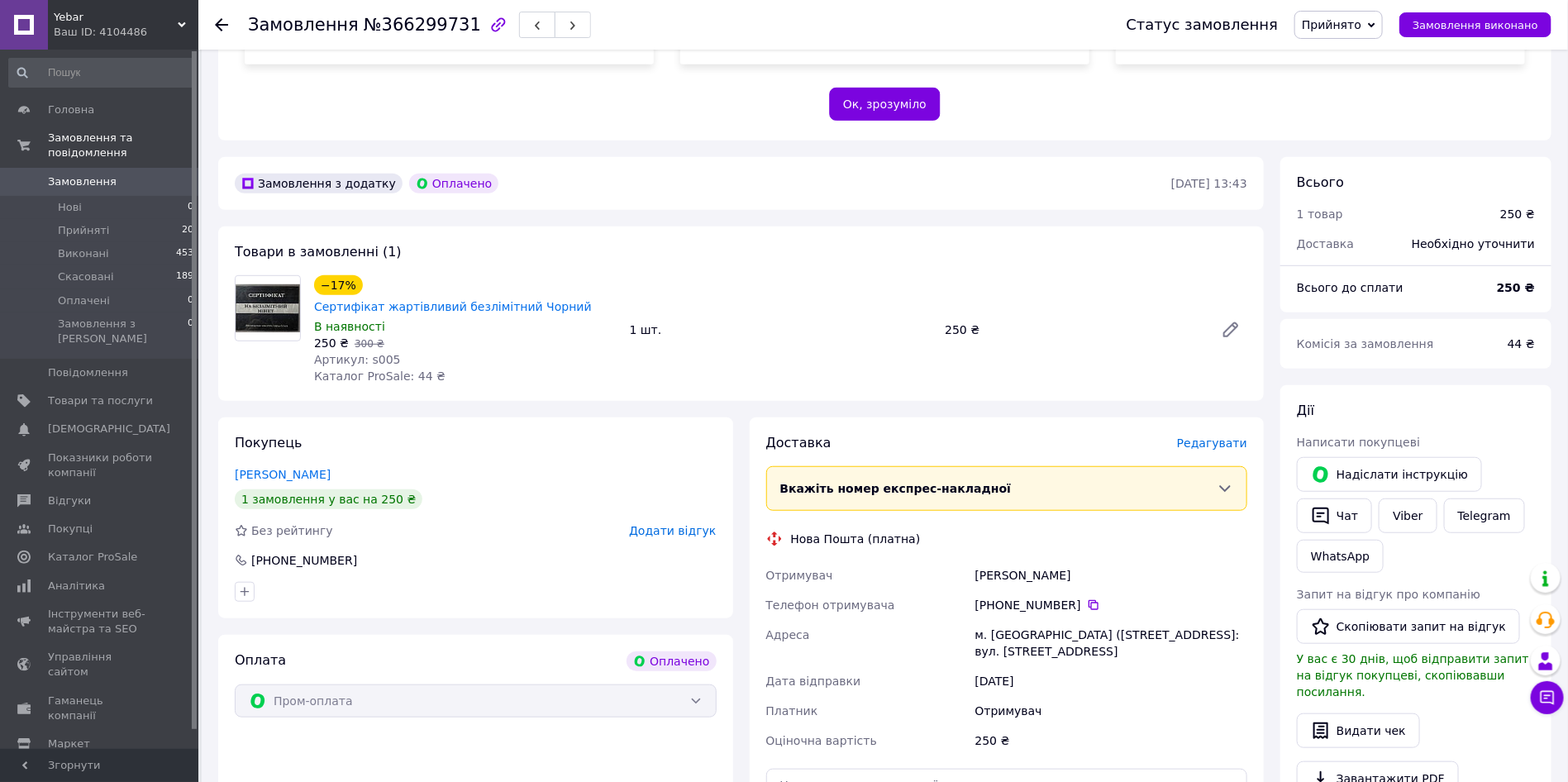
scroll to position [372, 0]
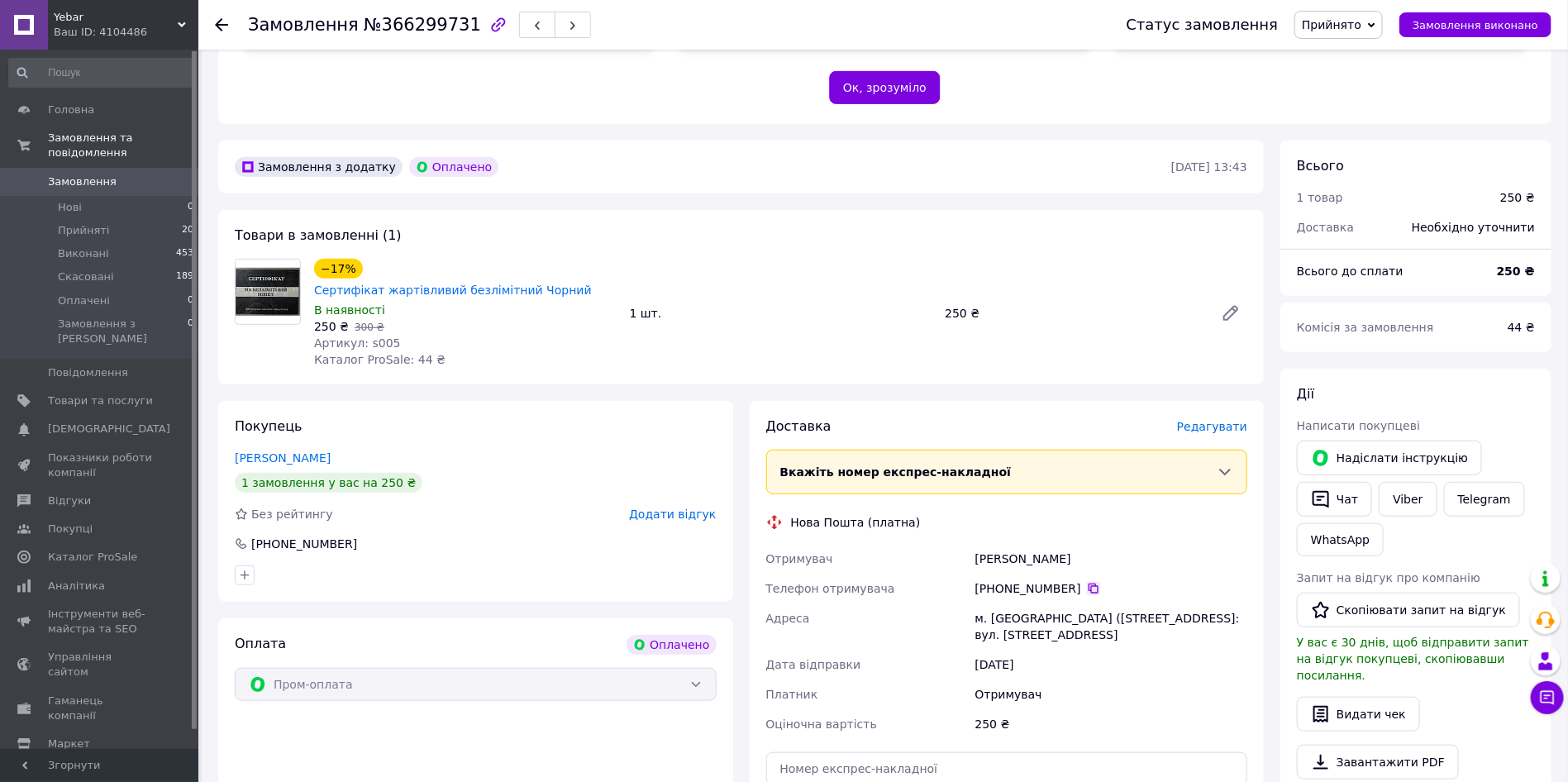
click at [1089, 584] on icon at bounding box center [1094, 589] width 10 height 10
click at [984, 544] on div "Коваль Юлія" at bounding box center [1111, 558] width 278 height 30
click at [982, 544] on div "Коваль Юлія" at bounding box center [1111, 558] width 278 height 30
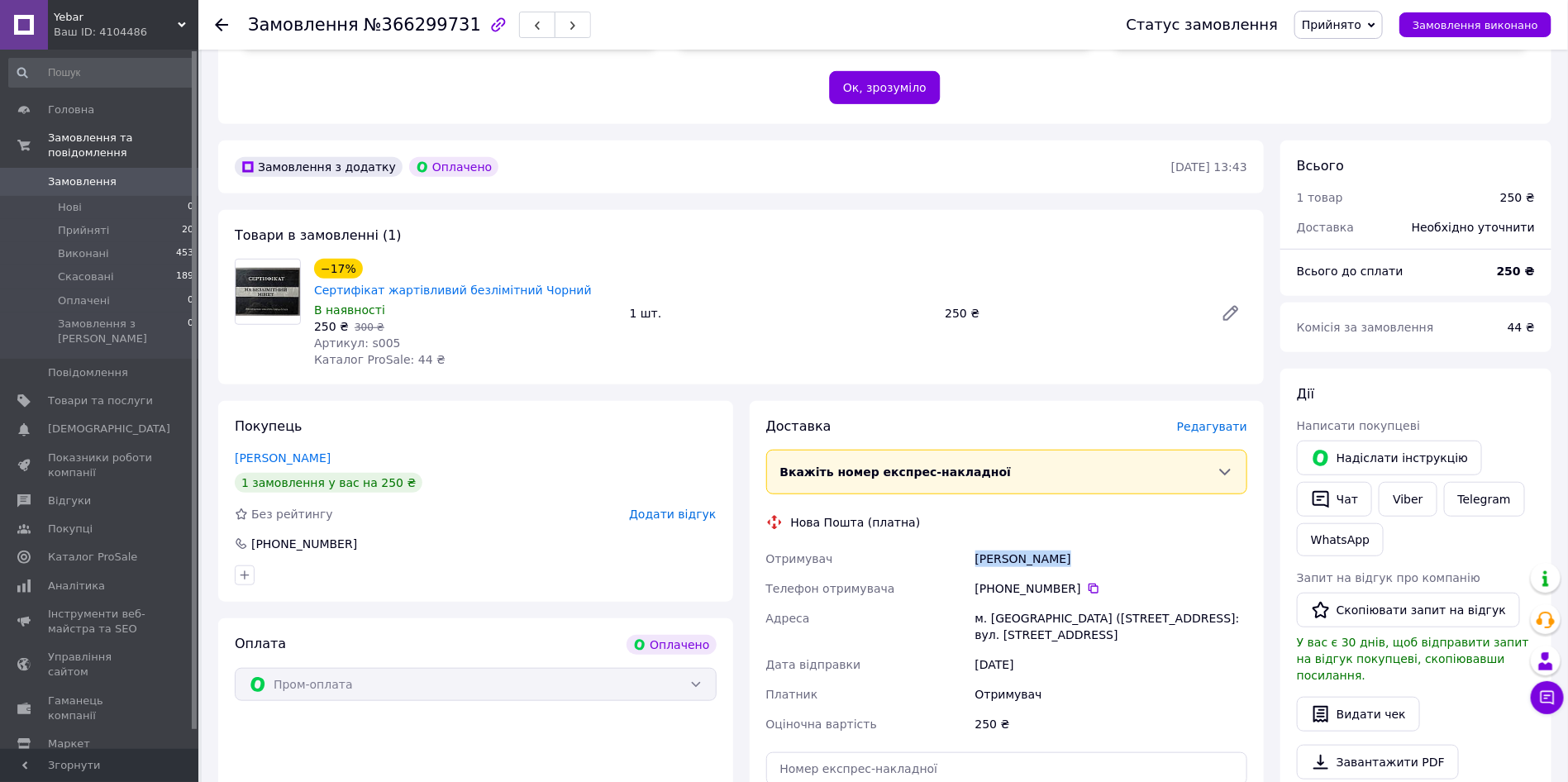
click at [982, 544] on div "Коваль Юлія" at bounding box center [1111, 558] width 278 height 30
click at [990, 544] on div "Коваль Юлія" at bounding box center [1111, 558] width 278 height 30
copy div "Коваль"
click at [1029, 544] on div "Коваль Юлія" at bounding box center [1111, 558] width 278 height 30
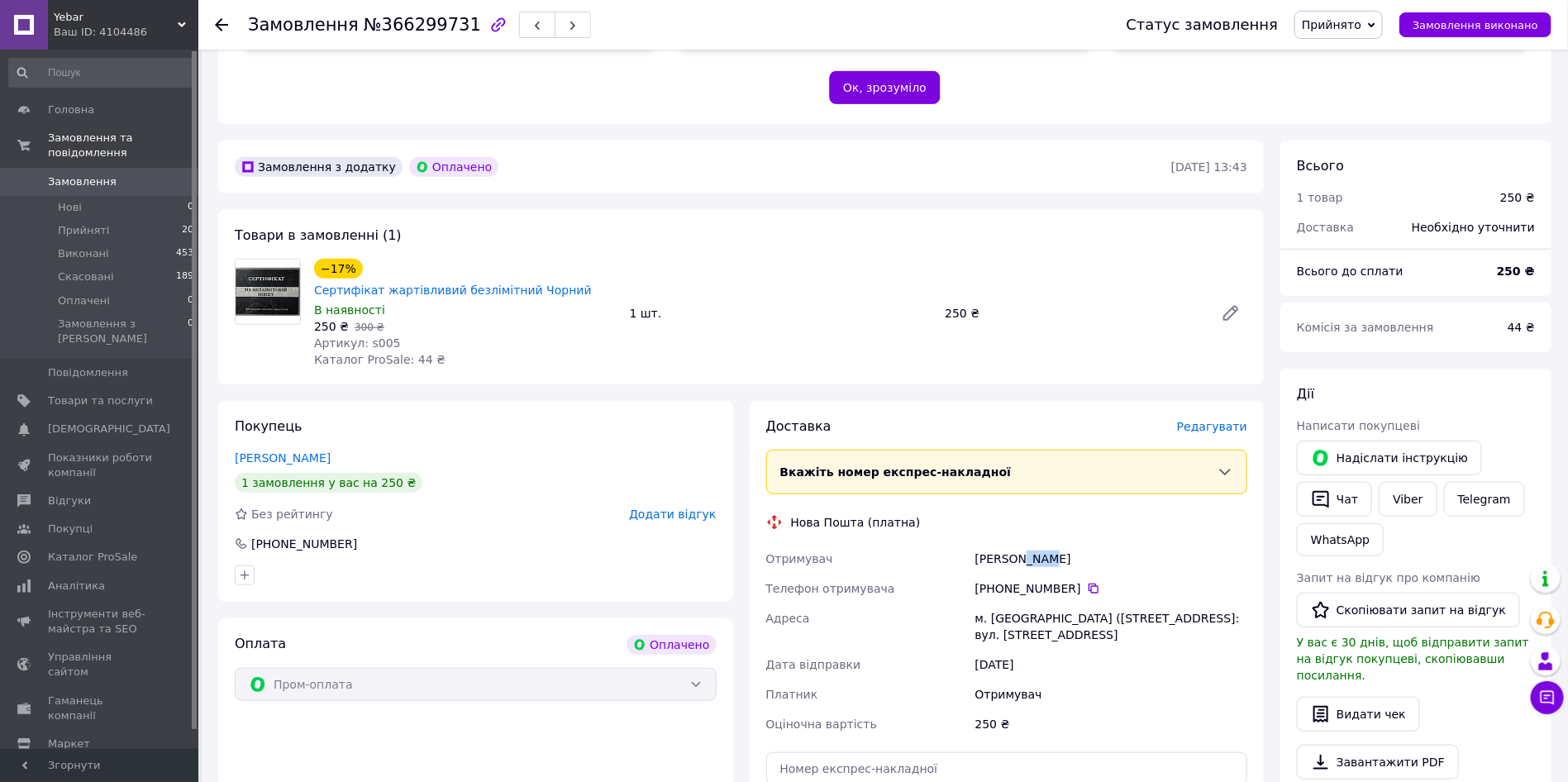
click at [1029, 544] on div "Коваль Юлія" at bounding box center [1111, 558] width 278 height 30
copy div "Юлія"
click at [1012, 604] on div "м. Козятин (Вінницька обл., Хмільницький р-н.), №1: вул. Винниченка, 19 а" at bounding box center [1111, 627] width 278 height 47
copy div "Козятин"
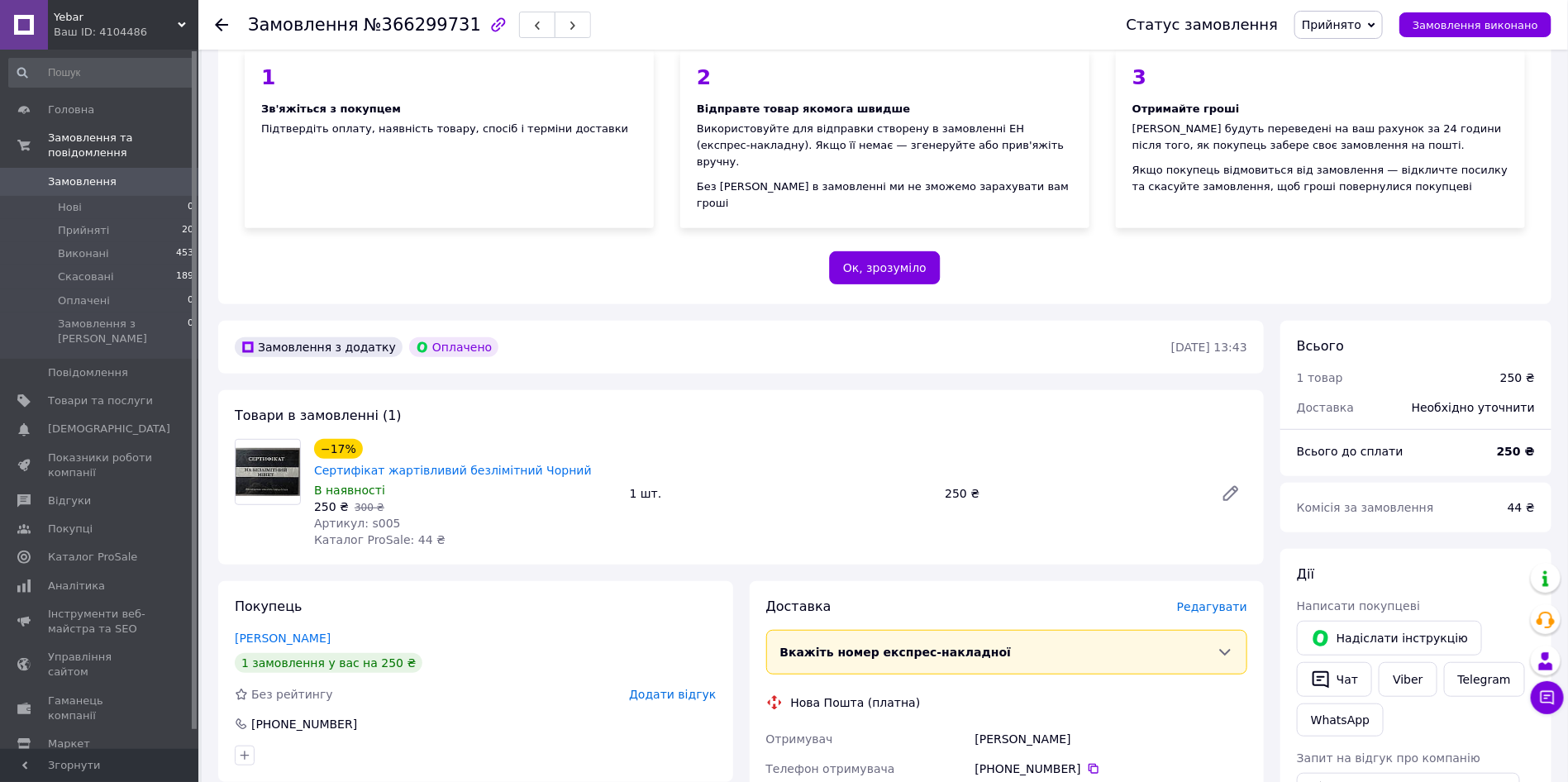
scroll to position [0, 0]
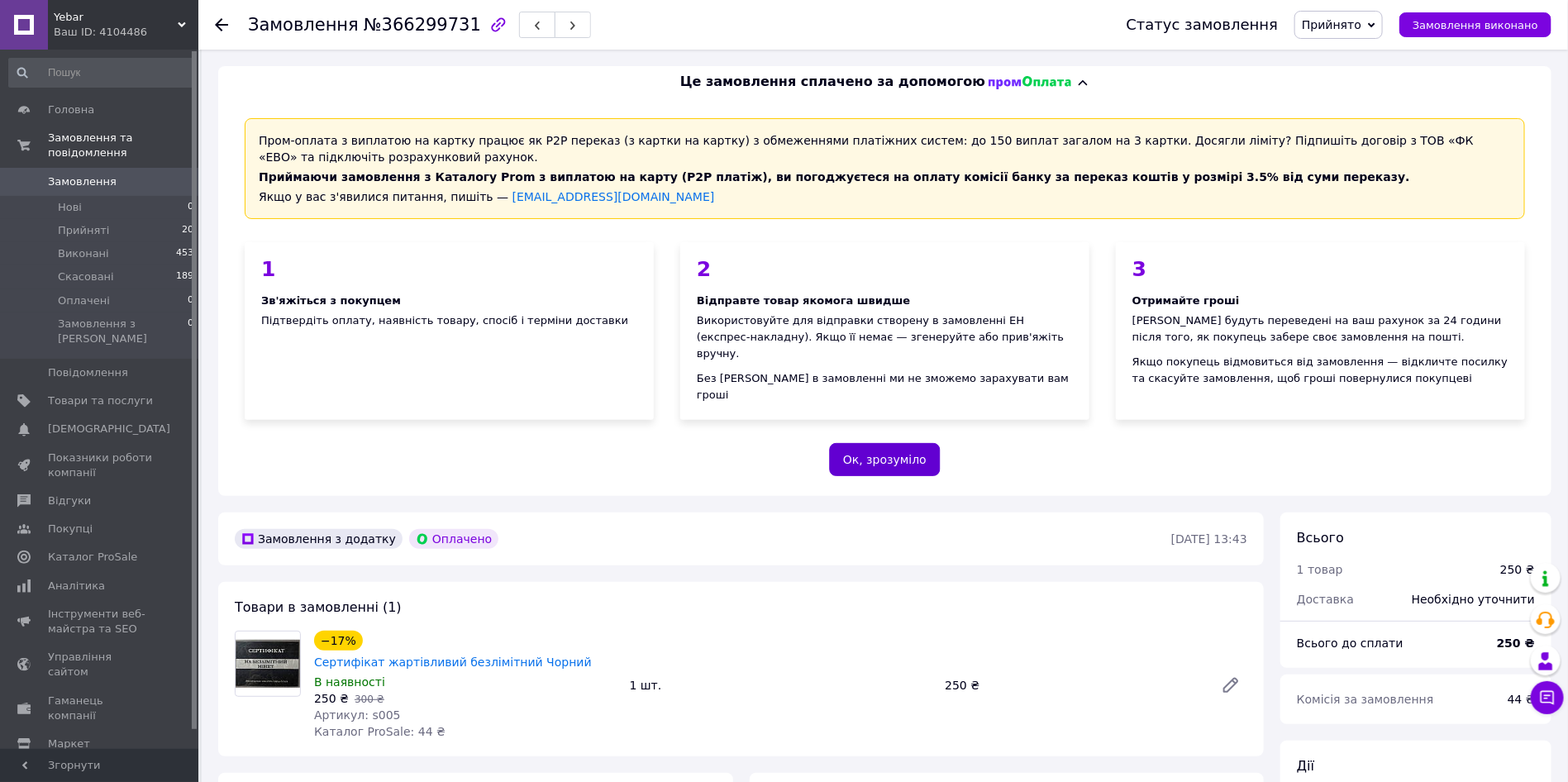
click at [887, 443] on button "Ок, зрозуміло" at bounding box center [885, 460] width 111 height 33
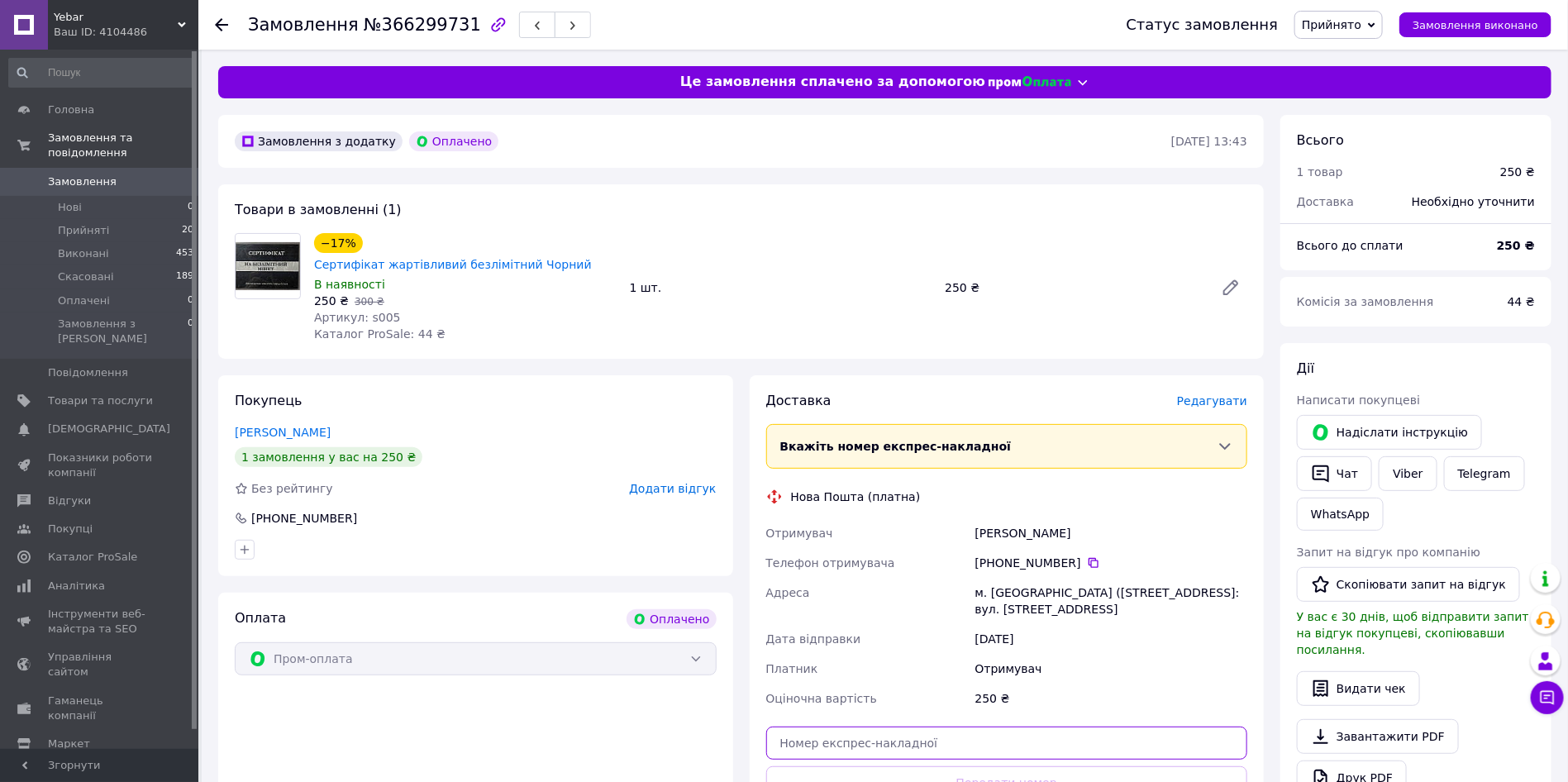
click at [889, 727] on input "text" at bounding box center [1007, 744] width 482 height 33
paste input "20451269231849"
type input "20451269231849"
click at [884, 766] on button "Передати номер" at bounding box center [1007, 783] width 482 height 33
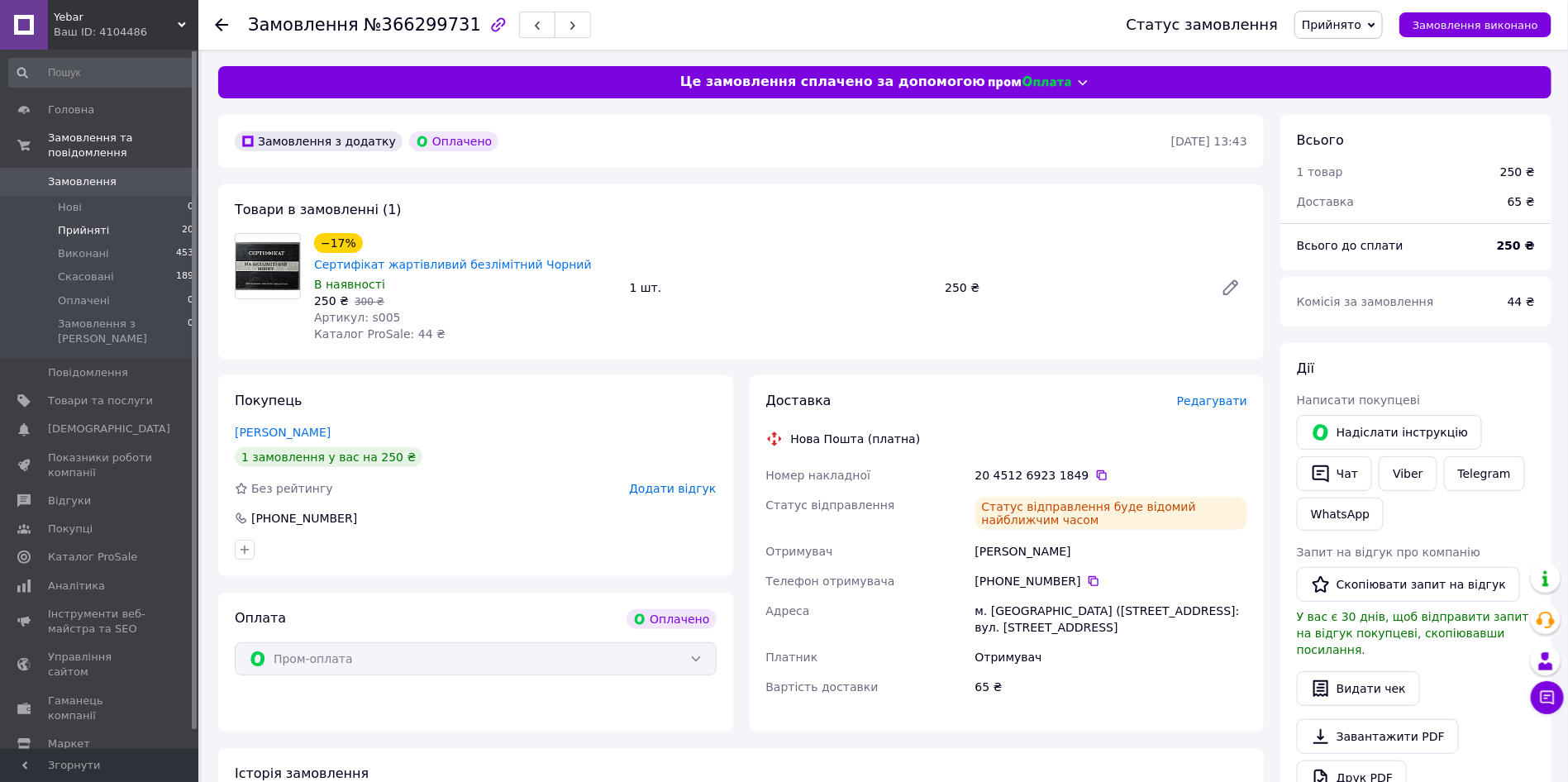
click at [101, 224] on span "Прийняті" at bounding box center [83, 231] width 51 height 15
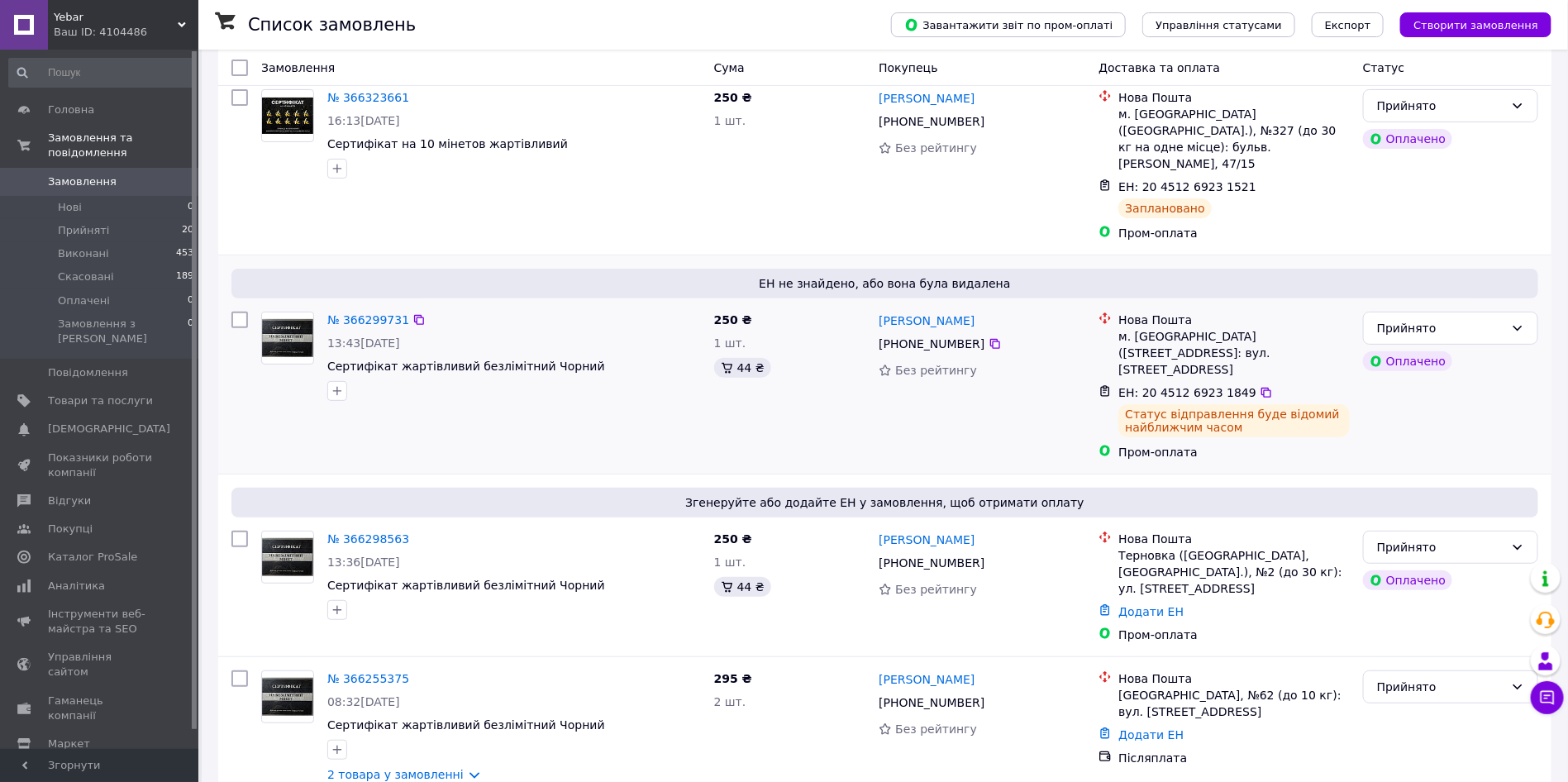
scroll to position [124, 0]
click at [345, 532] on link "№ 366298563" at bounding box center [369, 538] width 82 height 14
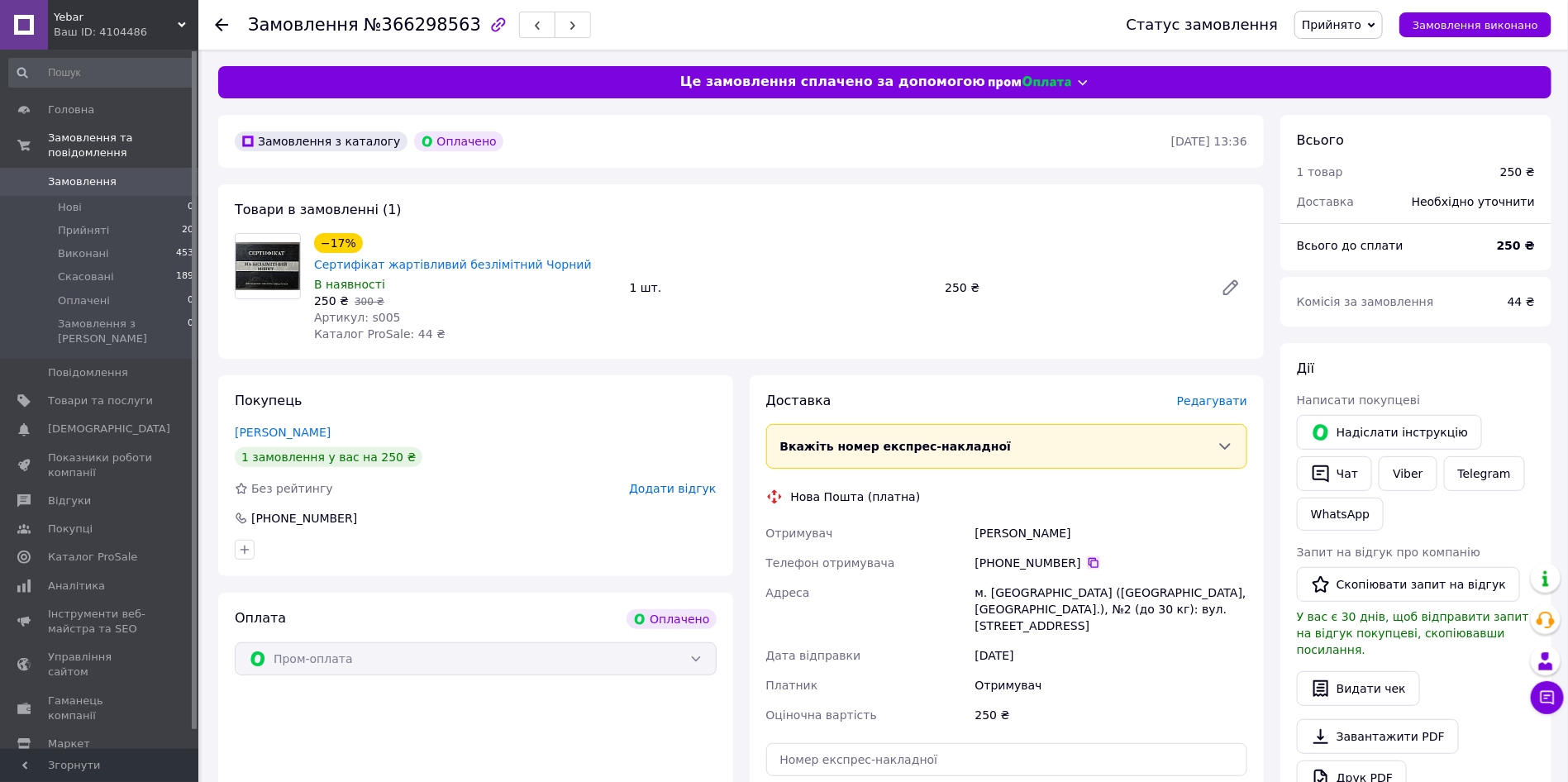
click at [1087, 557] on icon at bounding box center [1094, 563] width 14 height 14
click at [983, 518] on div "Петренко Анастасія" at bounding box center [1111, 533] width 278 height 30
click at [988, 518] on div "Петренко Анастасія" at bounding box center [1111, 533] width 278 height 30
copy div "Петренко"
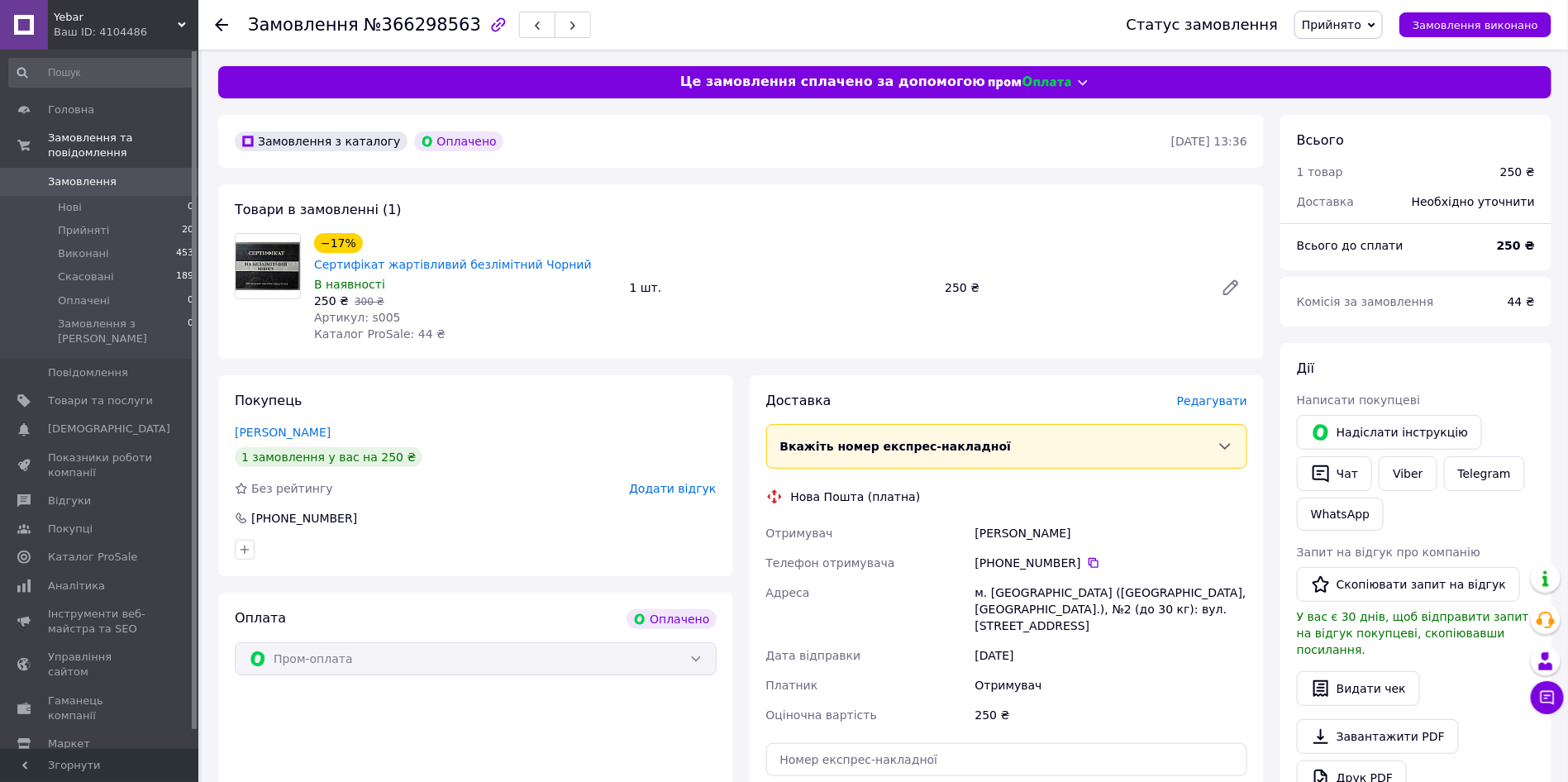
click at [1059, 518] on div "Петренко Анастасія" at bounding box center [1111, 533] width 278 height 30
copy div "Анастасія"
click at [1007, 579] on div "м. Тернівка (Дніпропетровська обл., Павлоградський р-н.), №2 (до 30 кг): вул. Д…" at bounding box center [1111, 610] width 278 height 63
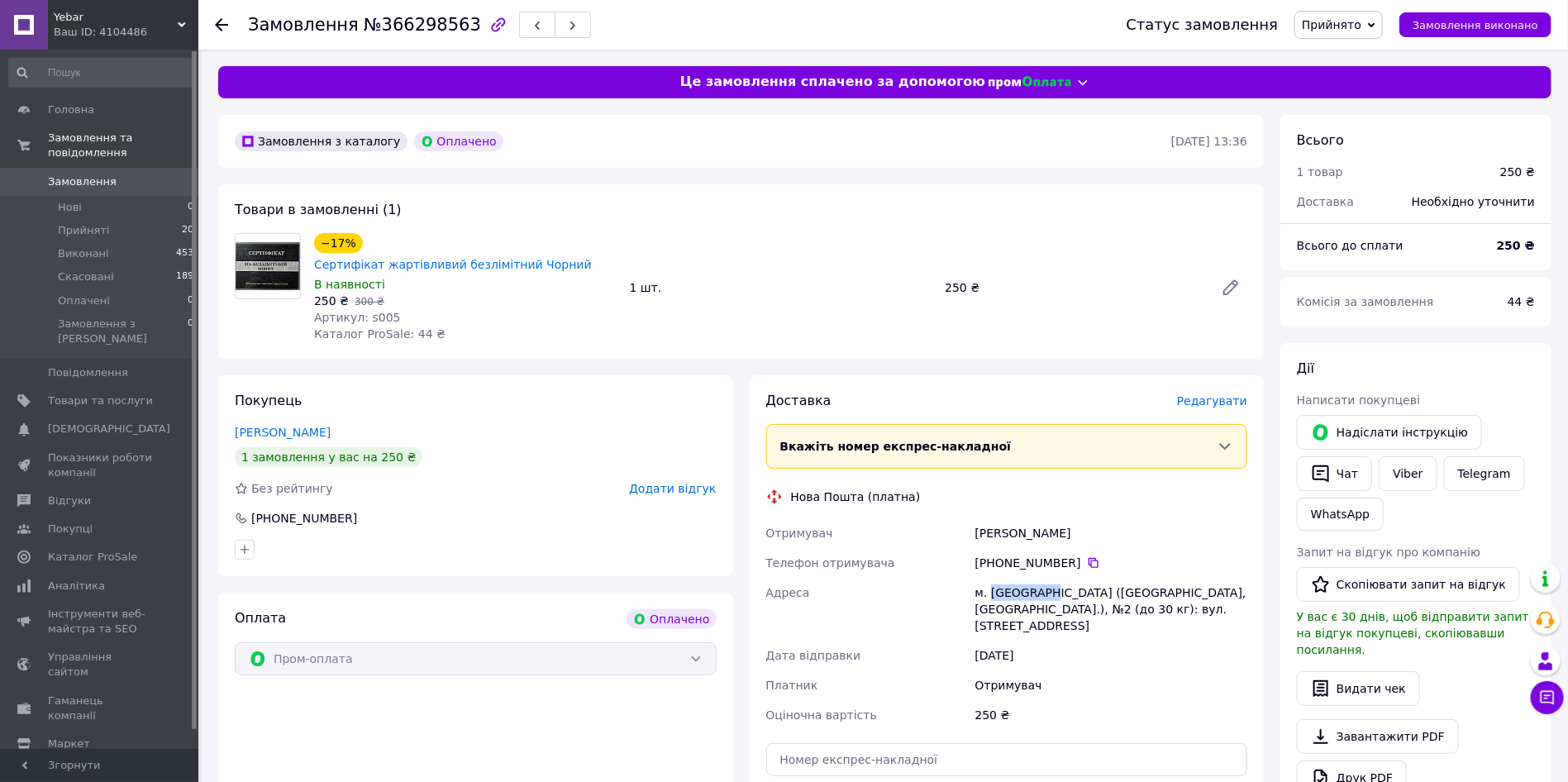
copy div "Тернівка"
click at [923, 744] on input "text" at bounding box center [1007, 760] width 482 height 33
paste input "20451269232203"
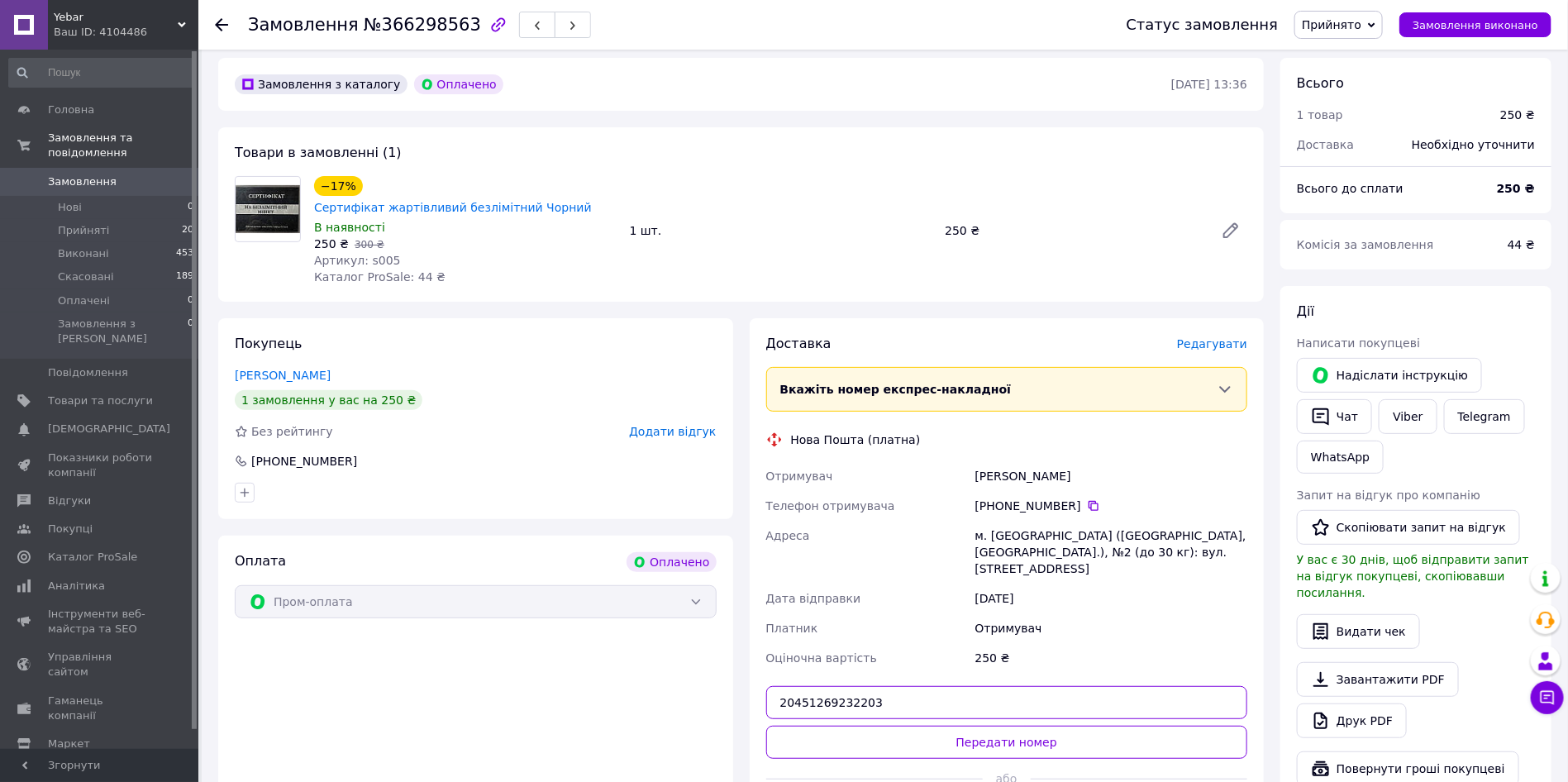
scroll to position [124, 0]
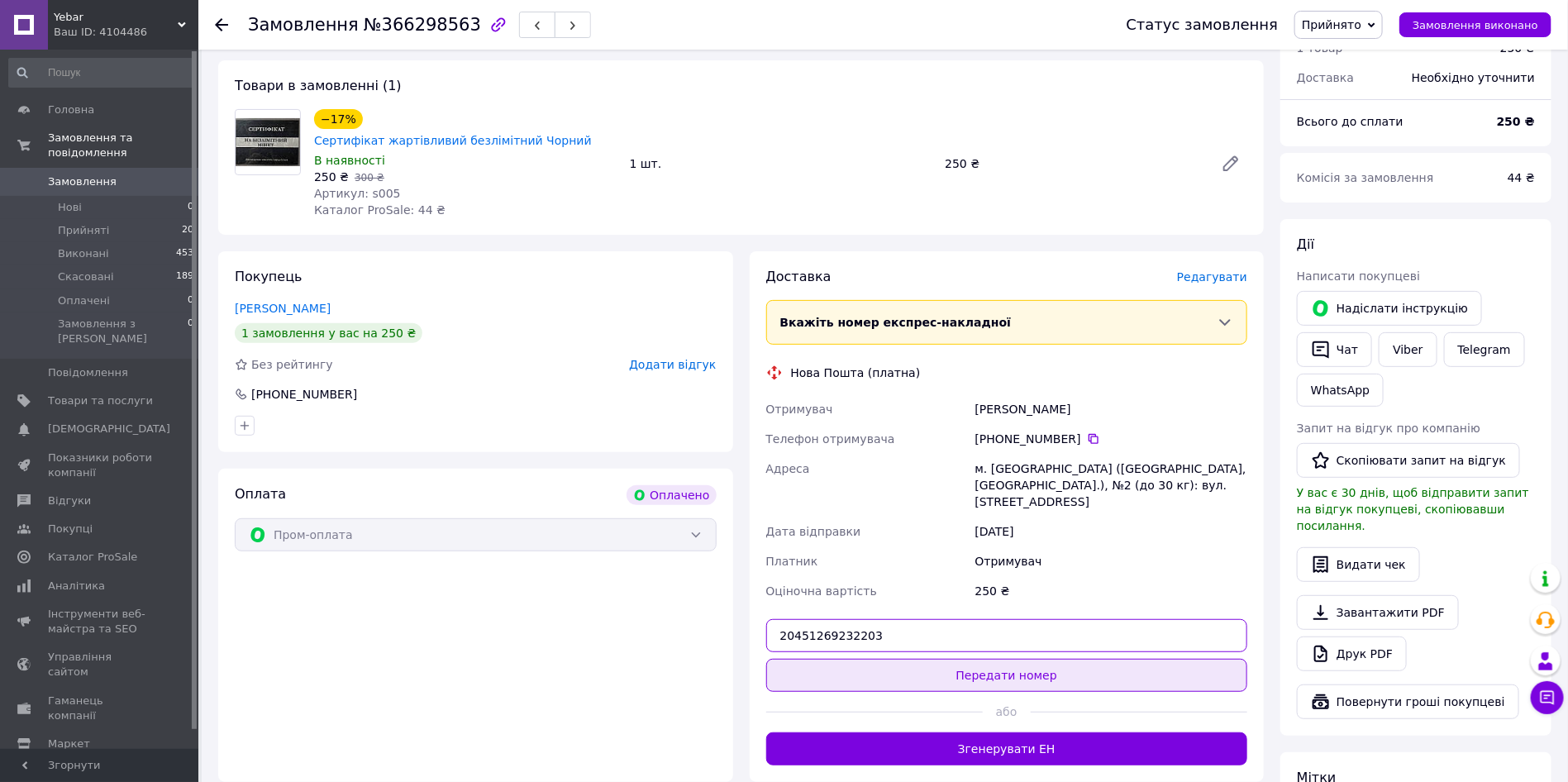
type input "20451269232203"
click at [945, 659] on button "Передати номер" at bounding box center [1007, 675] width 482 height 33
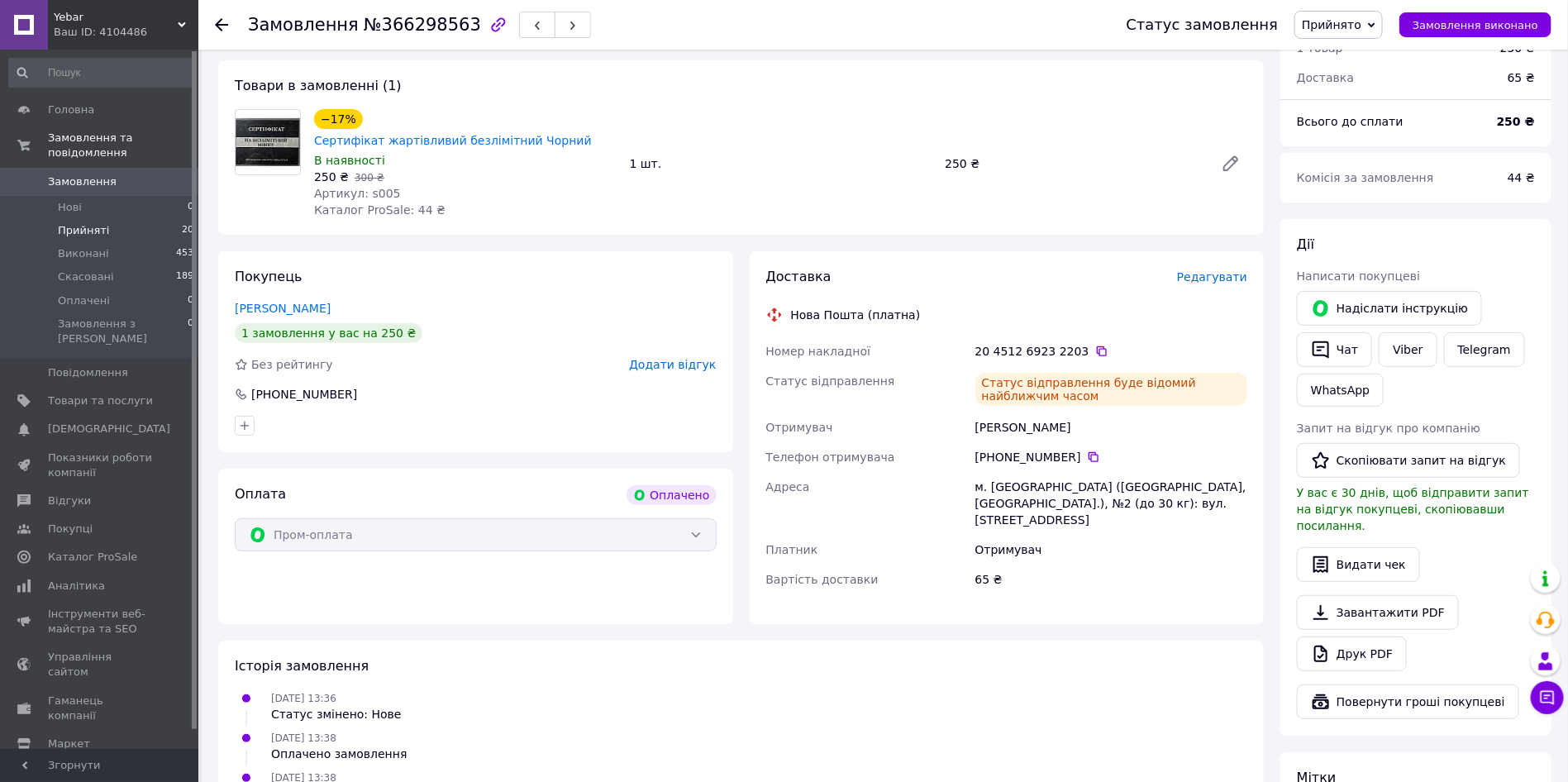
click at [93, 224] on span "Прийняті" at bounding box center [83, 231] width 51 height 15
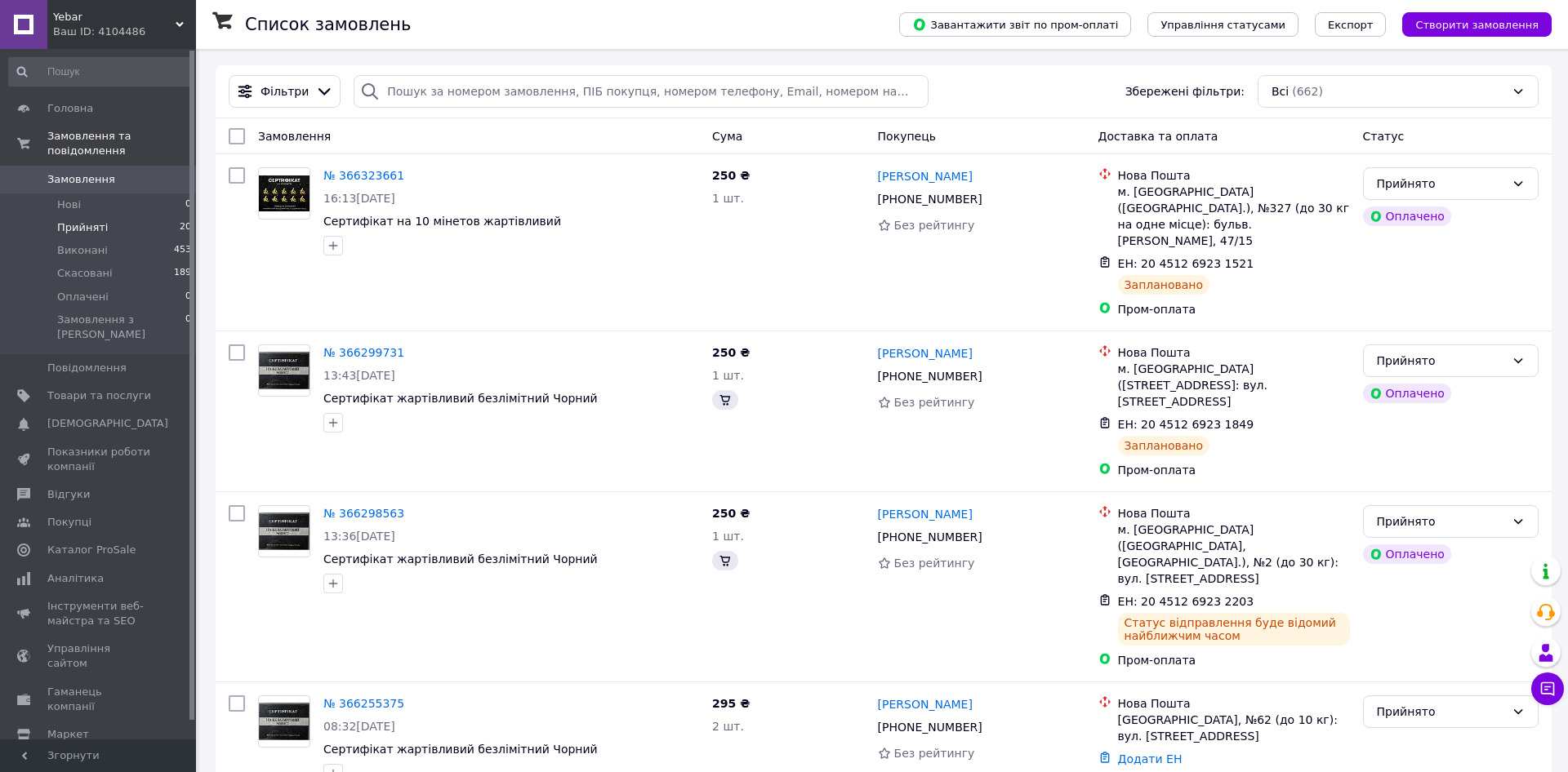
click at [98, 221] on span "Прийняті" at bounding box center [82, 228] width 50 height 14
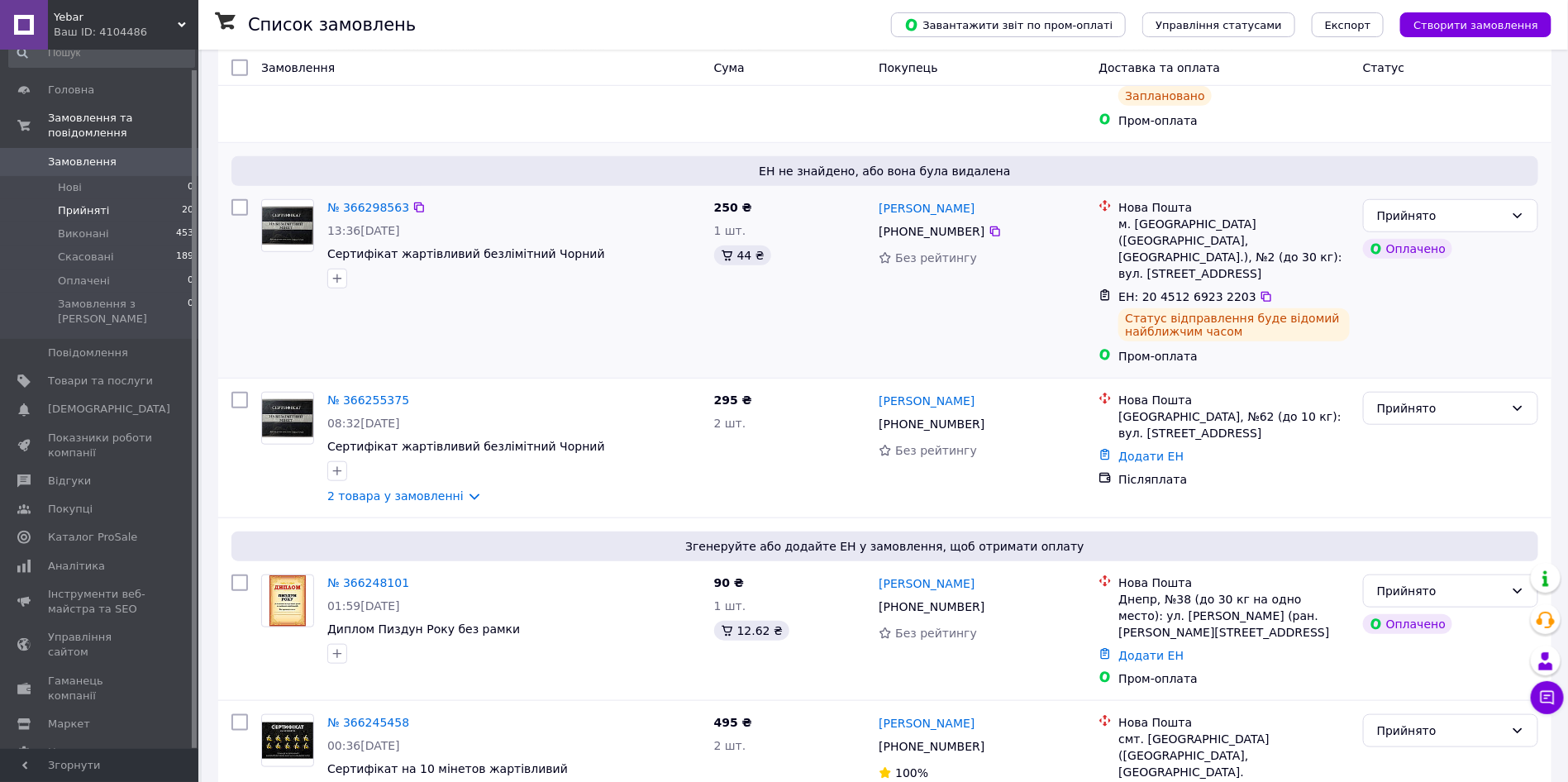
scroll to position [496, 0]
click at [439, 489] on link "2 товара у замовленні" at bounding box center [396, 495] width 137 height 14
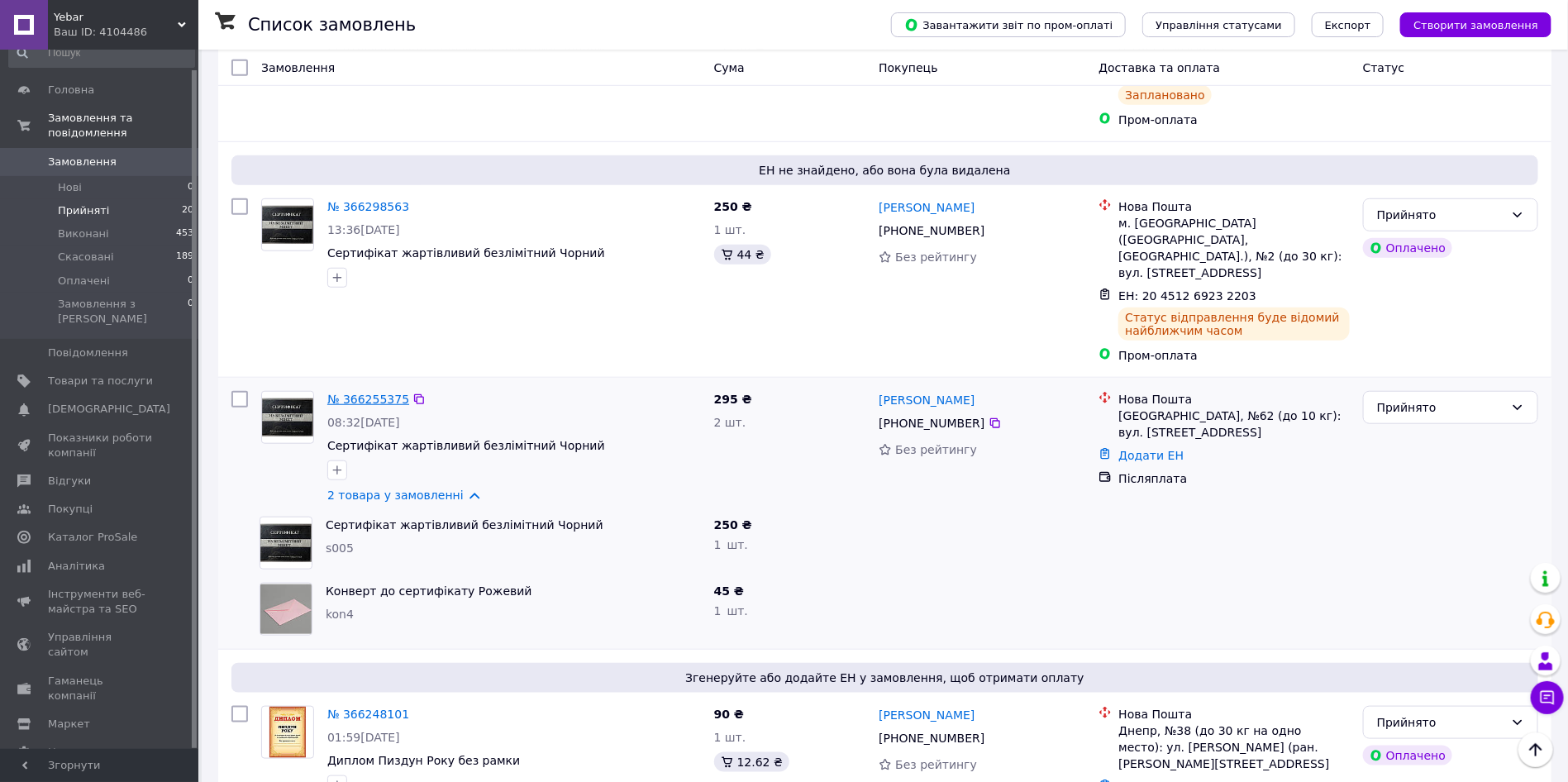
click at [371, 393] on link "№ 366255375" at bounding box center [369, 400] width 82 height 14
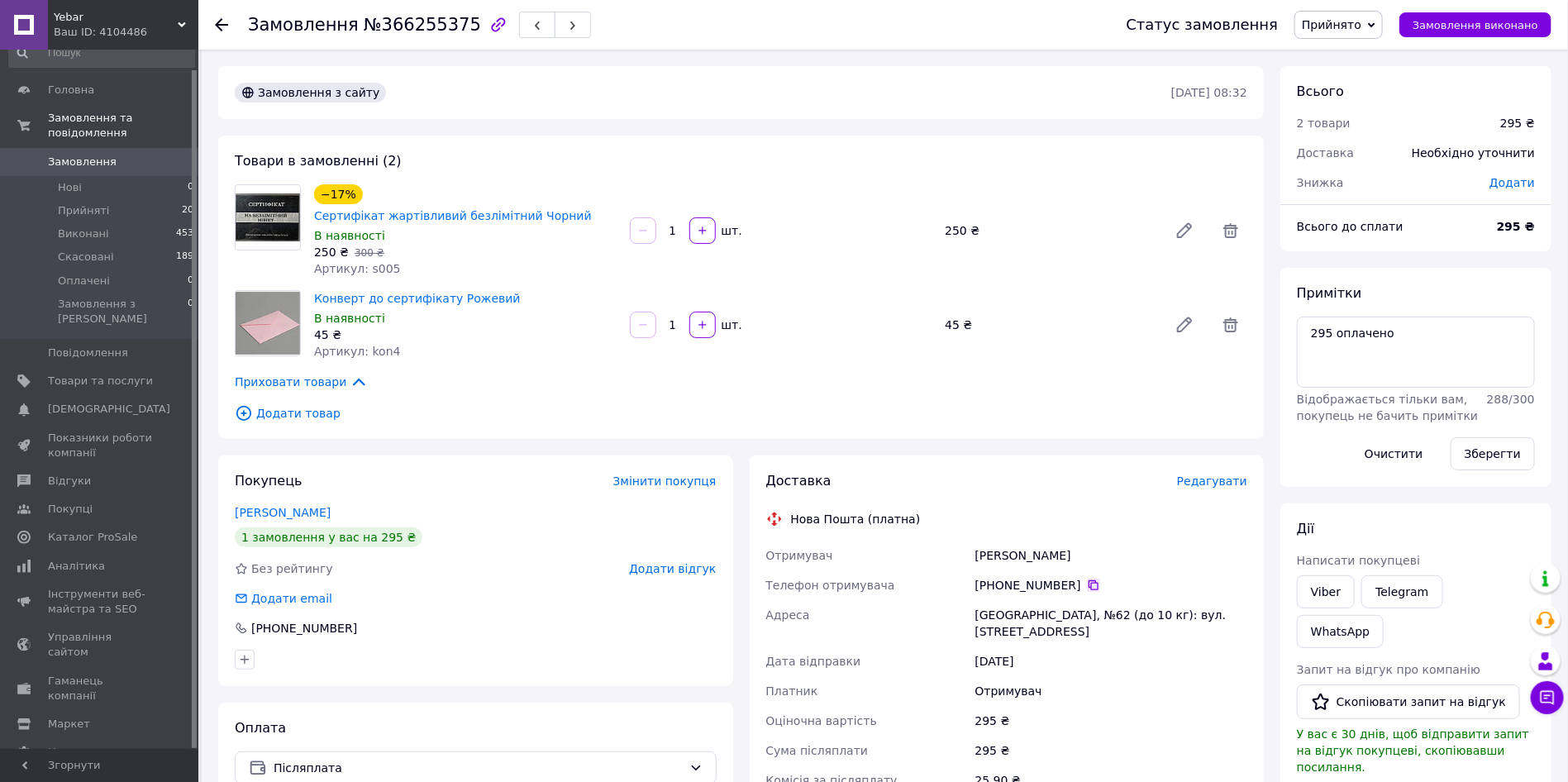
click at [1087, 579] on icon at bounding box center [1094, 585] width 14 height 14
click at [1000, 544] on div "Карпенкова Валерія" at bounding box center [1111, 556] width 278 height 30
click at [1001, 541] on div "Карпенкова Валерія" at bounding box center [1111, 556] width 278 height 30
copy div "Карпенкова"
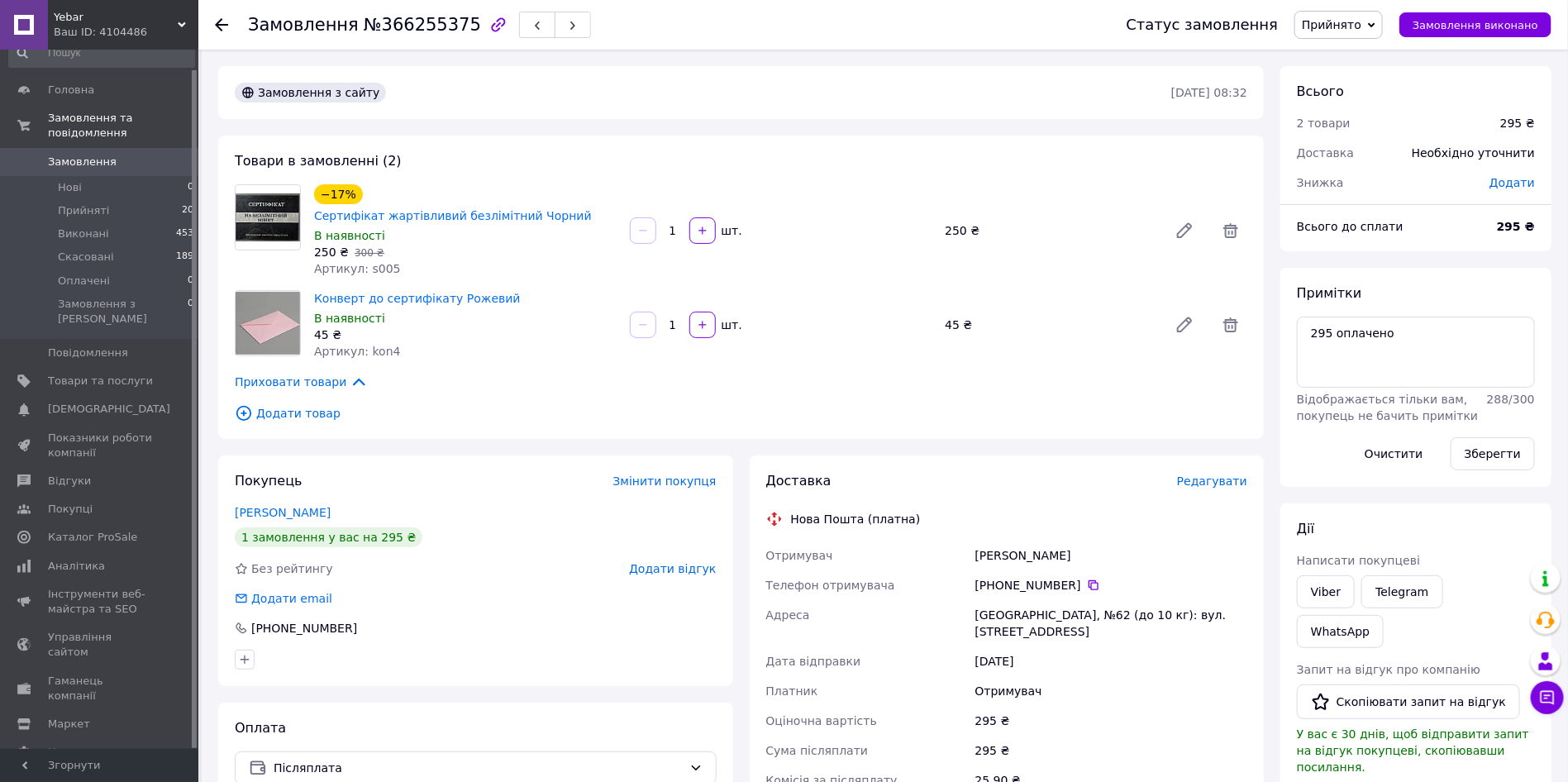
click at [1052, 541] on div "Карпенкова Валерія" at bounding box center [1111, 556] width 278 height 30
click at [997, 600] on div "[GEOGRAPHIC_DATA], №62 (до 10 кг): вул. [STREET_ADDRESS]" at bounding box center [1111, 623] width 278 height 47
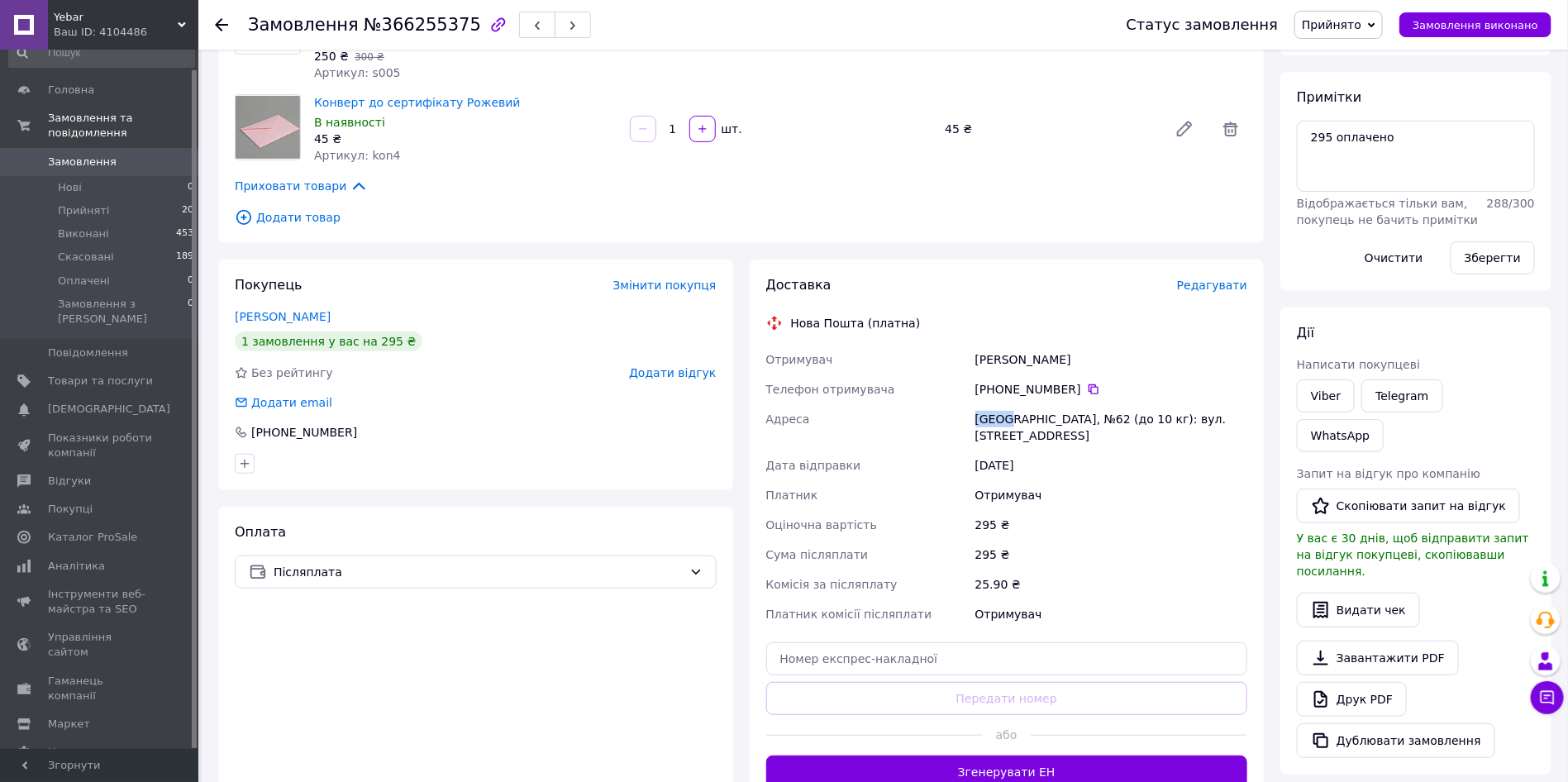
scroll to position [408, 0]
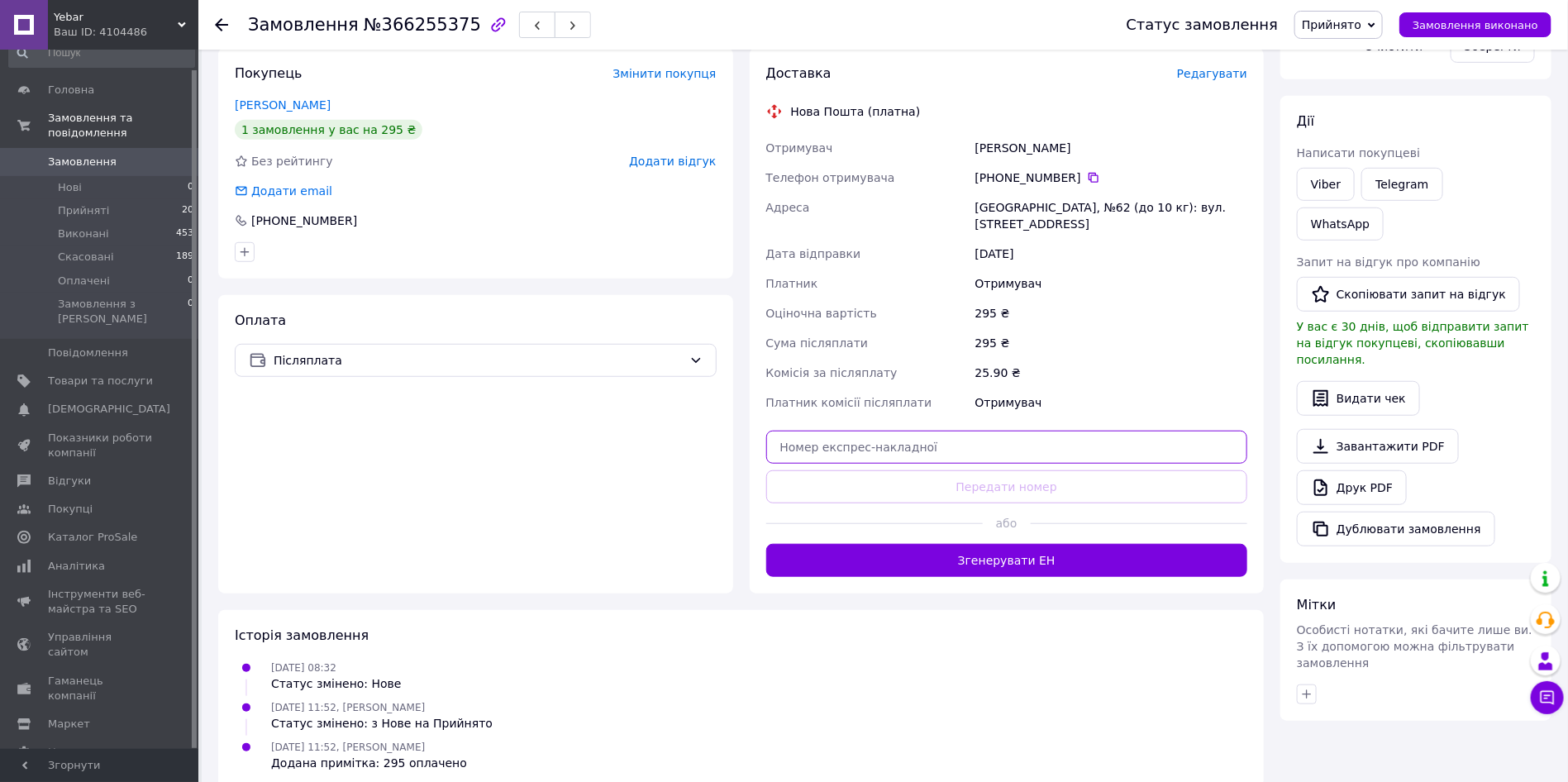
click at [970, 431] on input "text" at bounding box center [1007, 447] width 482 height 33
paste input "20451269232477"
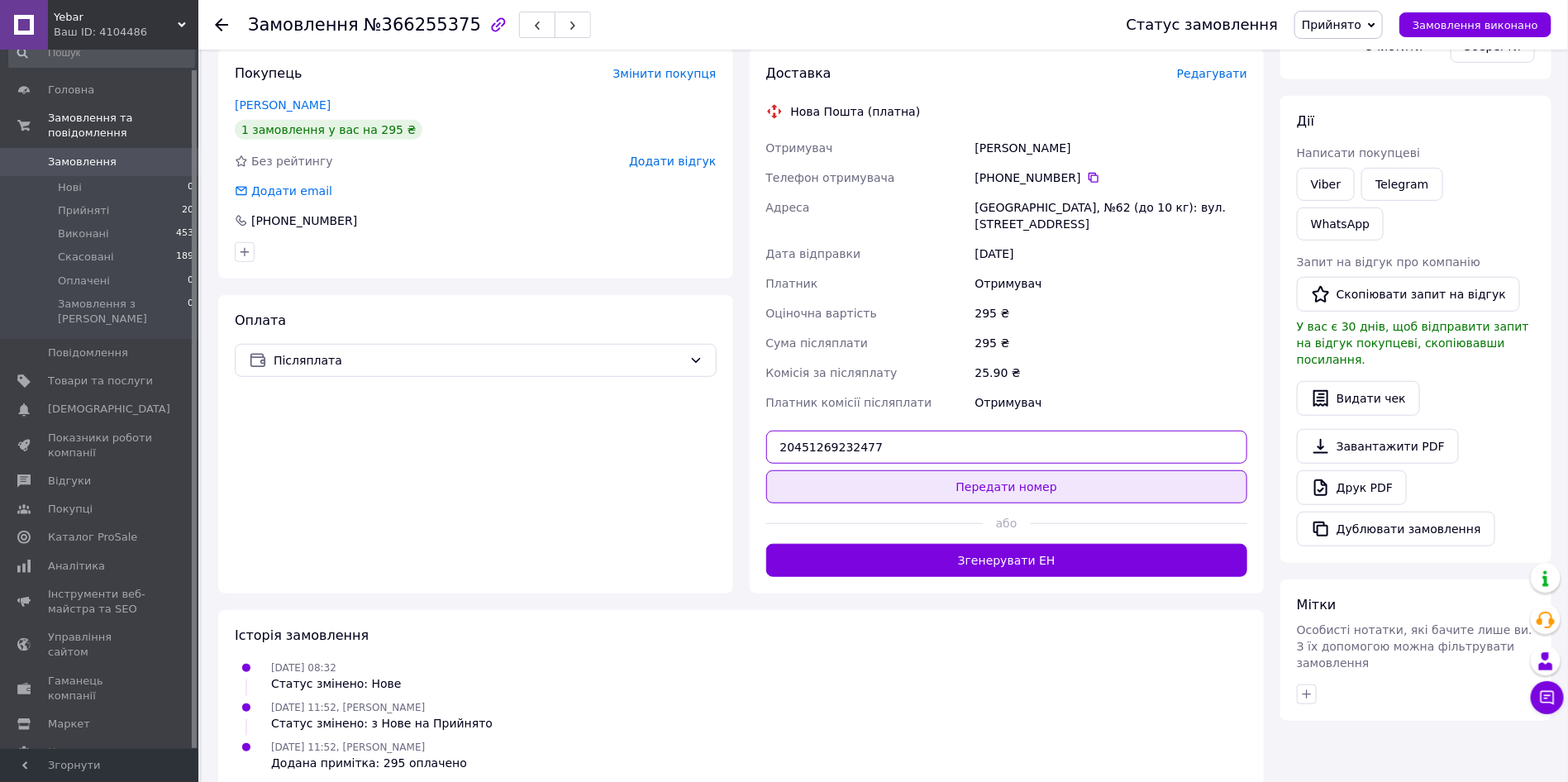
type input "20451269232477"
click at [937, 472] on button "Передати номер" at bounding box center [1007, 487] width 482 height 33
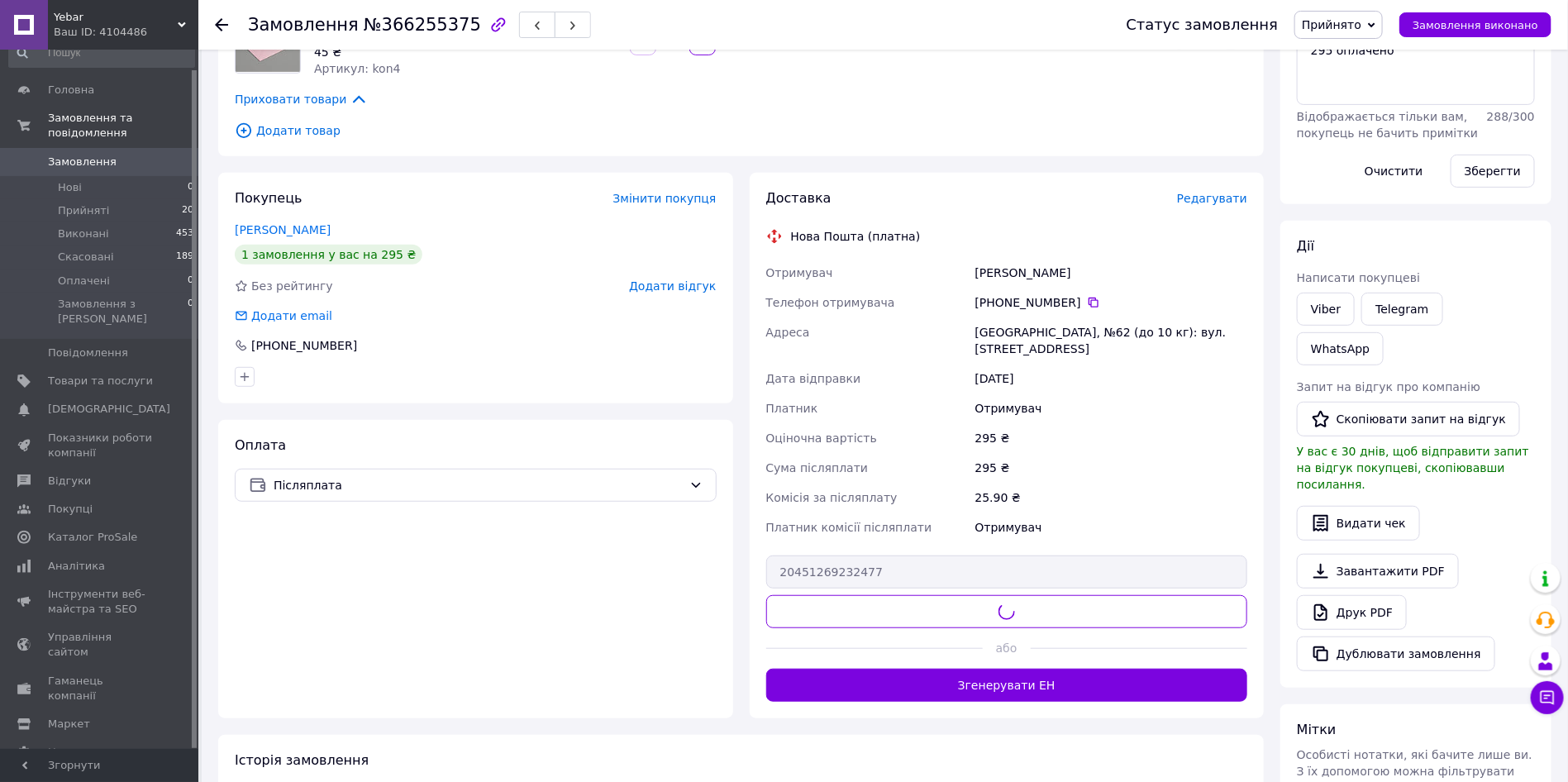
scroll to position [36, 0]
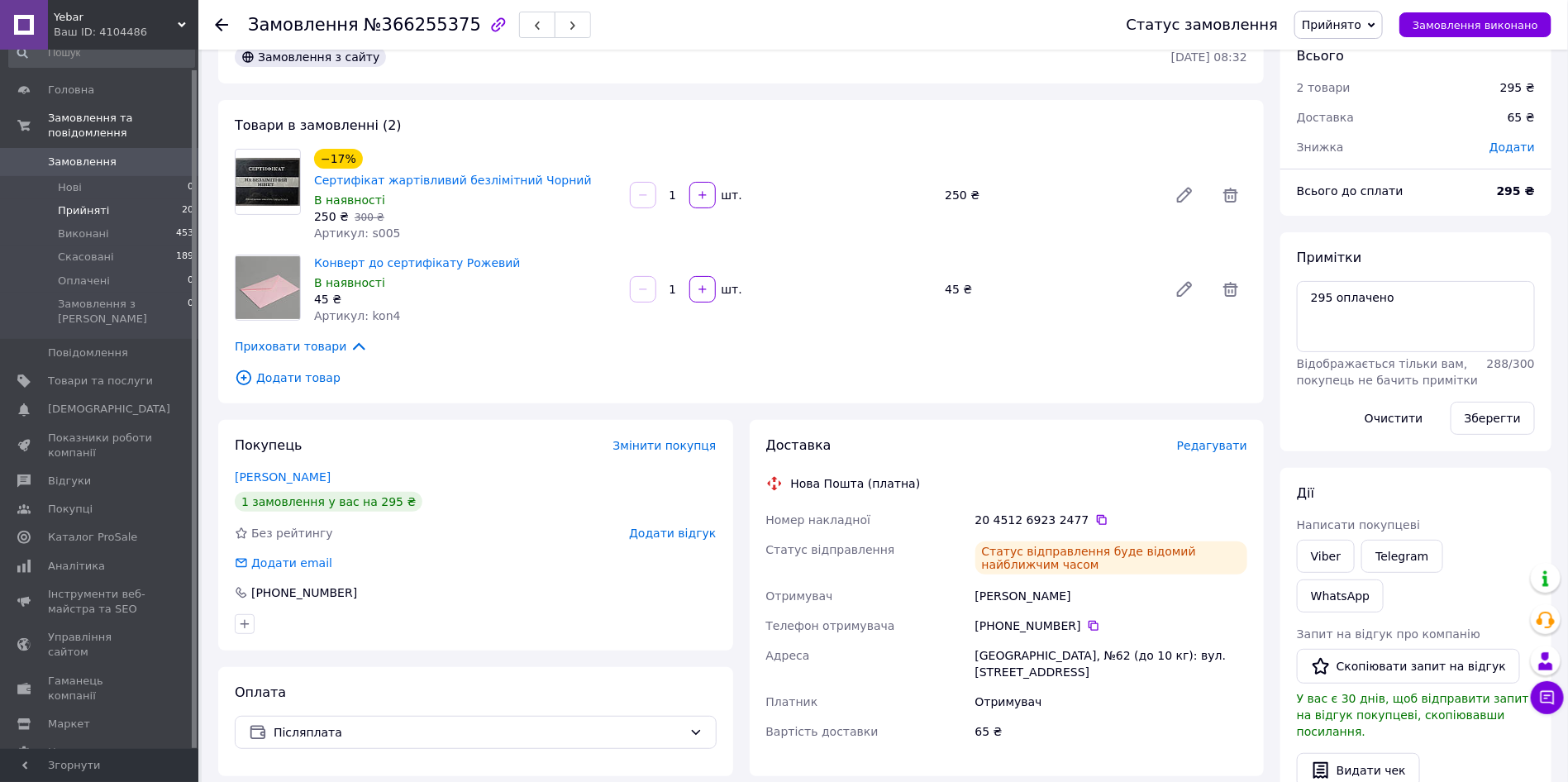
click at [108, 199] on li "Прийняті 20" at bounding box center [101, 210] width 203 height 23
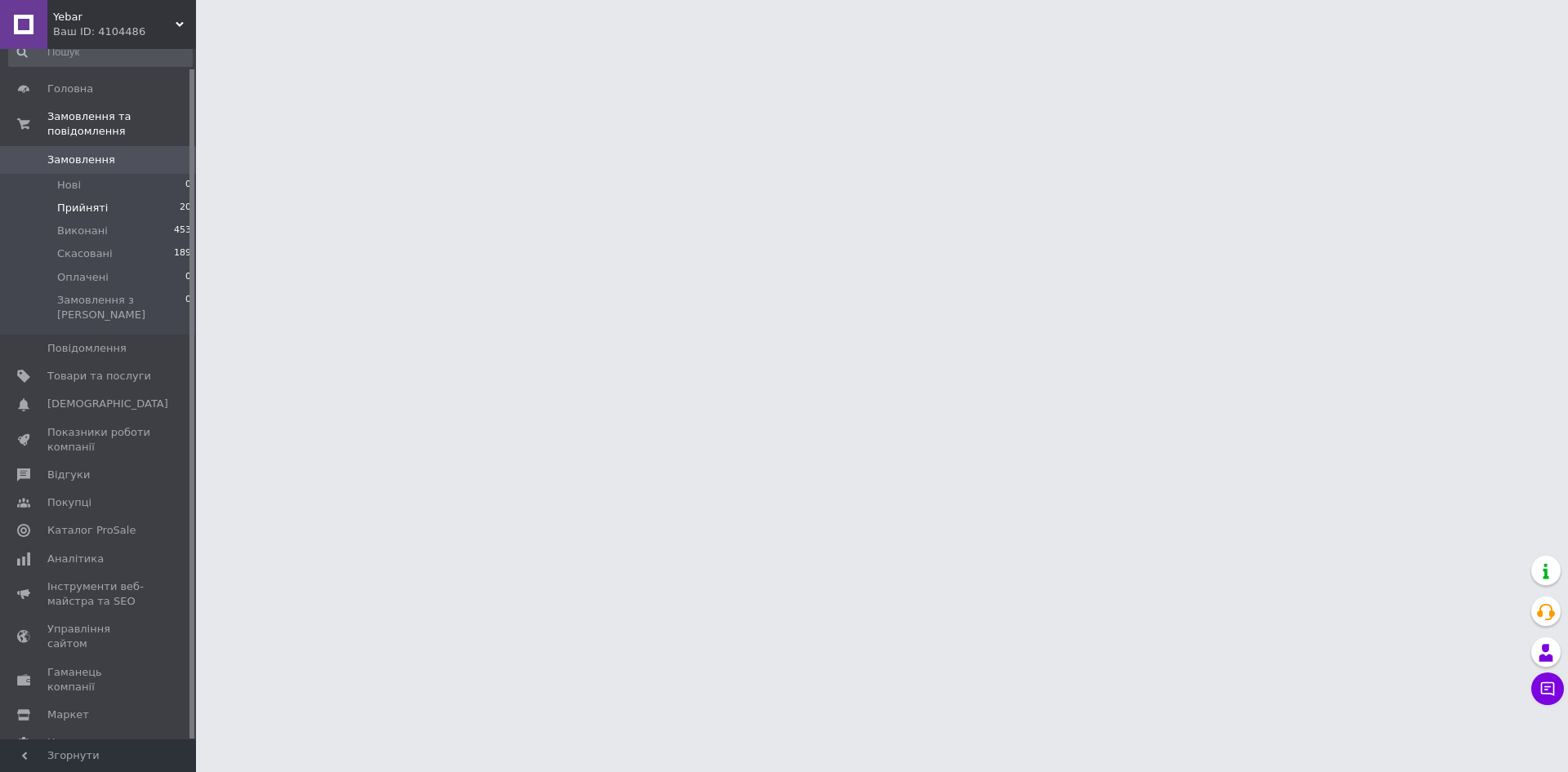
click at [84, 201] on span "Прийняті" at bounding box center [82, 208] width 50 height 14
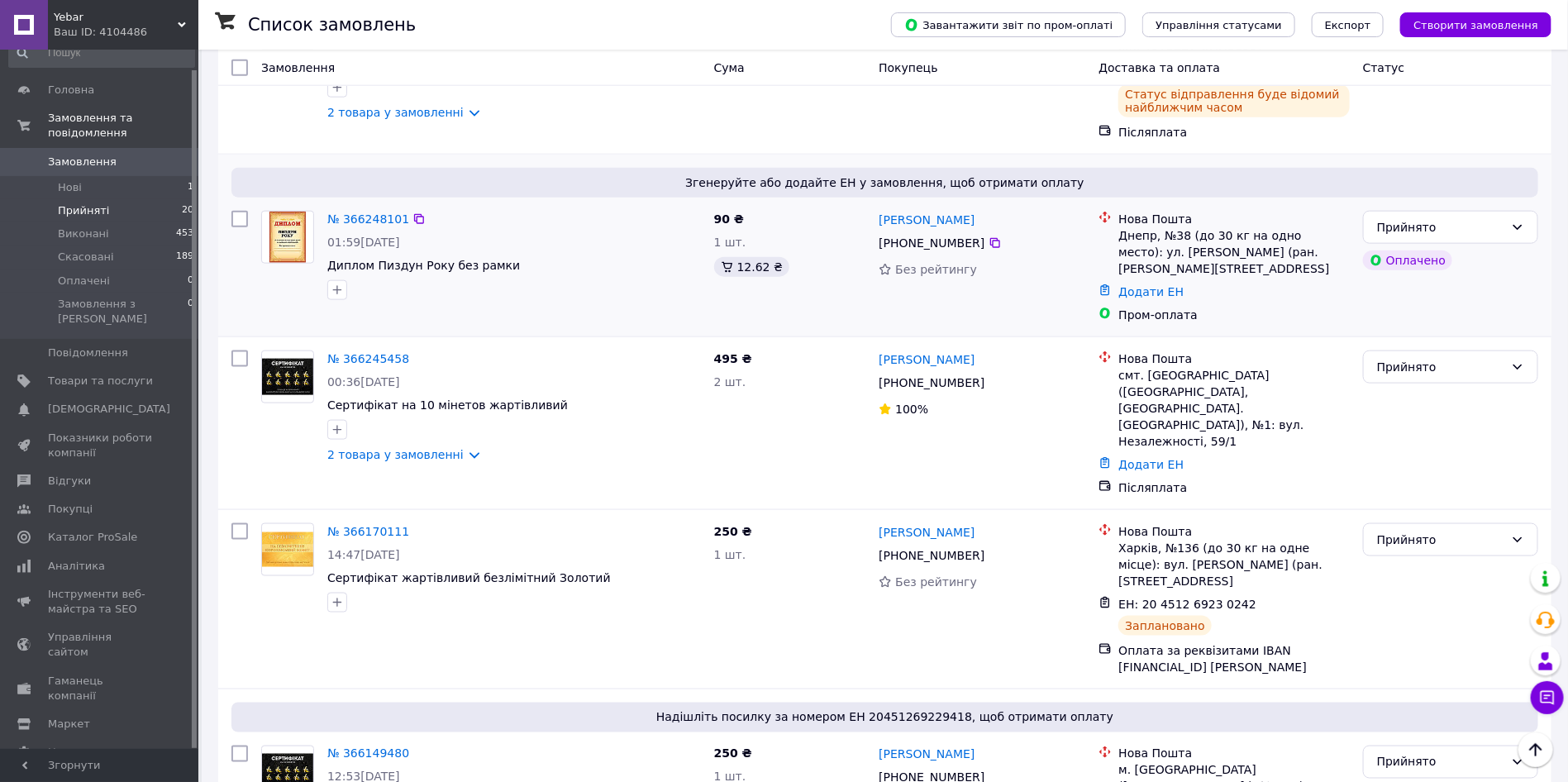
scroll to position [869, 0]
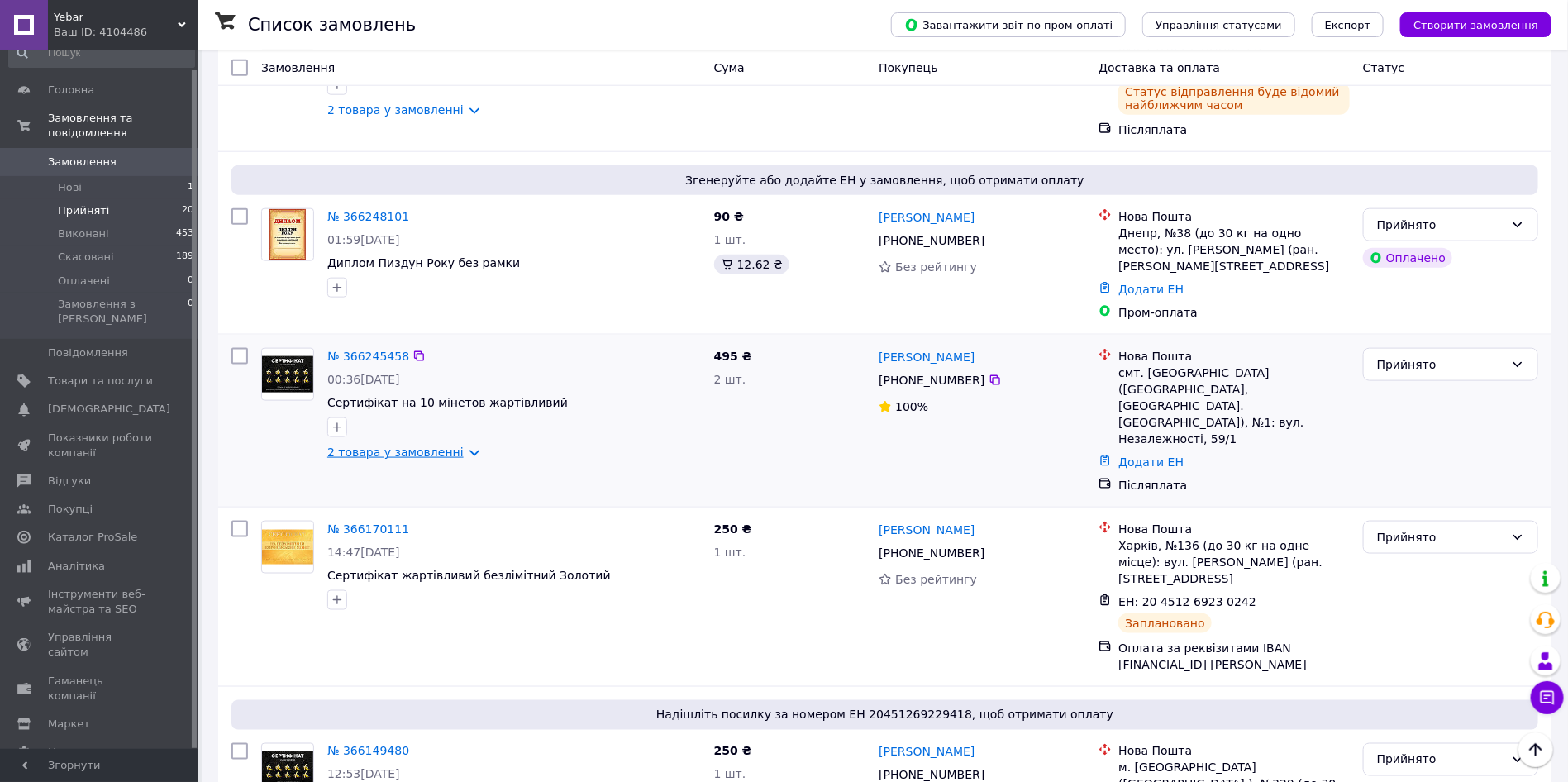
click at [456, 446] on link "2 товара у замовленні" at bounding box center [396, 453] width 137 height 14
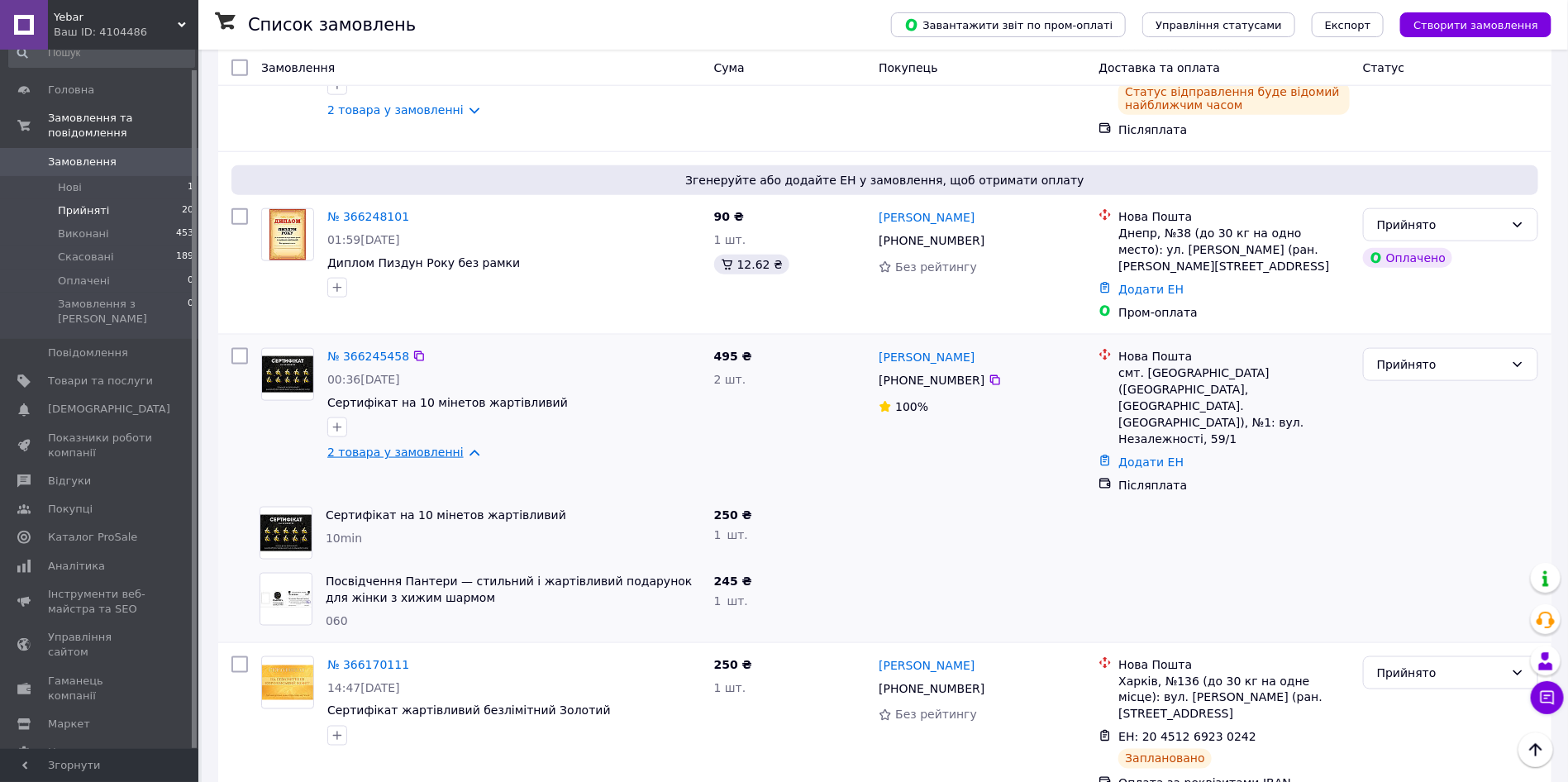
click at [456, 446] on link "2 товара у замовленні" at bounding box center [396, 453] width 137 height 14
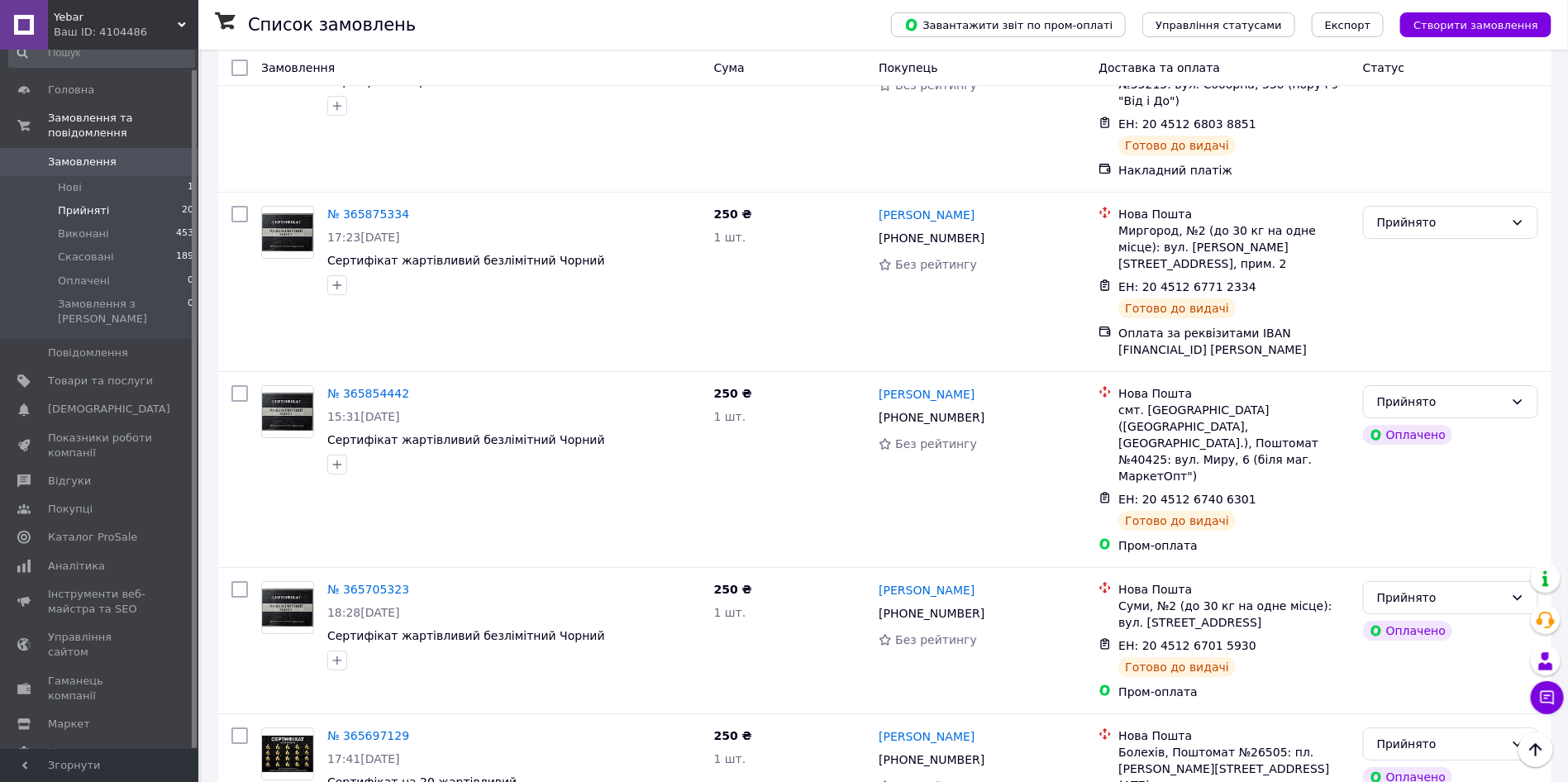
scroll to position [2773, 0]
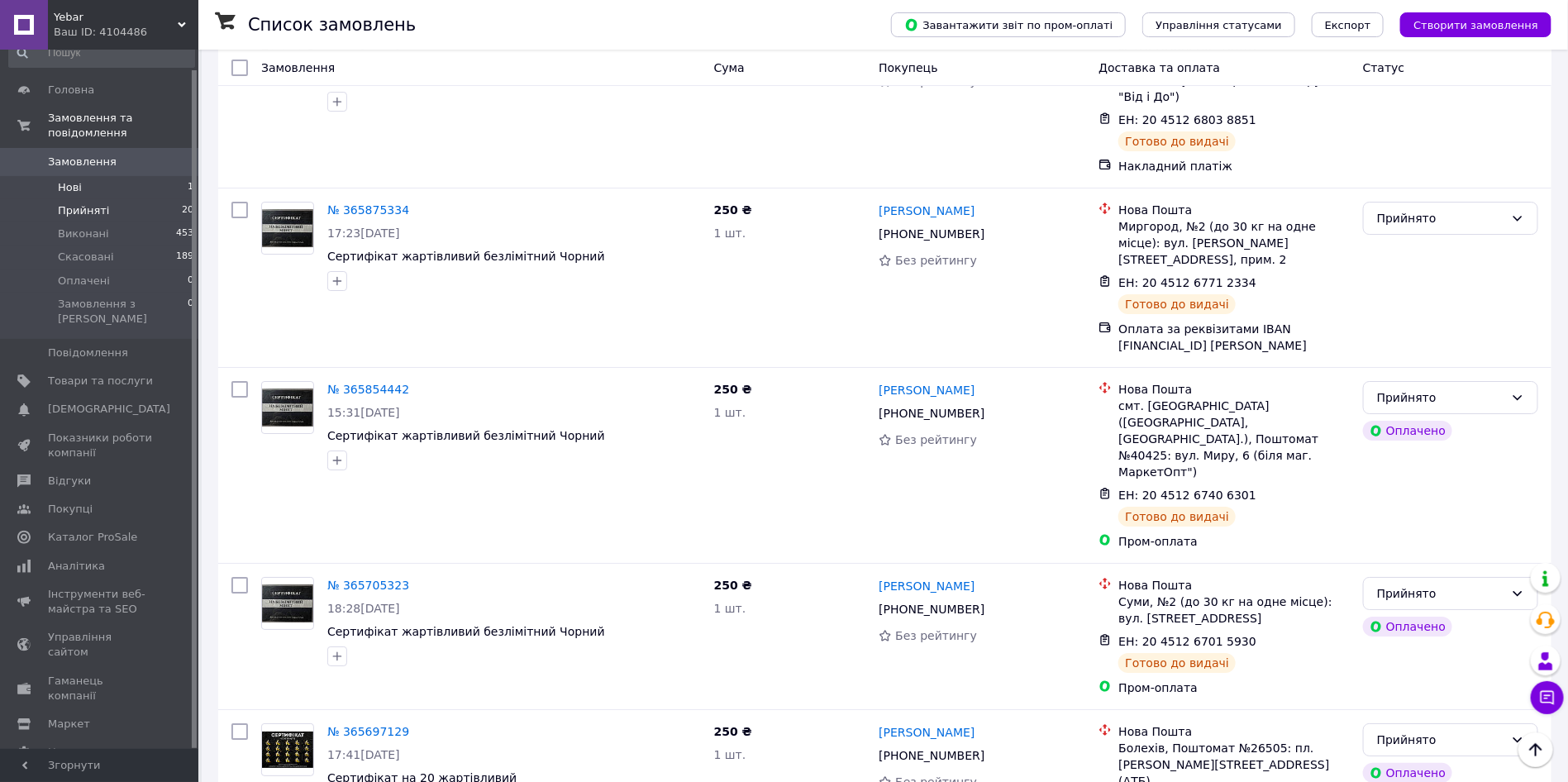
click at [84, 176] on li "Нові 1" at bounding box center [101, 187] width 203 height 23
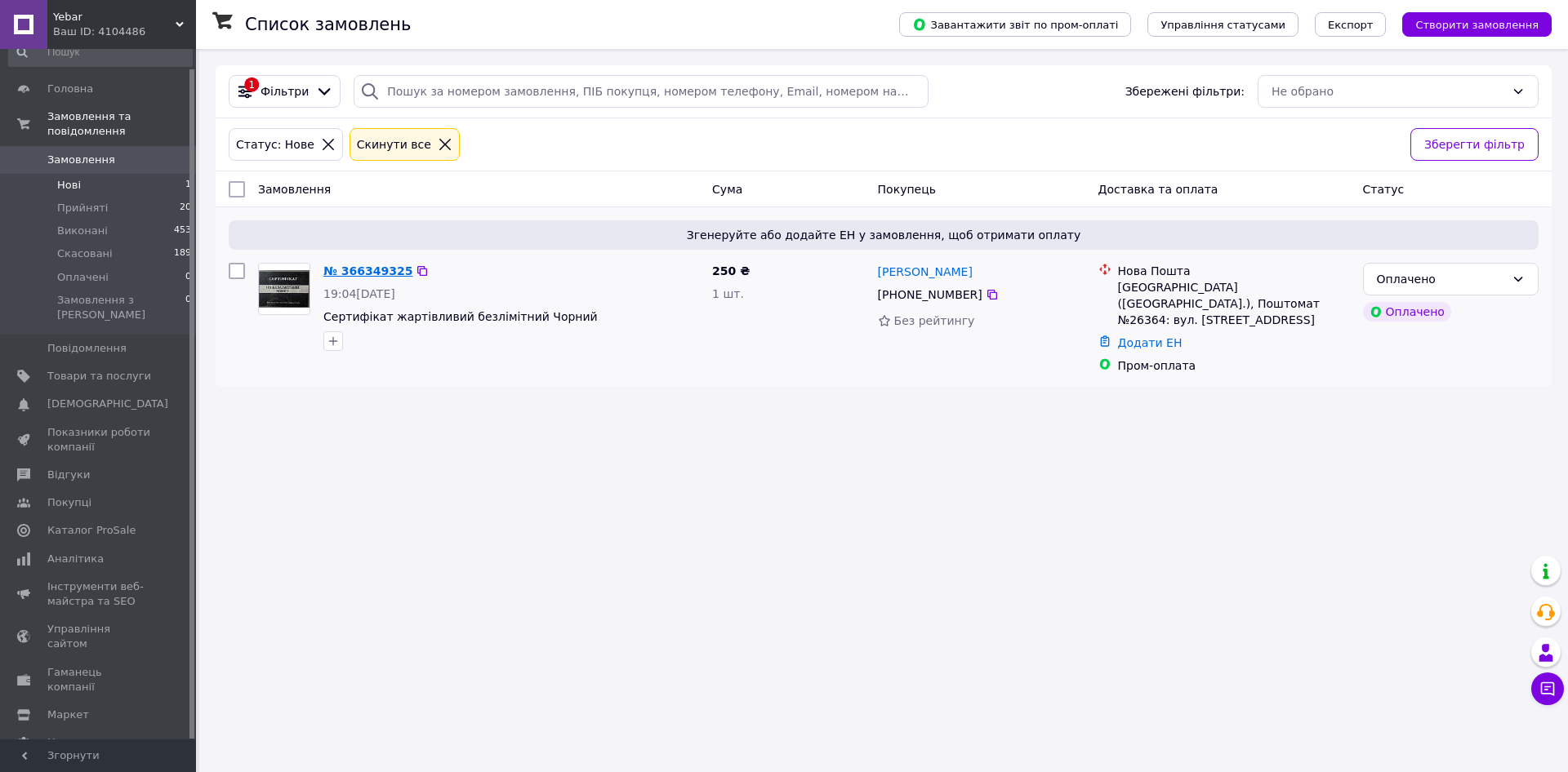
click at [341, 274] on link "№ 366349325" at bounding box center [368, 271] width 89 height 14
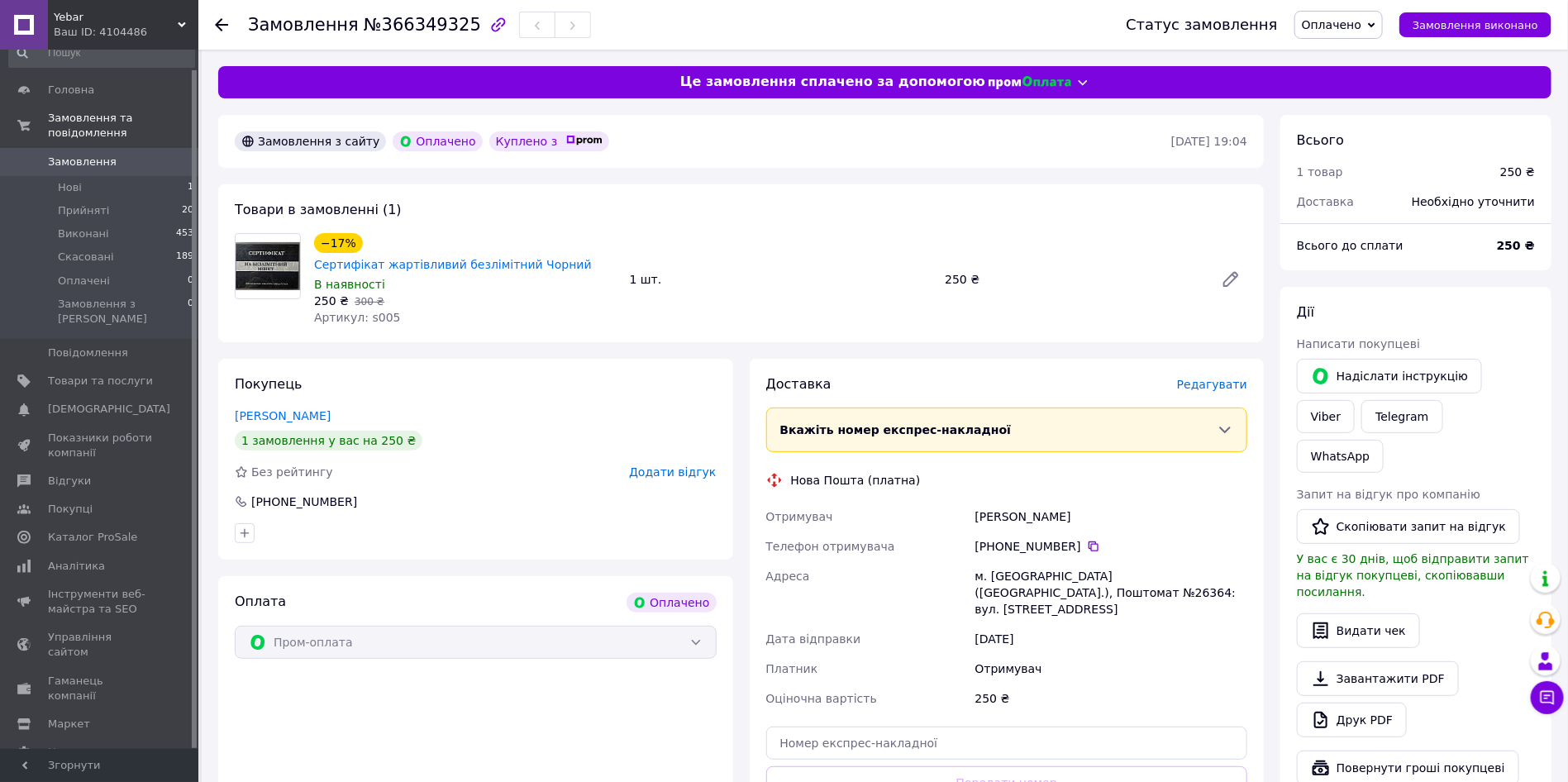
click at [1373, 34] on span "Оплачено" at bounding box center [1338, 25] width 88 height 28
click at [1369, 49] on li "Прийнято" at bounding box center [1338, 57] width 87 height 25
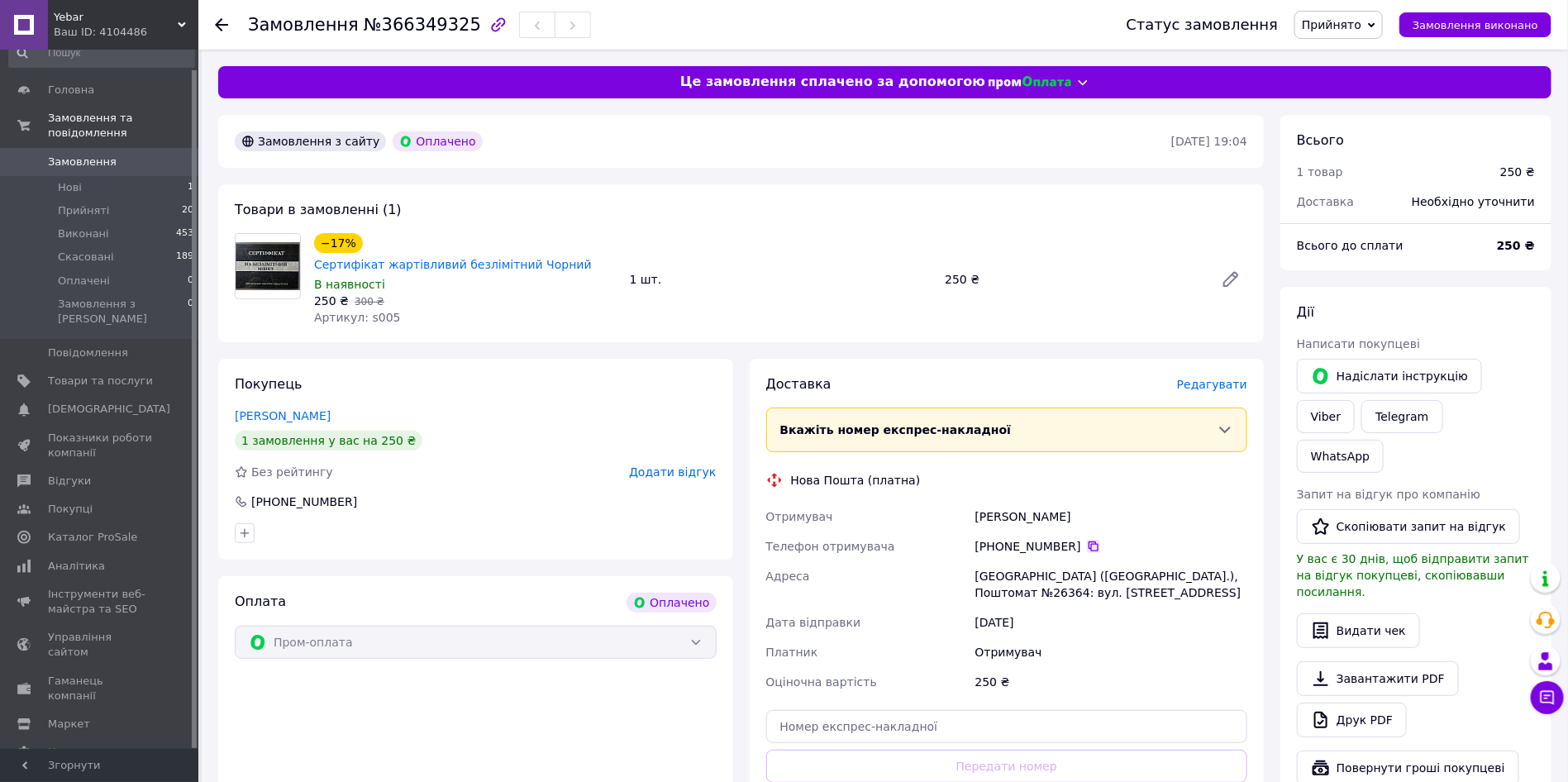
click at [1089, 542] on icon at bounding box center [1094, 547] width 10 height 10
click at [999, 502] on div "Соколовська Вікторія" at bounding box center [1111, 516] width 278 height 30
click at [1067, 502] on div "Соколовська Вікторія" at bounding box center [1111, 516] width 278 height 30
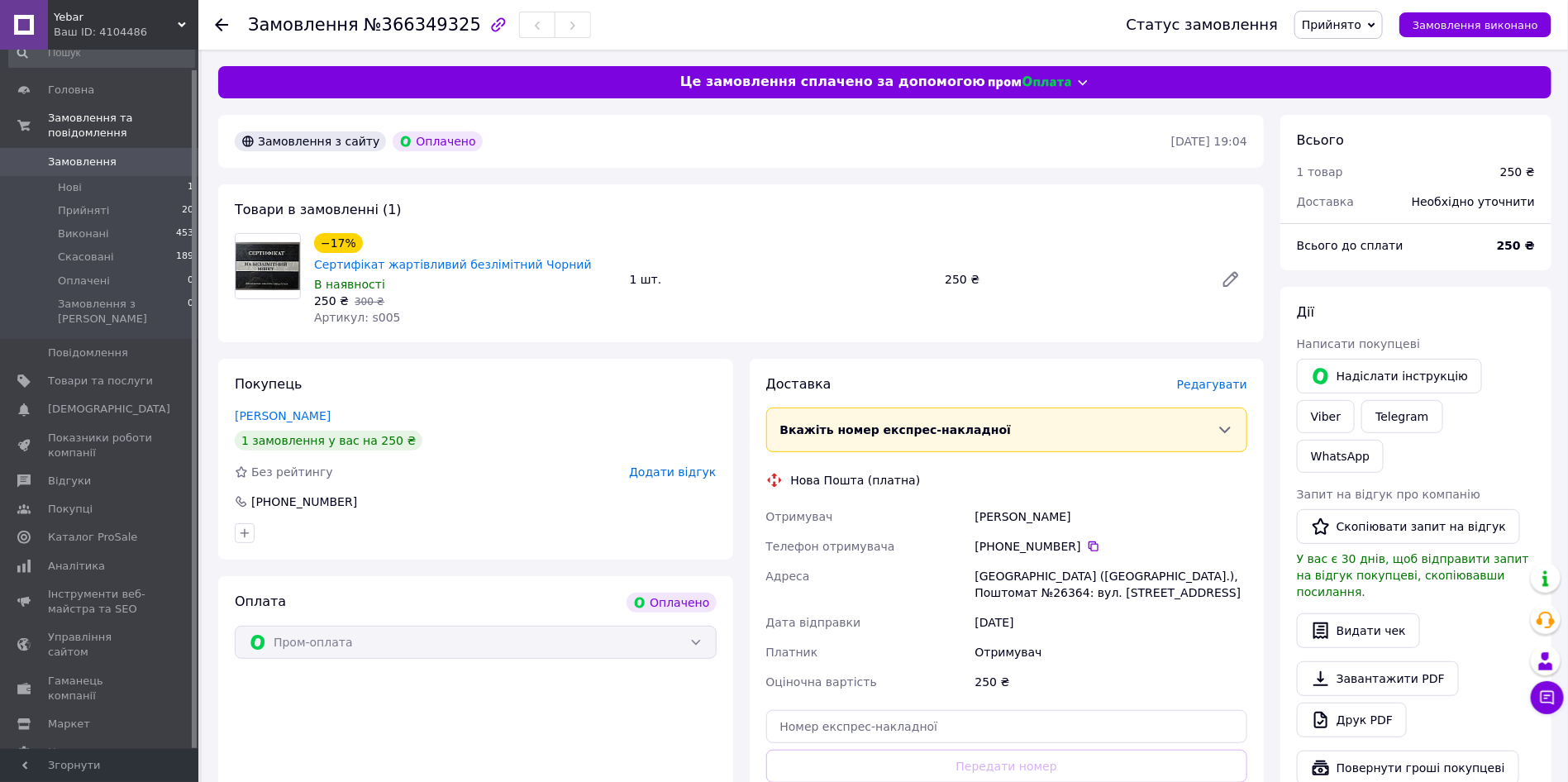
click at [985, 561] on div "Київ (Київська обл.), Поштомат №26364: вул. Гарета Джонса, 1, біля відділення №…" at bounding box center [1111, 584] width 278 height 47
click at [1168, 561] on div "Київ (Київська обл.), Поштомат №26364: вул. Гарета Джонса, 1, біля відділення №…" at bounding box center [1111, 584] width 278 height 47
click at [1167, 561] on div "Київ (Київська обл.), Поштомат №26364: вул. Гарета Джонса, 1, біля відділення №…" at bounding box center [1111, 584] width 278 height 47
click at [869, 711] on input "text" at bounding box center [1007, 727] width 482 height 33
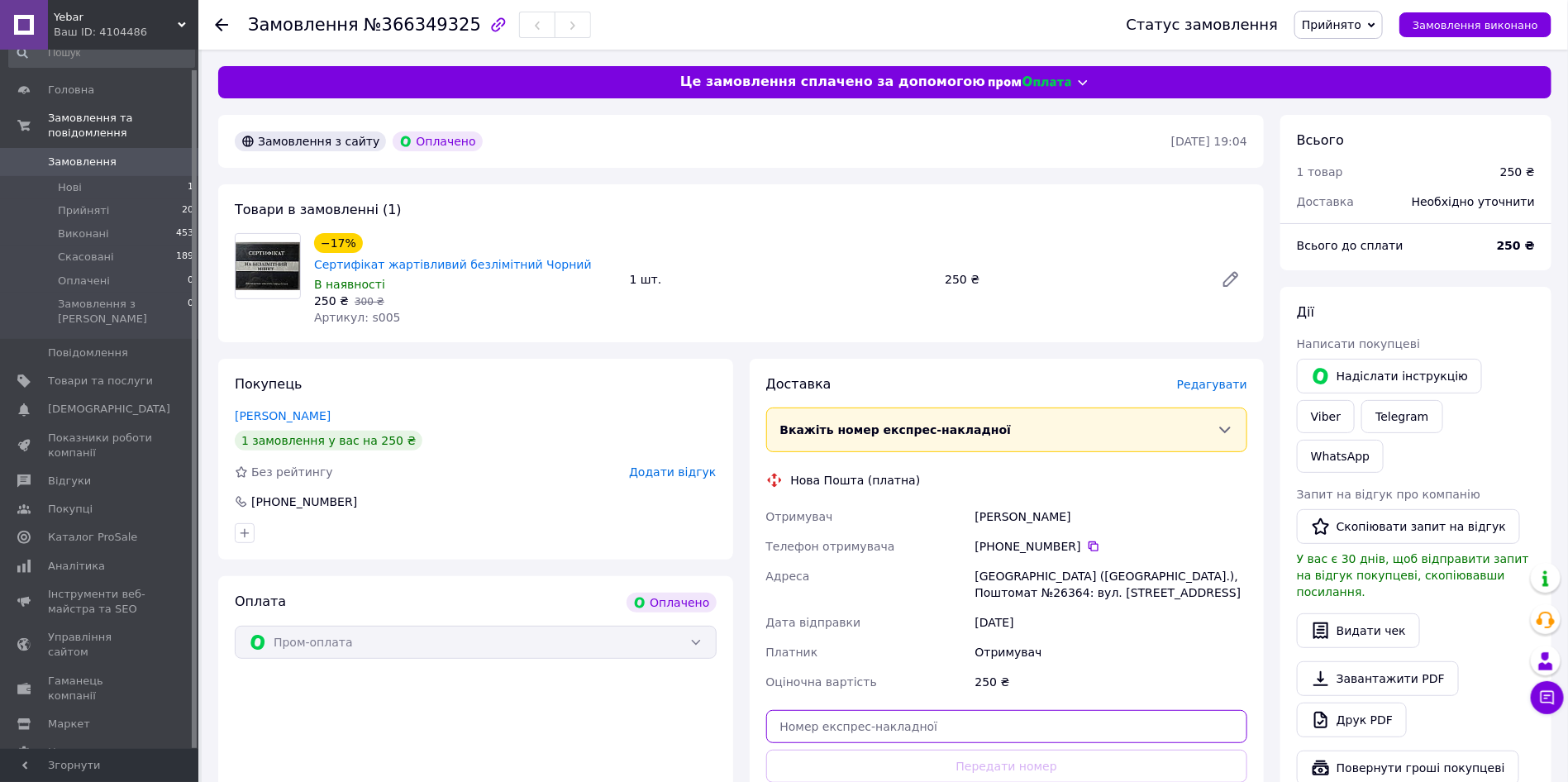
paste input "20451269233284"
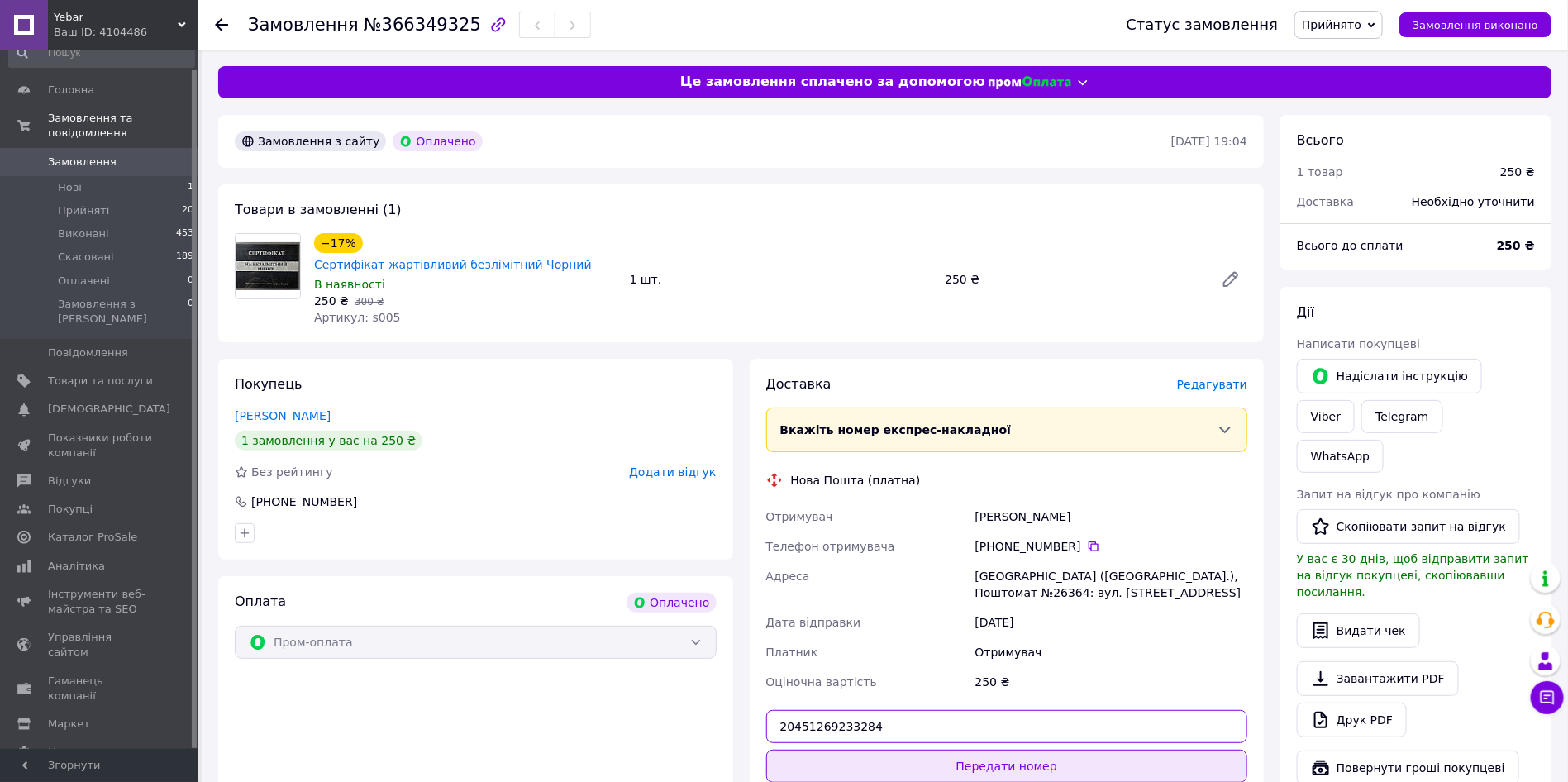
type input "20451269233284"
click at [876, 750] on button "Передати номер" at bounding box center [1007, 766] width 482 height 33
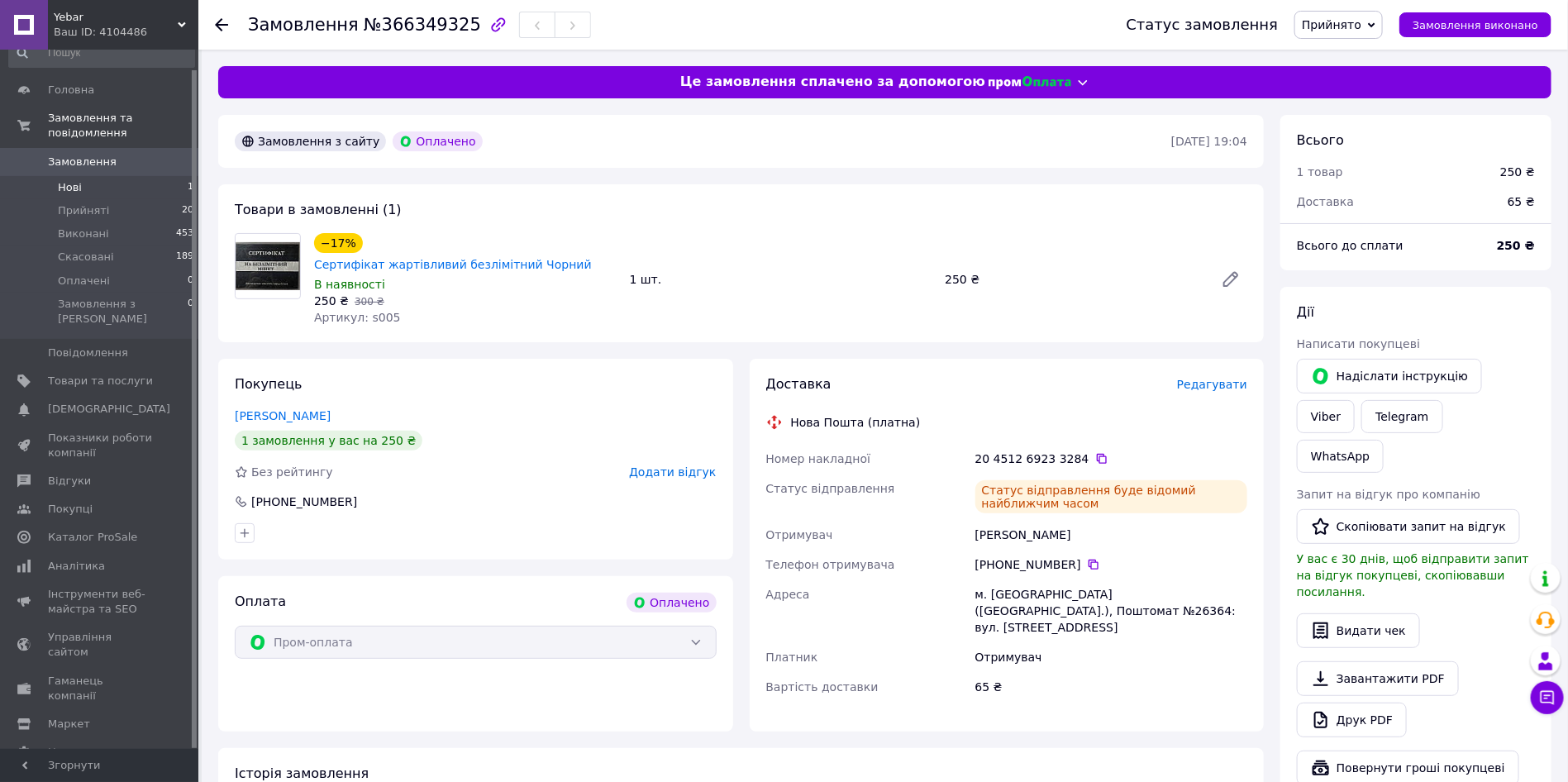
click at [69, 181] on span "Нові" at bounding box center [69, 188] width 24 height 15
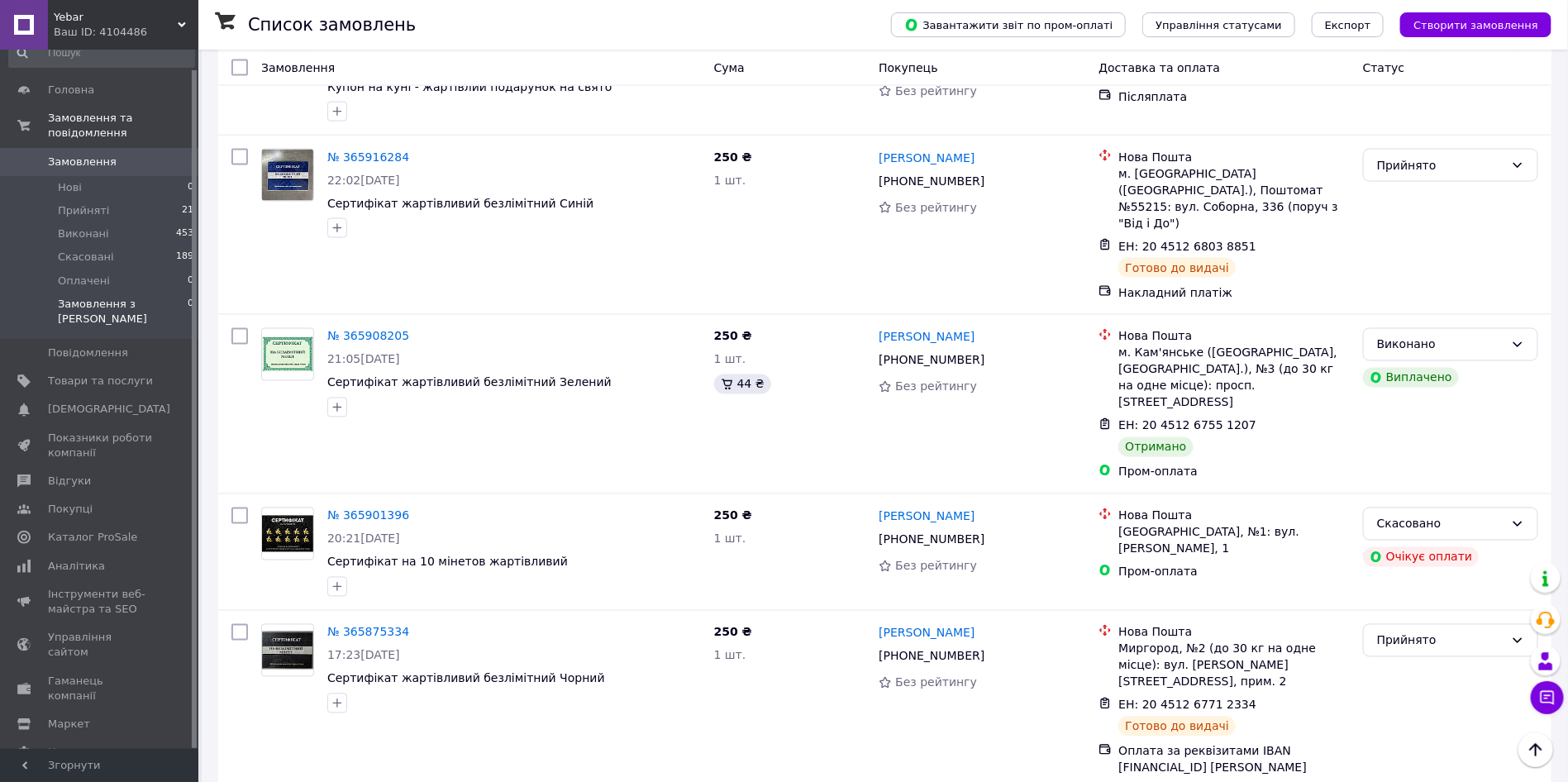
scroll to position [4714, 0]
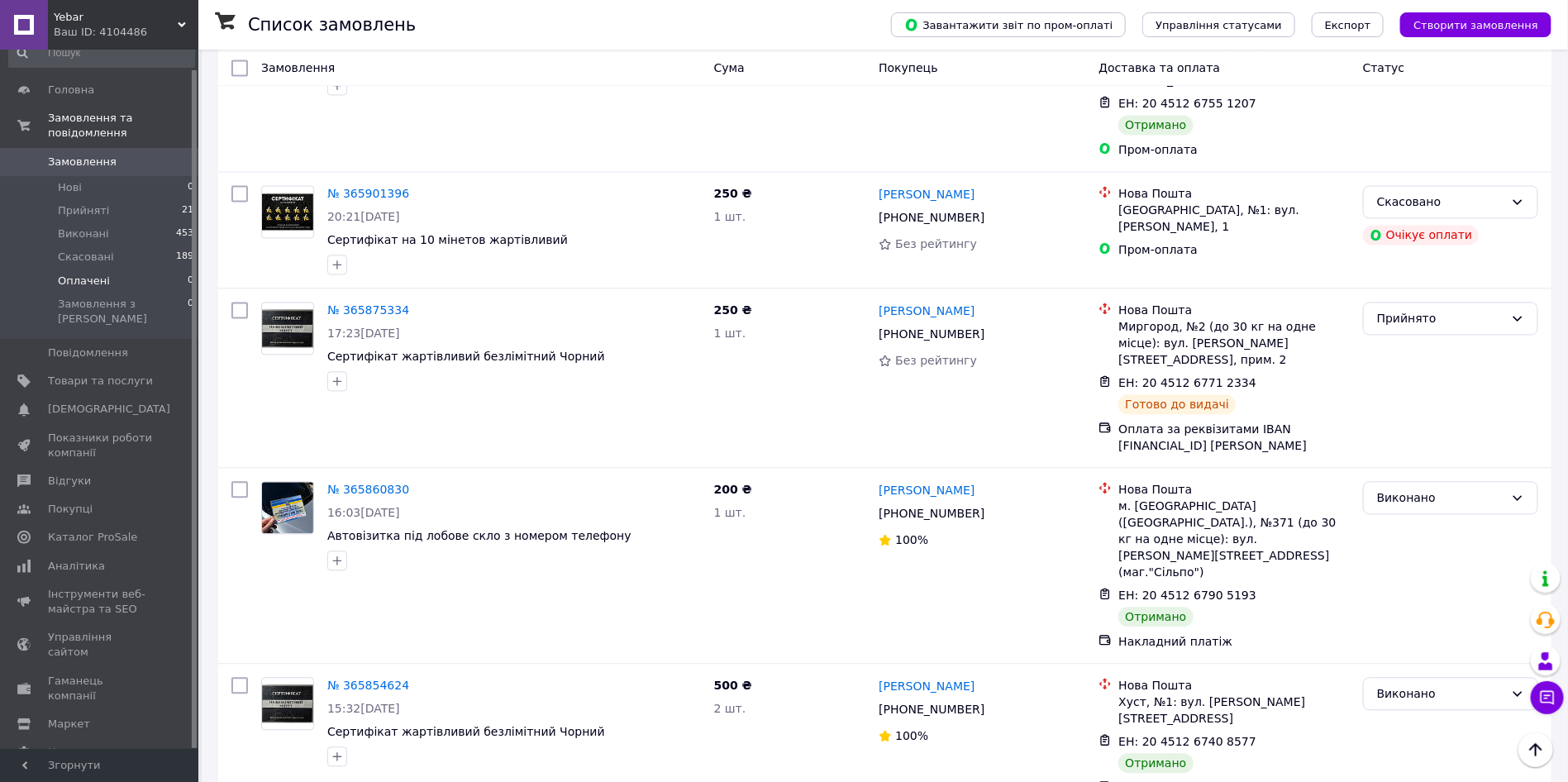
click at [105, 269] on li "Оплачені 0" at bounding box center [101, 280] width 203 height 23
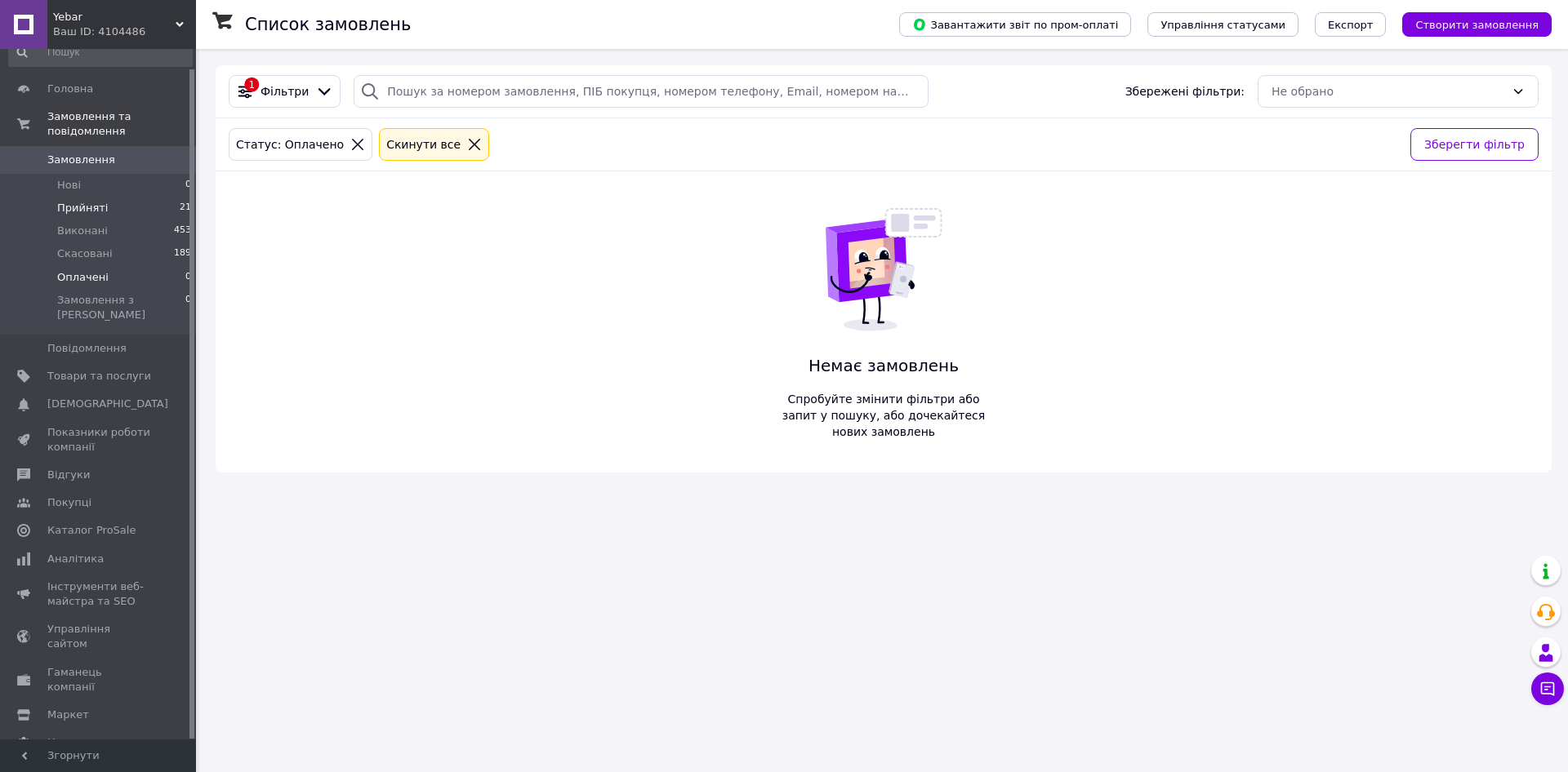
click at [93, 201] on span "Прийняті" at bounding box center [82, 208] width 50 height 14
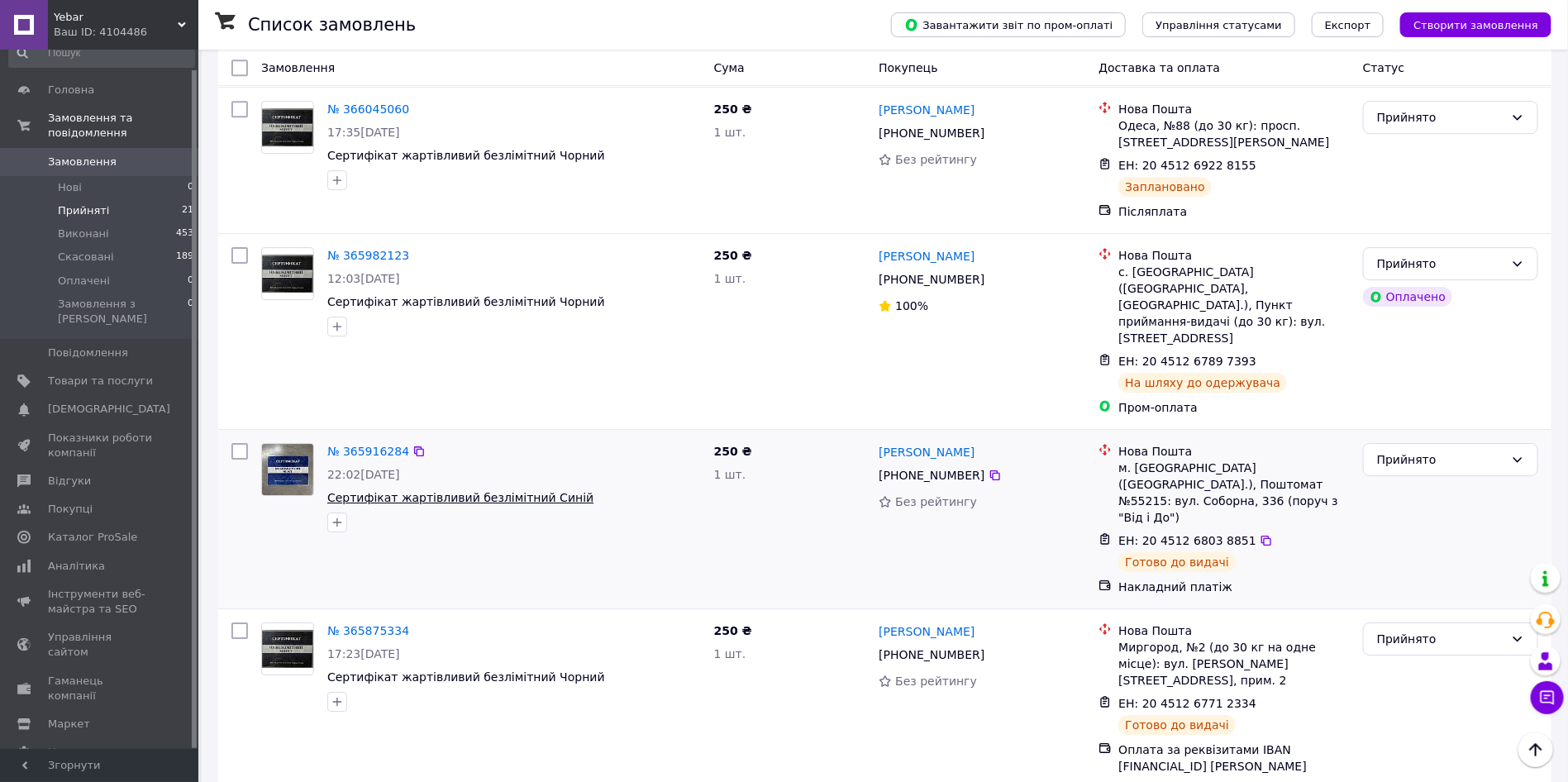
scroll to position [2637, 0]
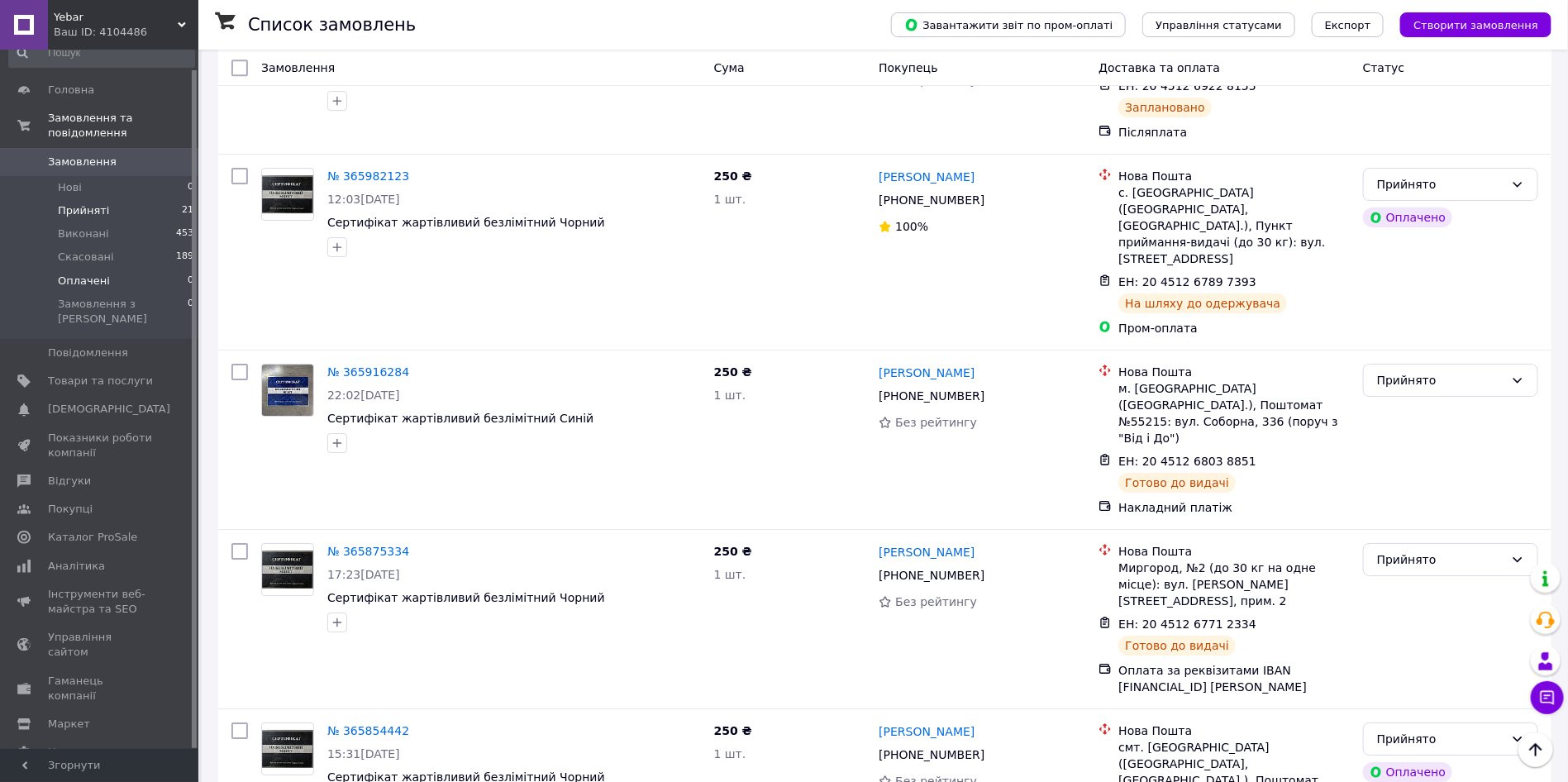
click at [108, 270] on li "Оплачені 0" at bounding box center [101, 280] width 203 height 23
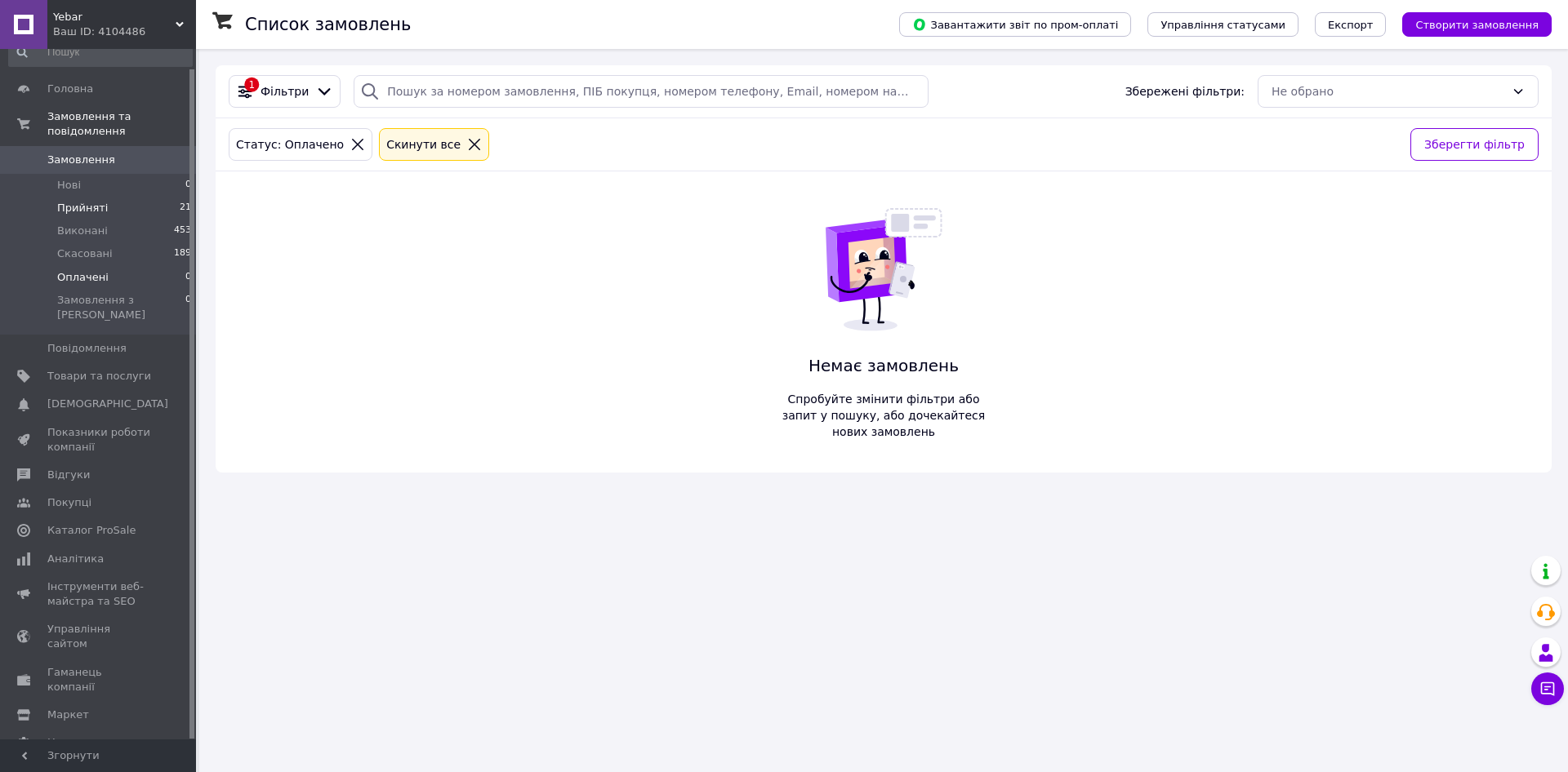
click at [107, 196] on li "Прийняті 21" at bounding box center [100, 207] width 201 height 23
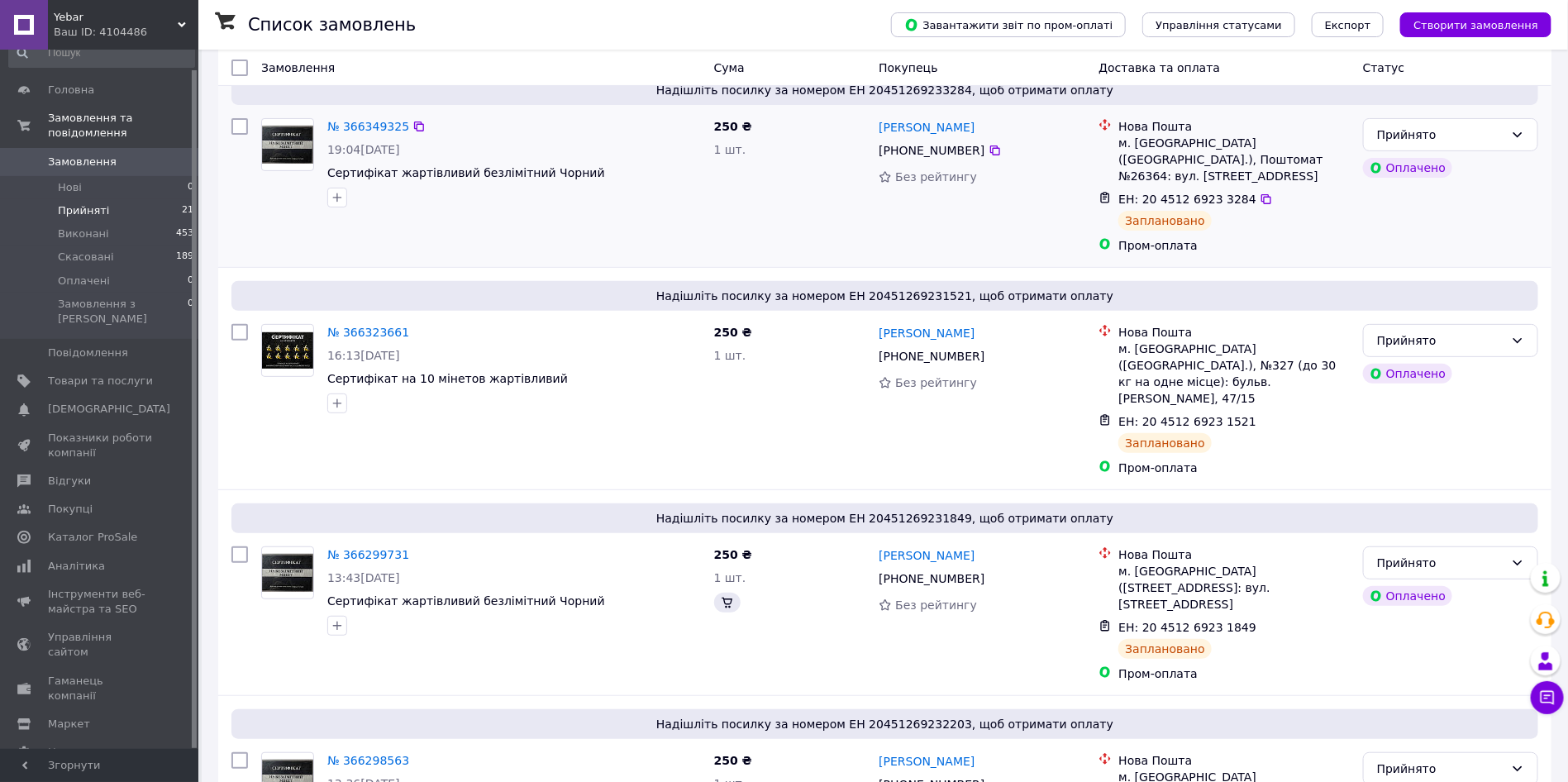
scroll to position [248, 0]
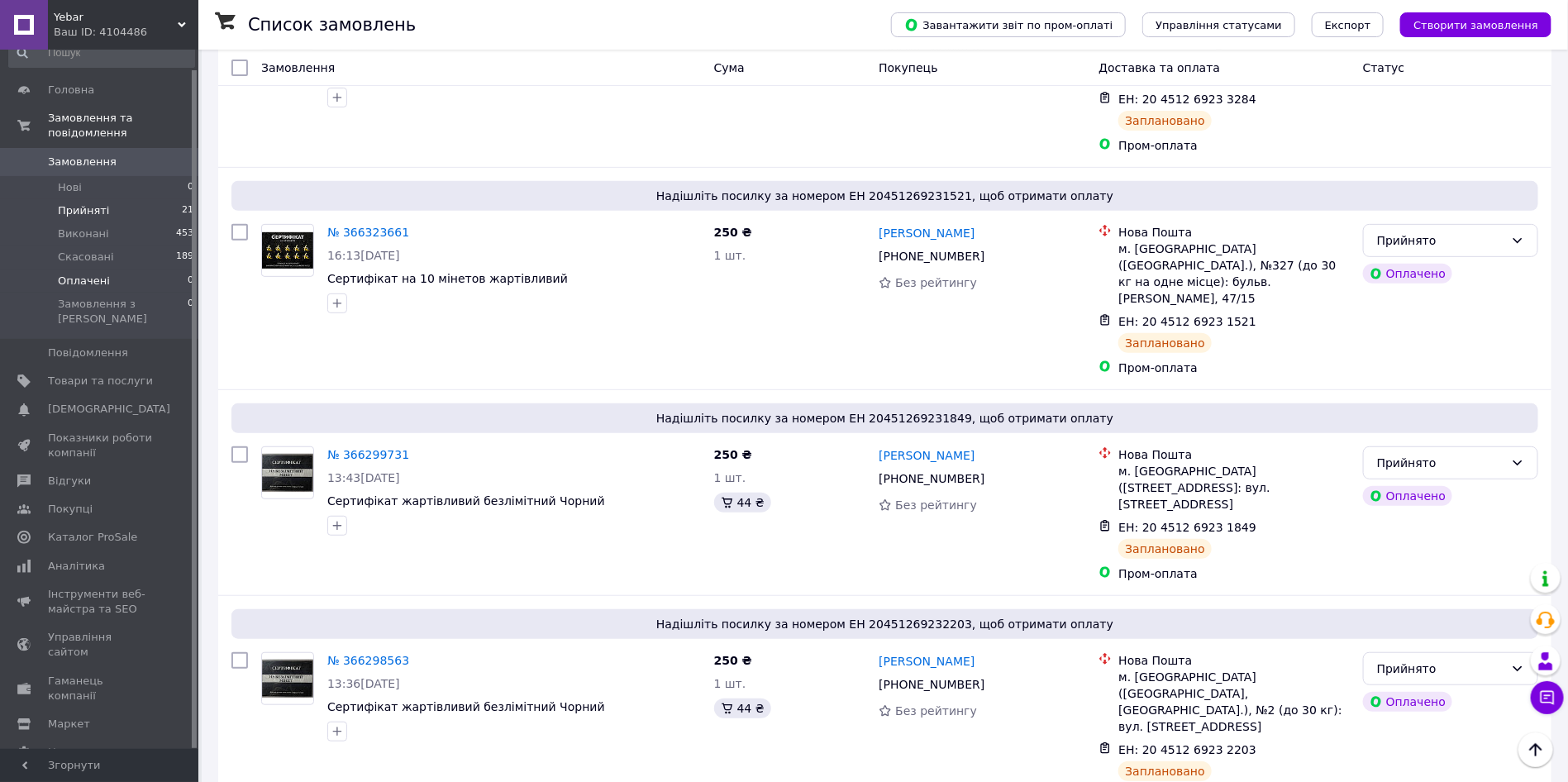
click at [130, 269] on li "Оплачені 0" at bounding box center [101, 280] width 203 height 23
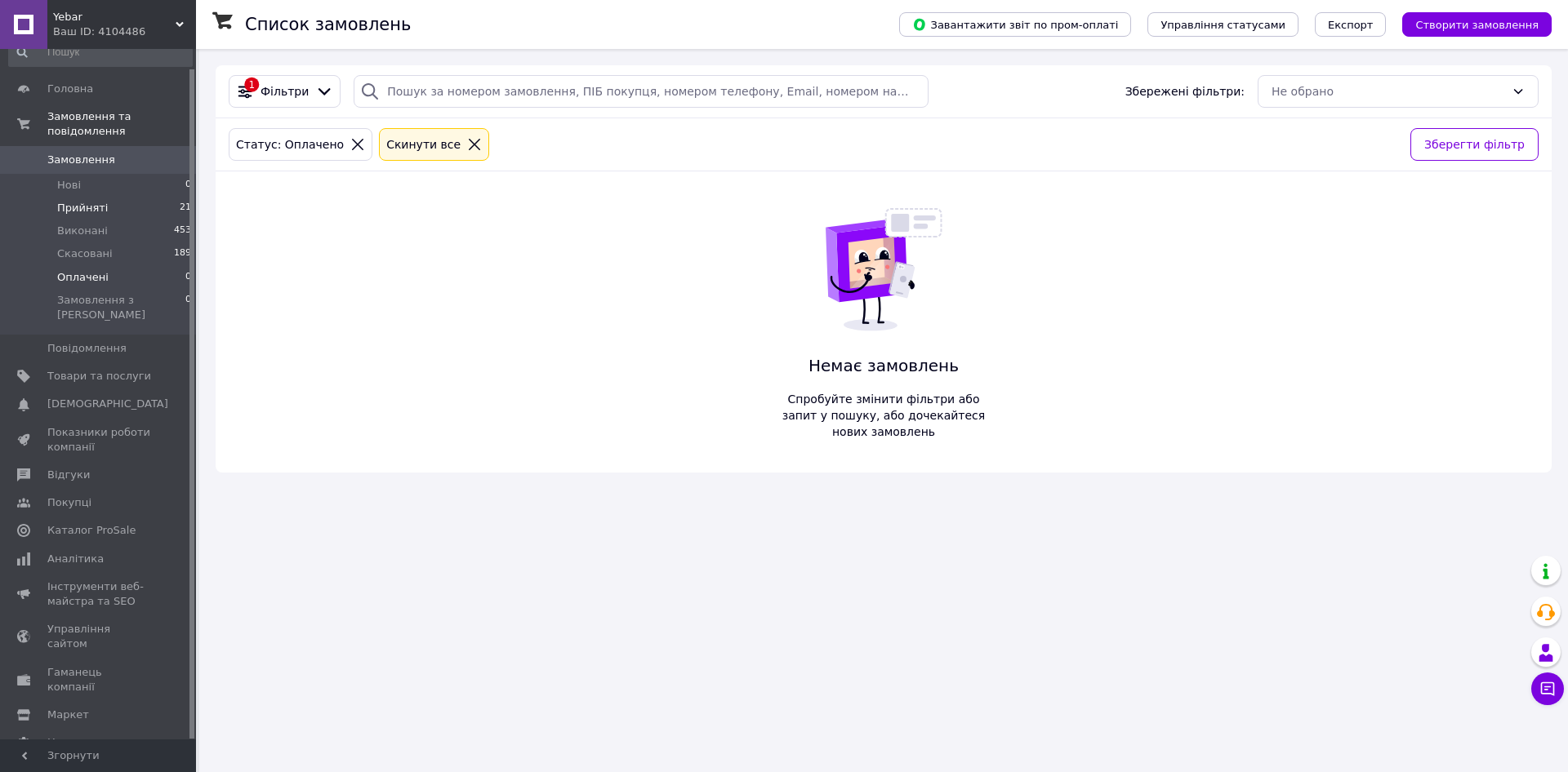
click at [72, 201] on span "Прийняті" at bounding box center [82, 208] width 50 height 14
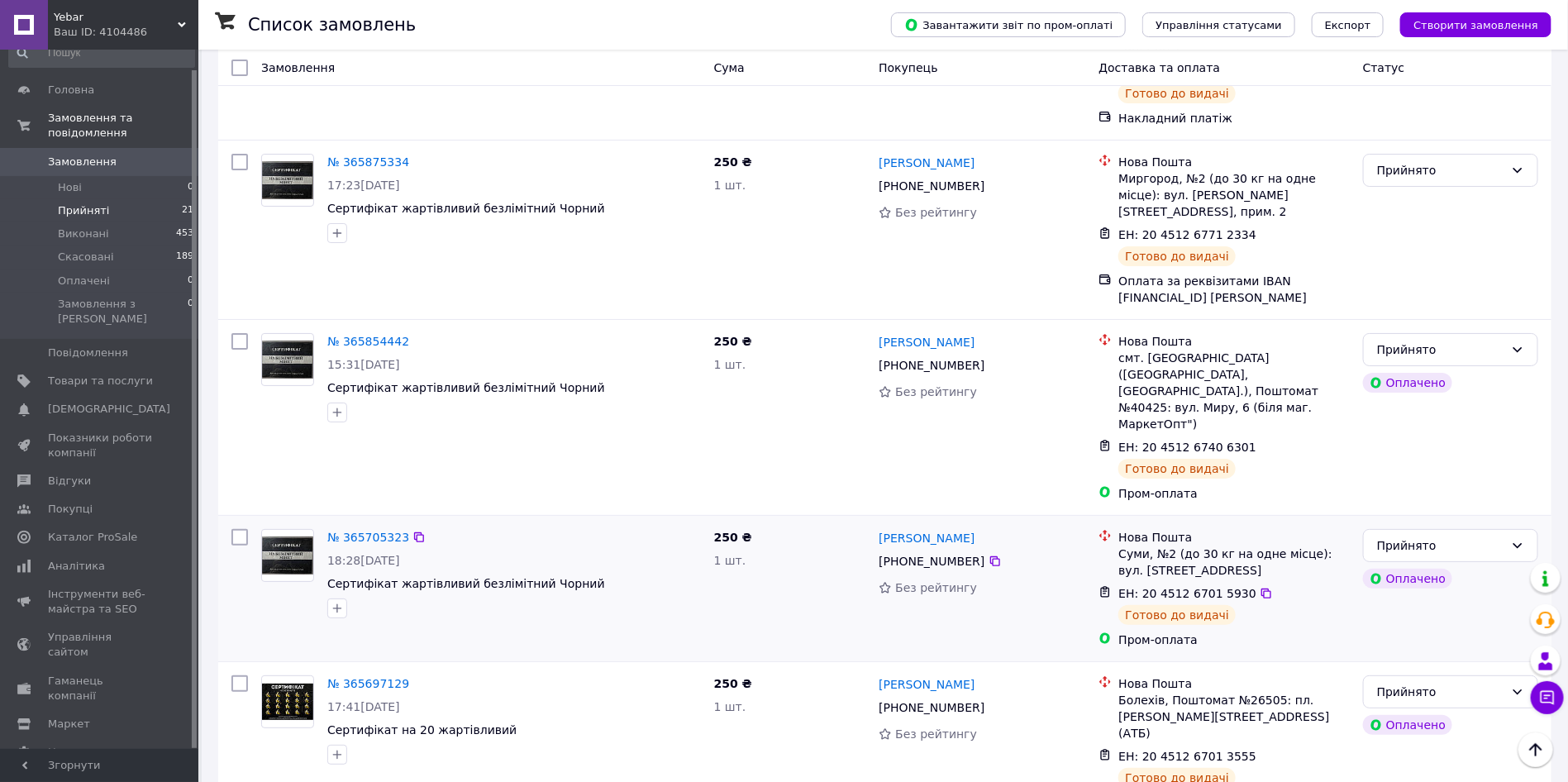
scroll to position [3015, 0]
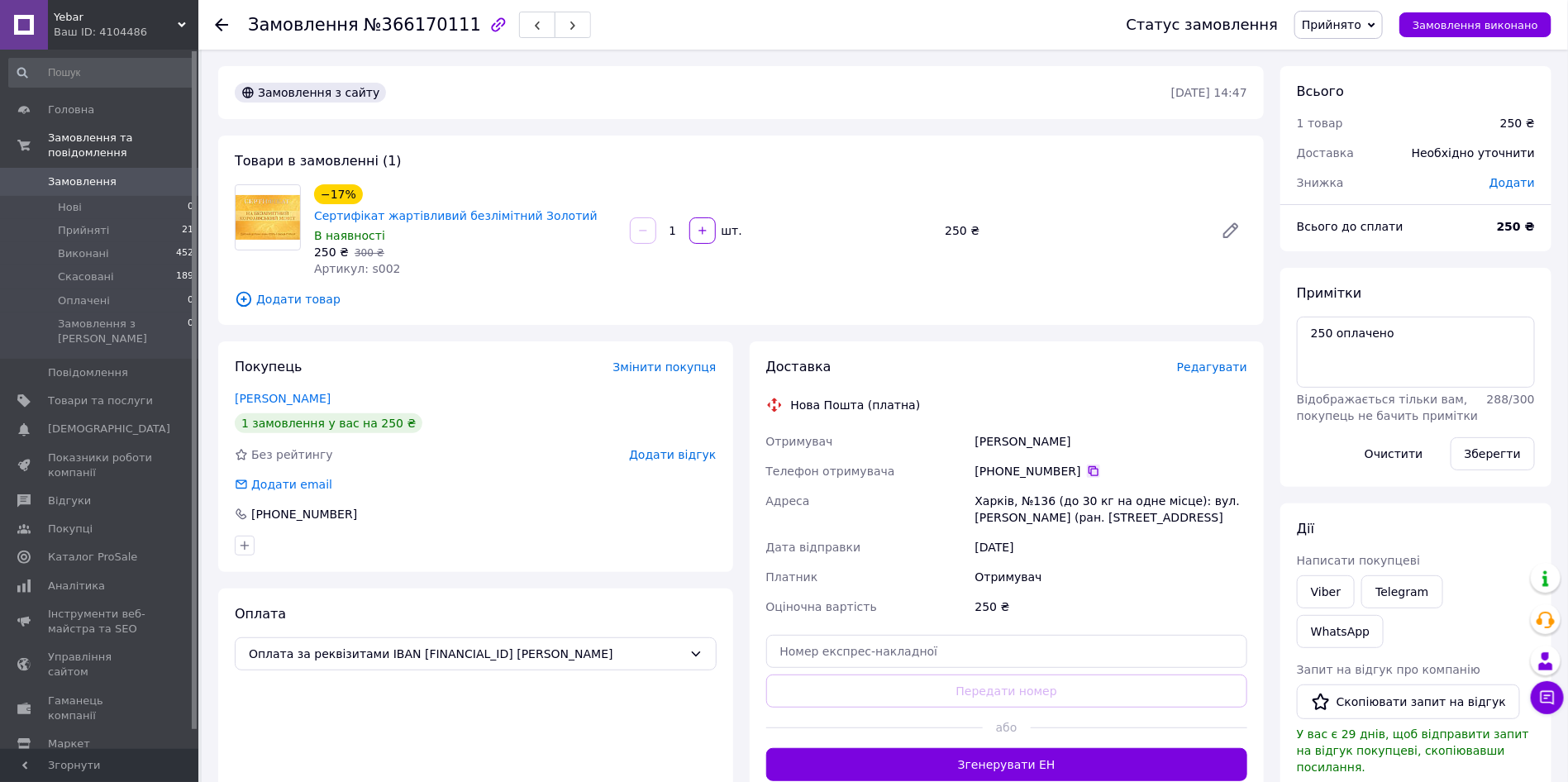
click at [1089, 464] on icon at bounding box center [1094, 471] width 14 height 14
click at [993, 427] on div "Перегорода Юлія" at bounding box center [1111, 442] width 278 height 30
click at [995, 427] on div "Перегорода Юлія" at bounding box center [1111, 442] width 278 height 30
copy div "Перегорода"
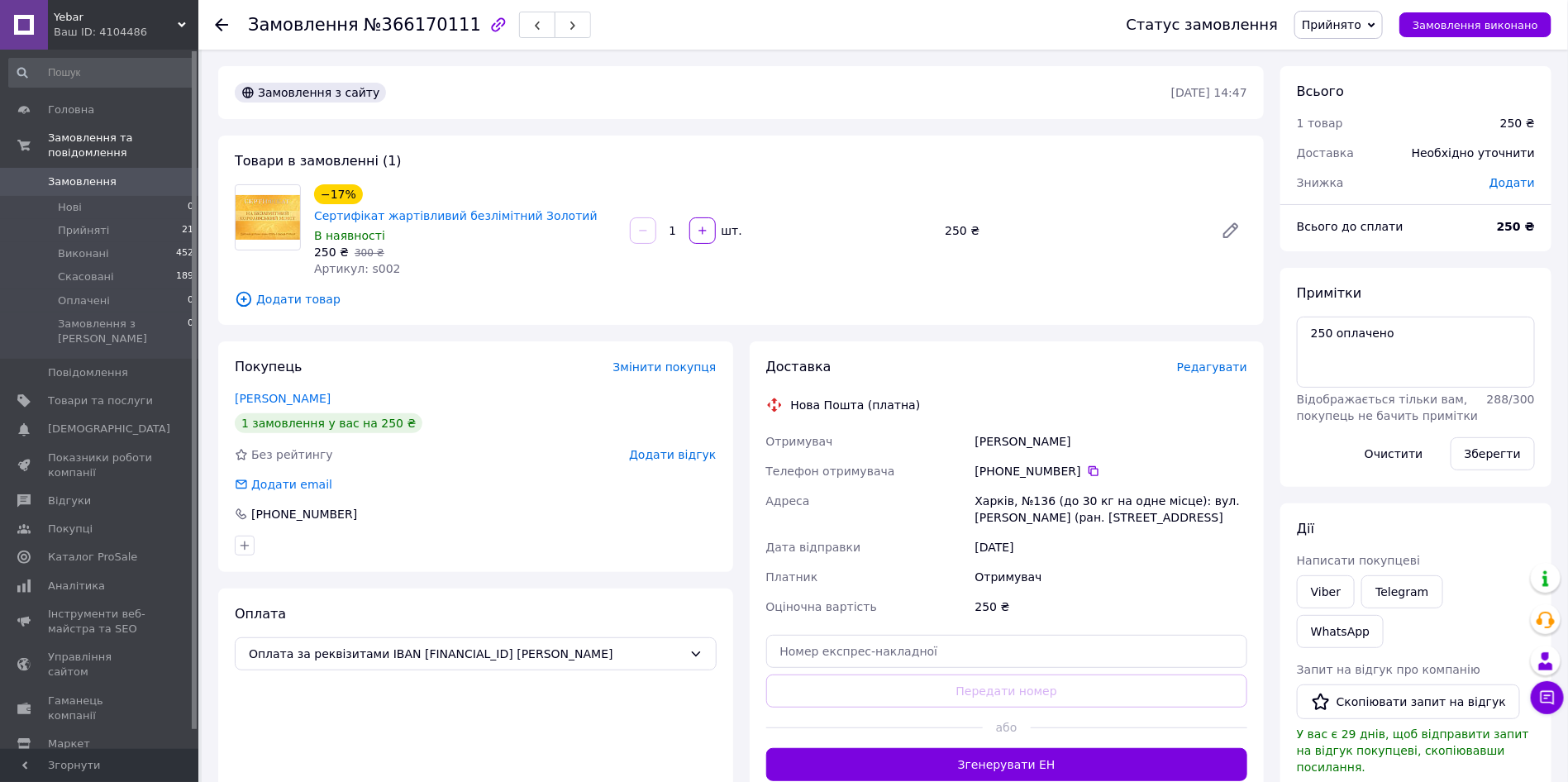
click at [1055, 427] on div "Перегорода Юлія" at bounding box center [1111, 442] width 278 height 30
copy div "Юлія"
click at [982, 486] on div "Харків, №136 (до 30 кг на одне місце): вул. [PERSON_NAME] (ран. [STREET_ADDRESS]" at bounding box center [1111, 509] width 278 height 47
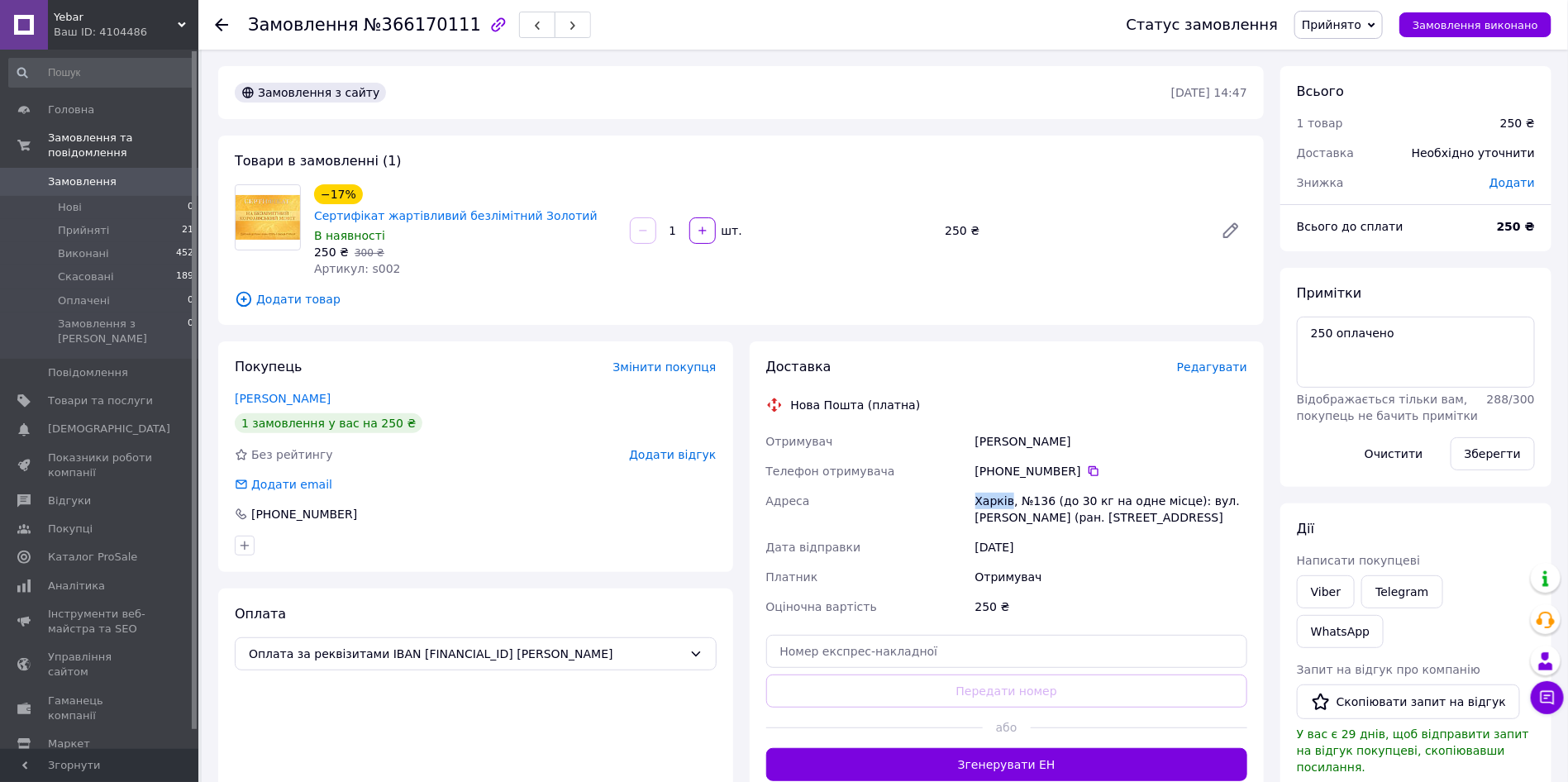
copy div "Харків"
click at [958, 635] on input "text" at bounding box center [1007, 652] width 482 height 33
paste input "20451269230242"
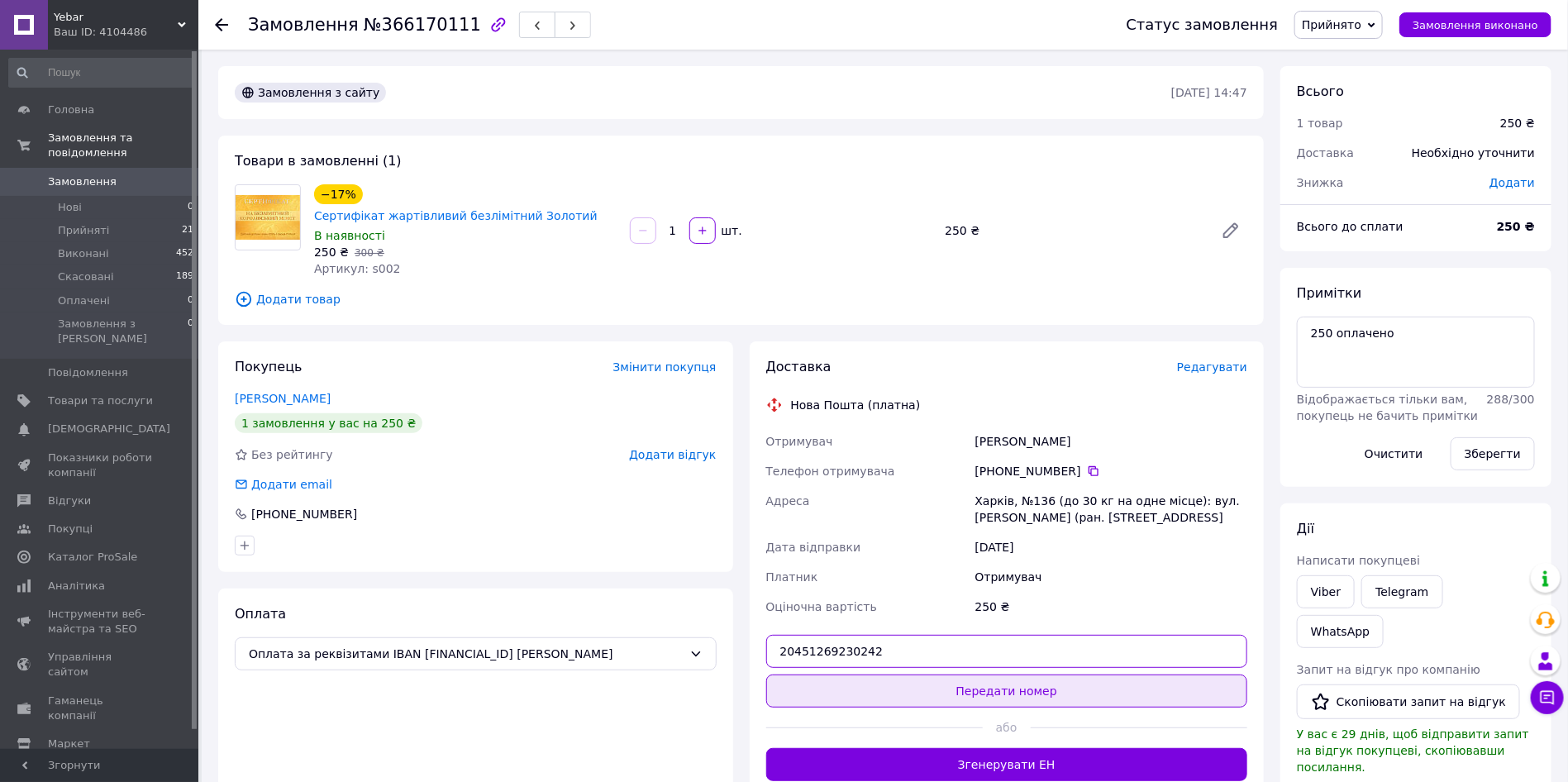
type input "20451269230242"
click at [930, 675] on button "Передати номер" at bounding box center [1007, 692] width 482 height 33
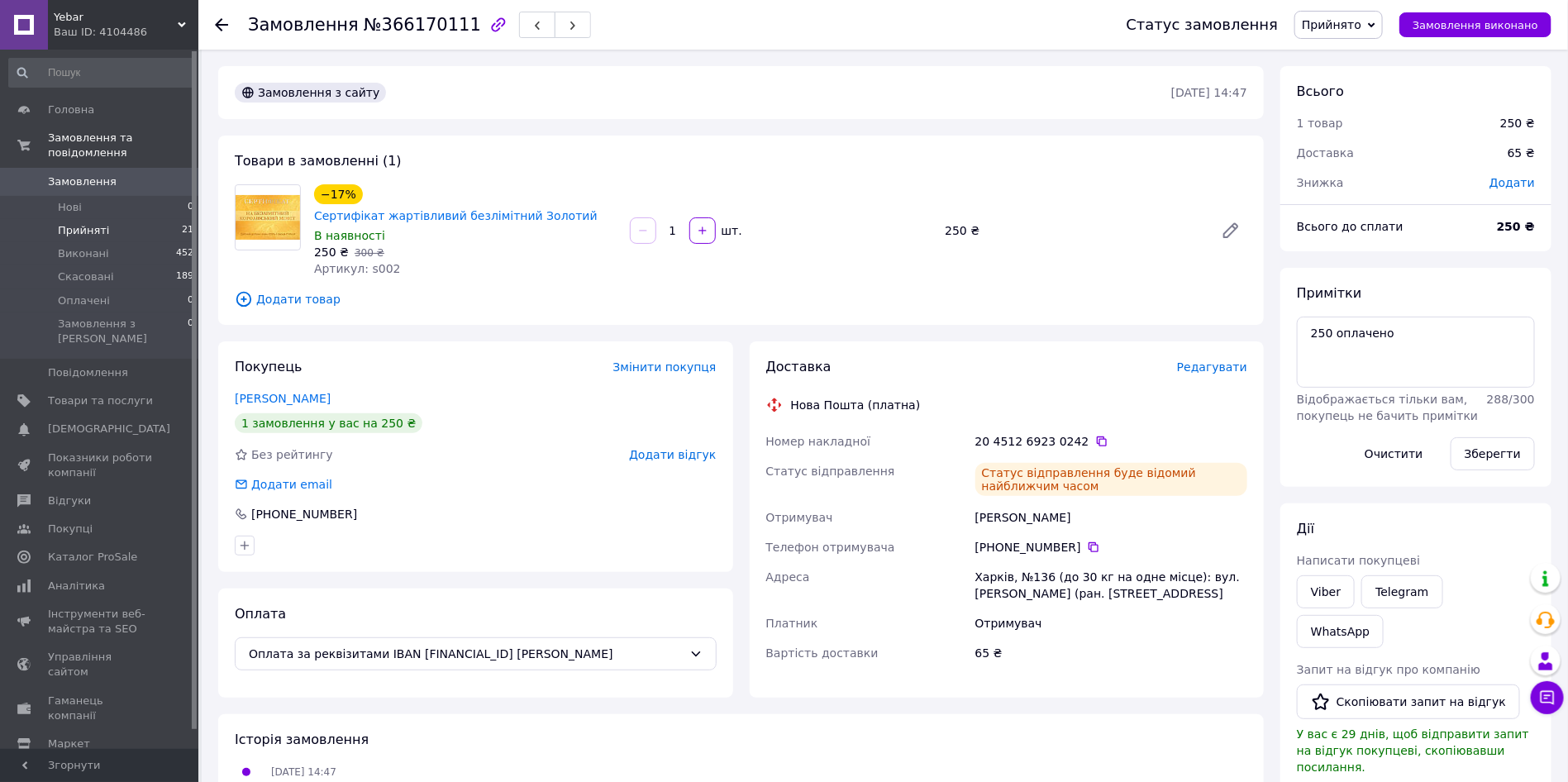
click at [119, 219] on li "Прийняті 21" at bounding box center [101, 230] width 203 height 23
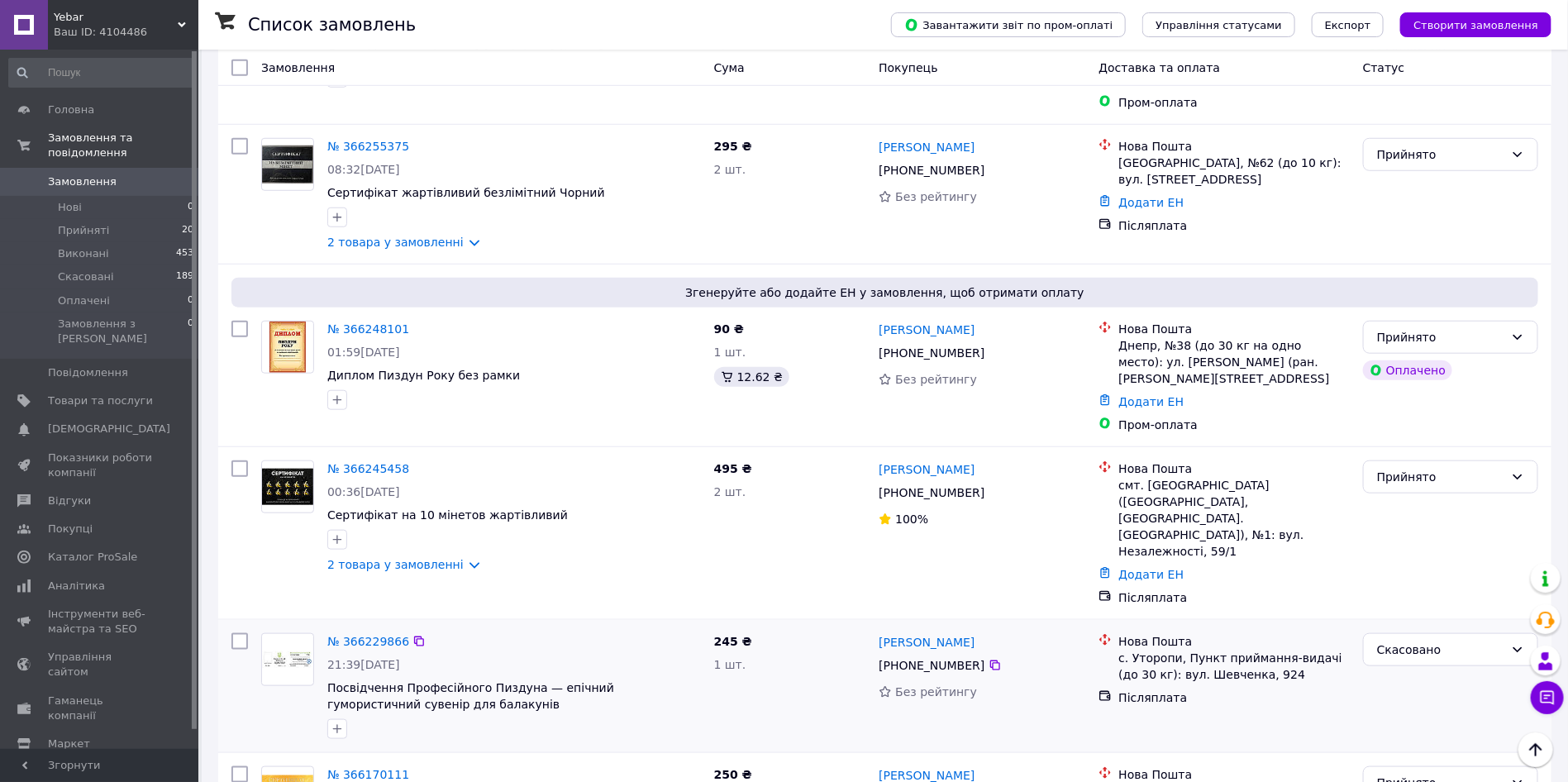
scroll to position [745, 0]
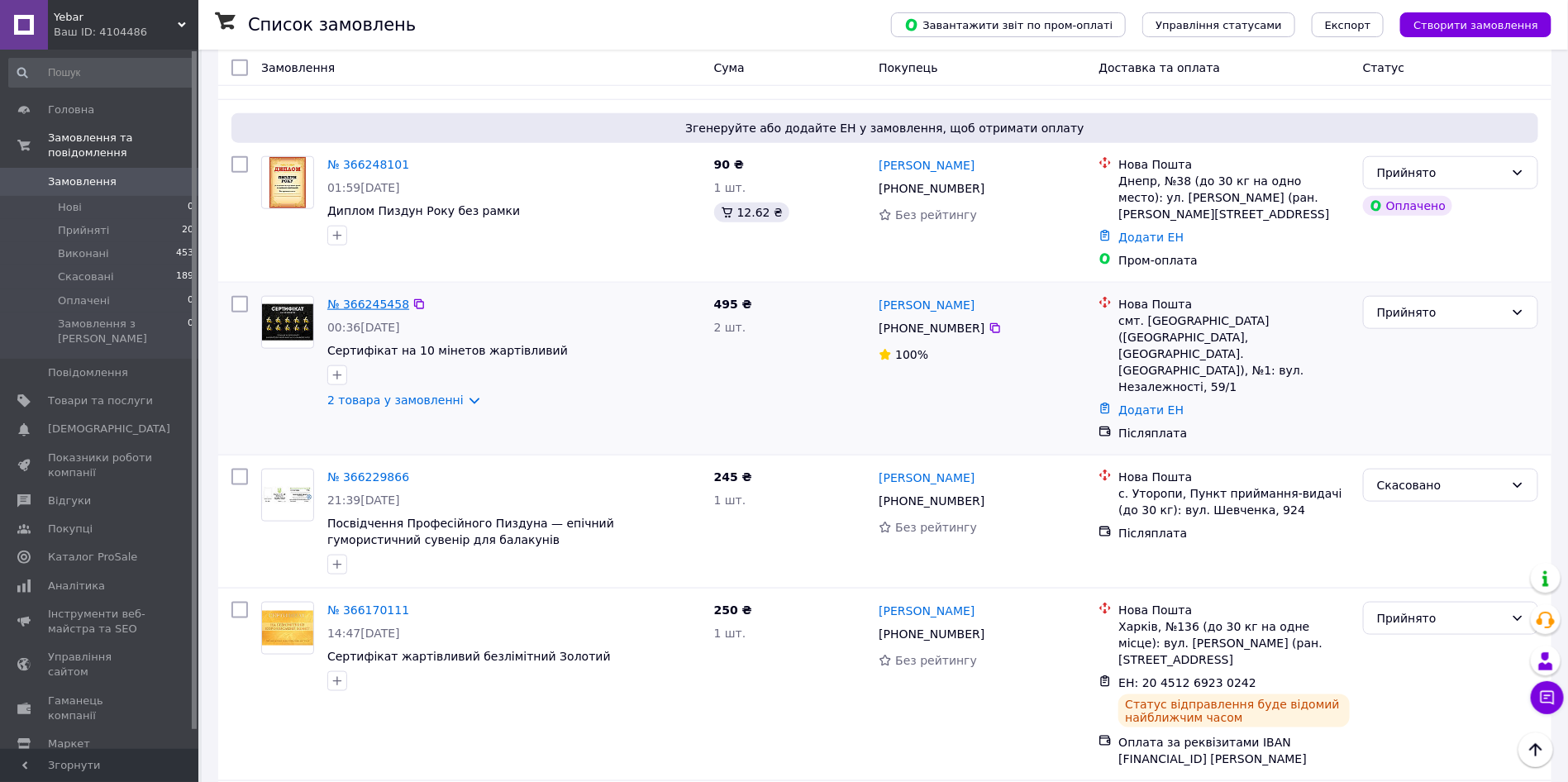
click at [368, 297] on link "№ 366245458" at bounding box center [369, 304] width 82 height 14
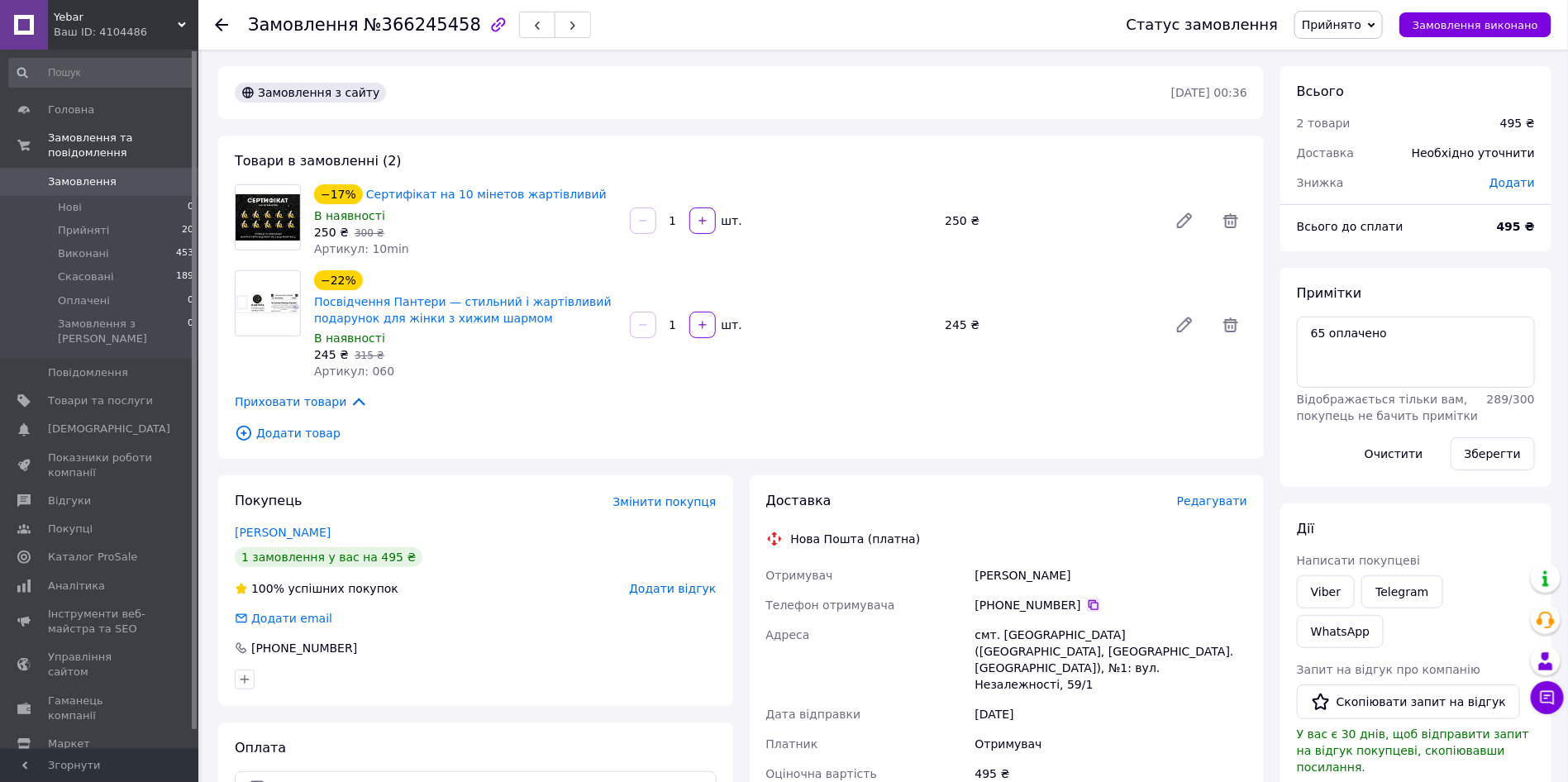
click at [1087, 606] on icon at bounding box center [1094, 605] width 14 height 14
click at [993, 579] on div "Дзюба Яна" at bounding box center [1111, 576] width 278 height 30
copy div "Дзюба"
click at [1029, 570] on div "Дзюба Яна" at bounding box center [1111, 576] width 278 height 30
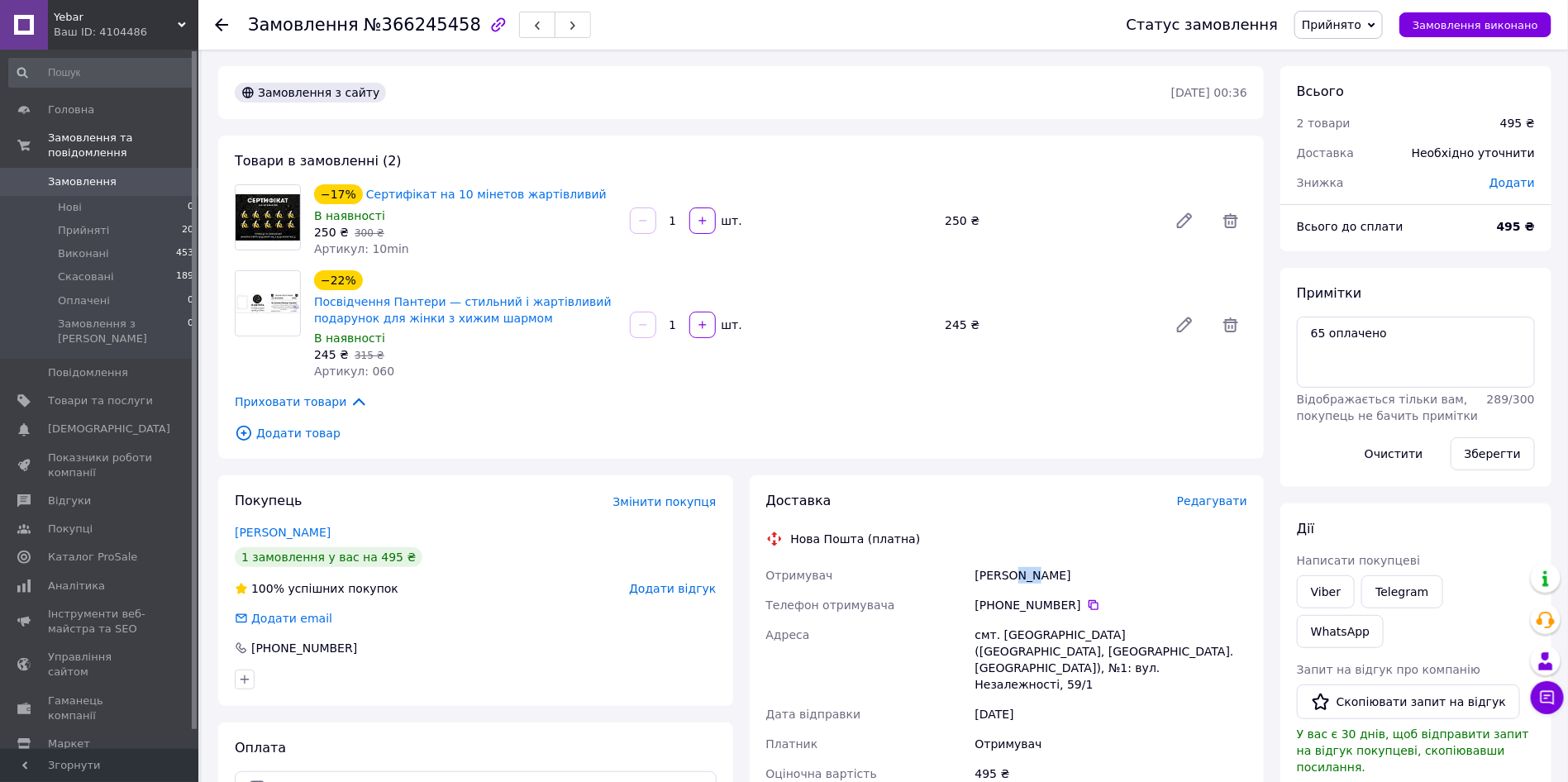
click at [1029, 570] on div "Дзюба Яна" at bounding box center [1111, 576] width 278 height 30
copy div "Яна"
click at [1032, 634] on div "смт. [GEOGRAPHIC_DATA] ([GEOGRAPHIC_DATA], [GEOGRAPHIC_DATA]. [GEOGRAPHIC_DATA]…" at bounding box center [1111, 660] width 278 height 79
copy div "Софіївка"
